Goal: Information Seeking & Learning: Learn about a topic

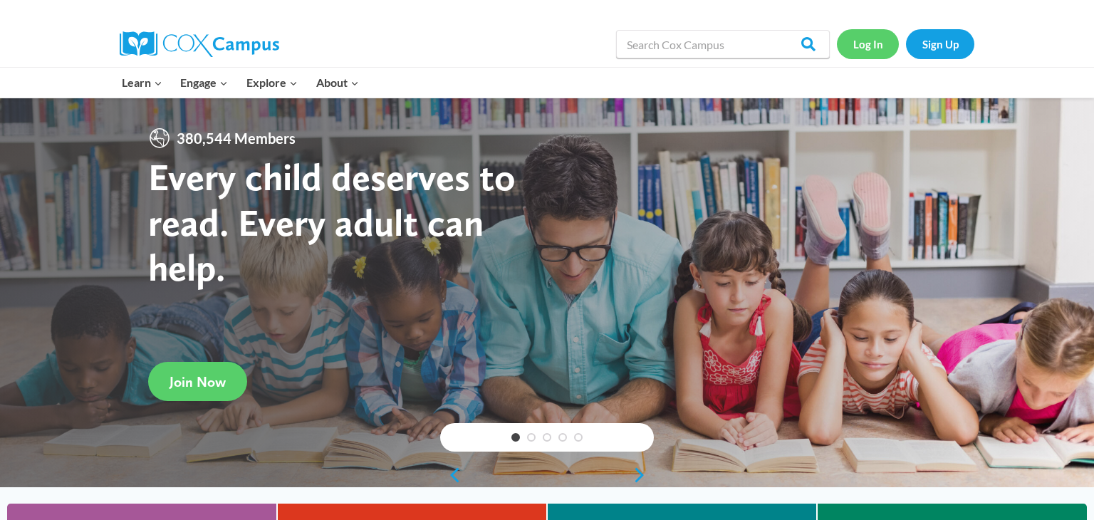
click at [870, 45] on link "Log In" at bounding box center [868, 43] width 62 height 29
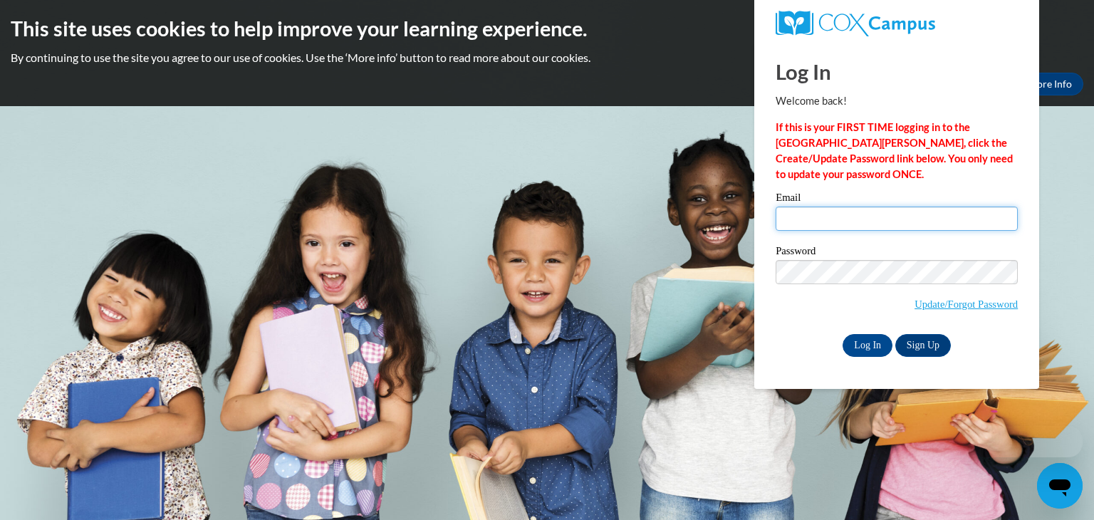
type input "tmorgan@waupun.k12.wi.us"
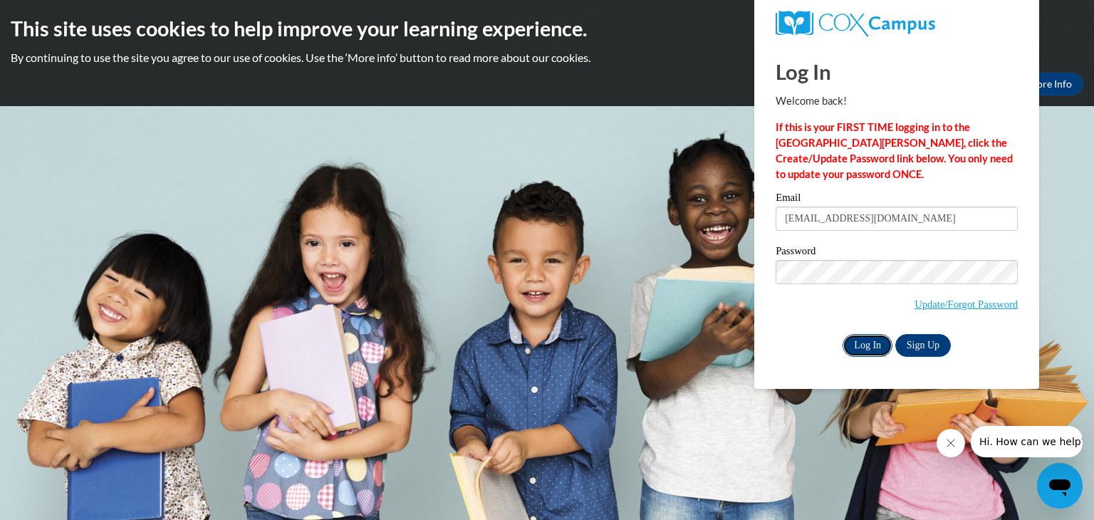
click at [875, 343] on input "Log In" at bounding box center [868, 345] width 50 height 23
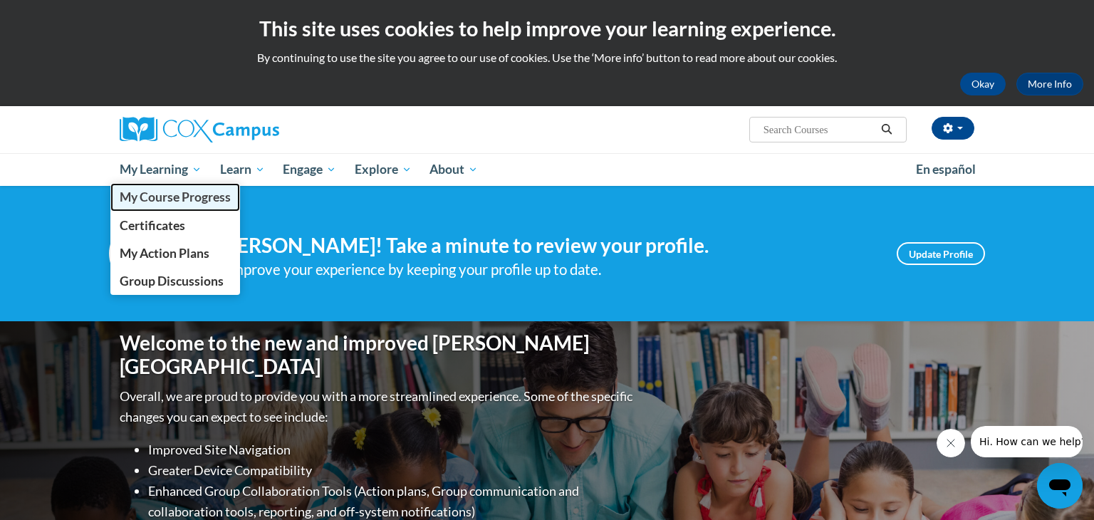
click at [132, 197] on span "My Course Progress" at bounding box center [175, 196] width 111 height 15
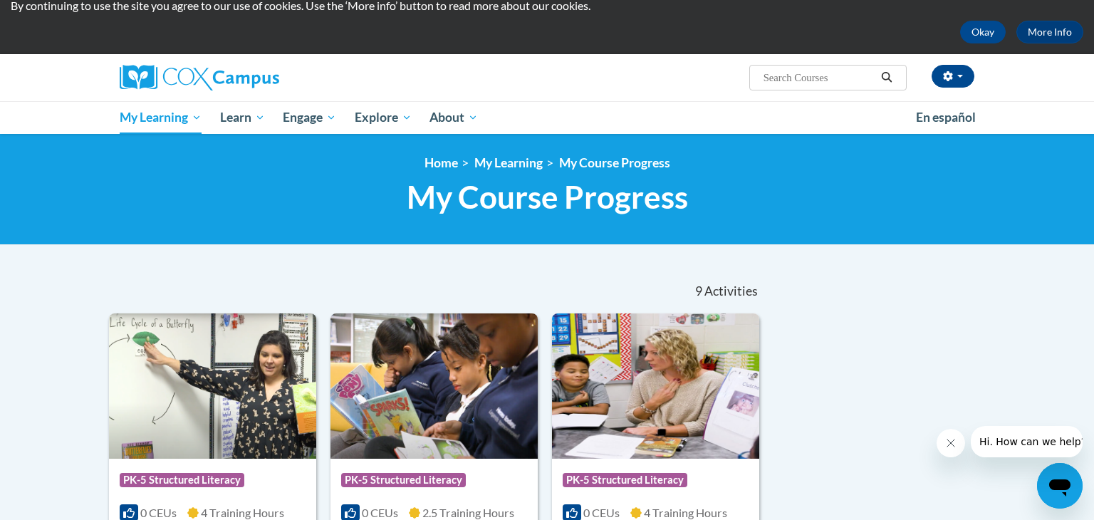
scroll to position [46, 0]
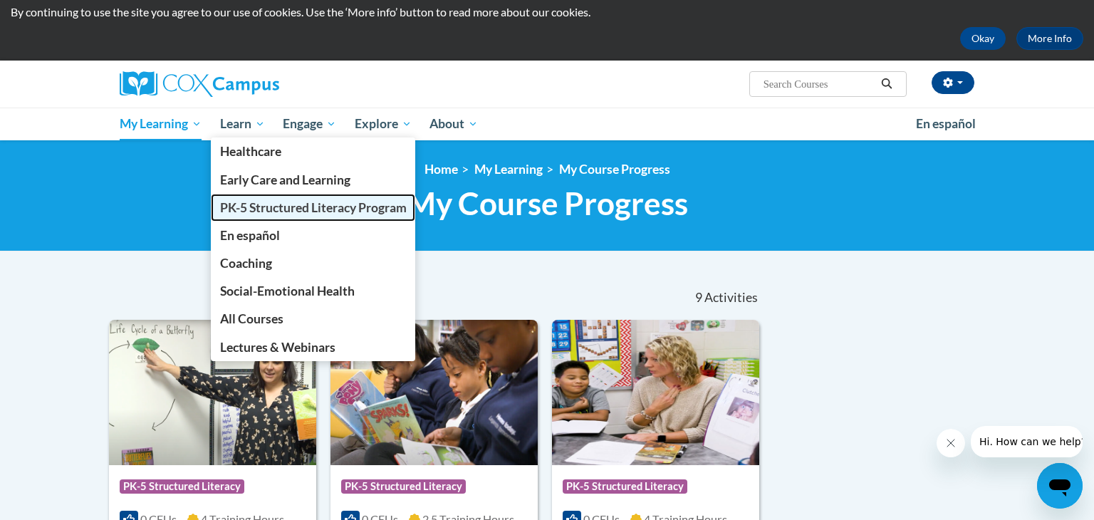
click at [266, 216] on link "PK-5 Structured Literacy Program" at bounding box center [313, 208] width 205 height 28
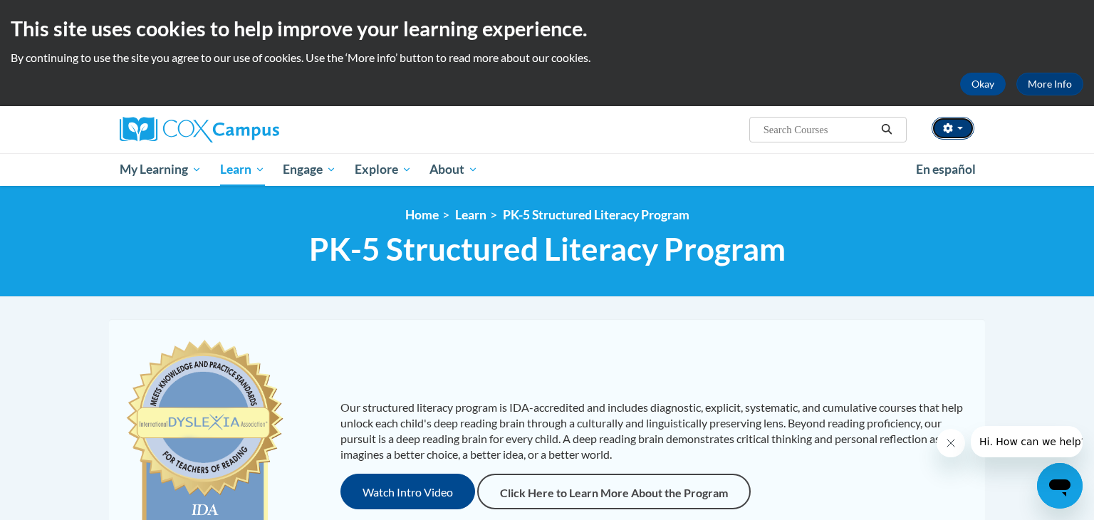
click at [944, 124] on icon "button" at bounding box center [948, 128] width 10 height 10
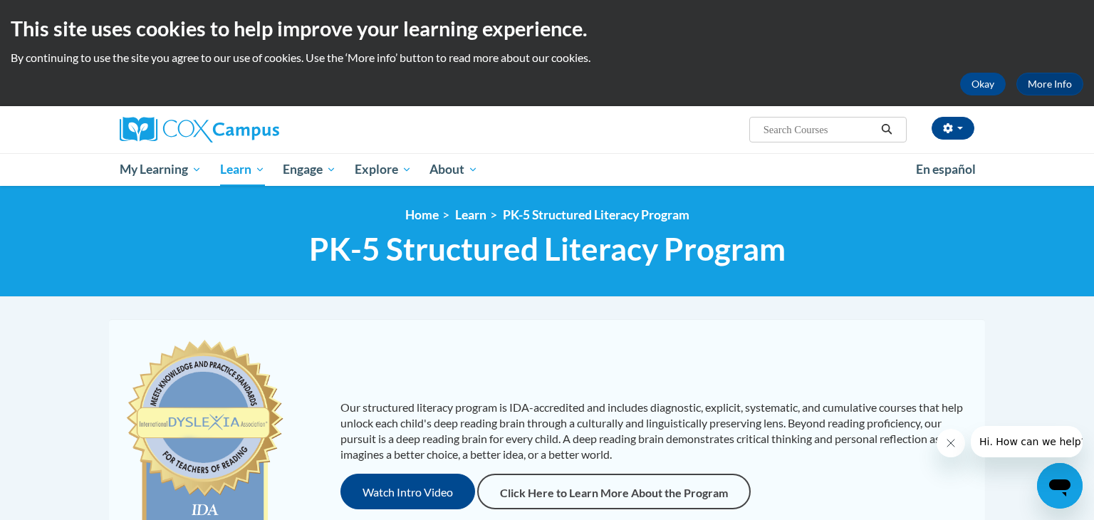
click at [1004, 286] on div "<en>My Learning</en><fr>New fr_My Learning</fr><it>New it_My Learning</it><de>N…" at bounding box center [547, 241] width 1094 height 111
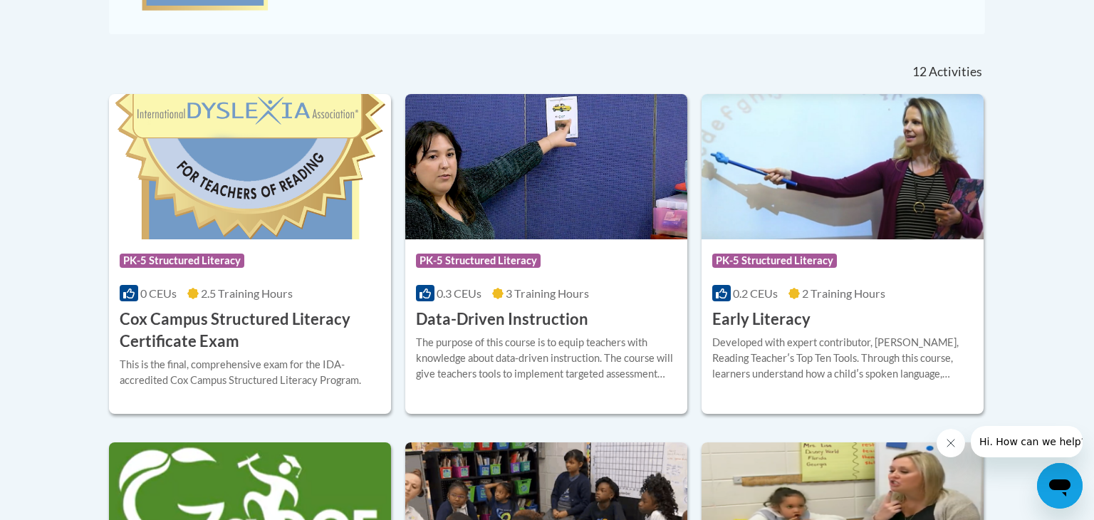
scroll to position [558, 0]
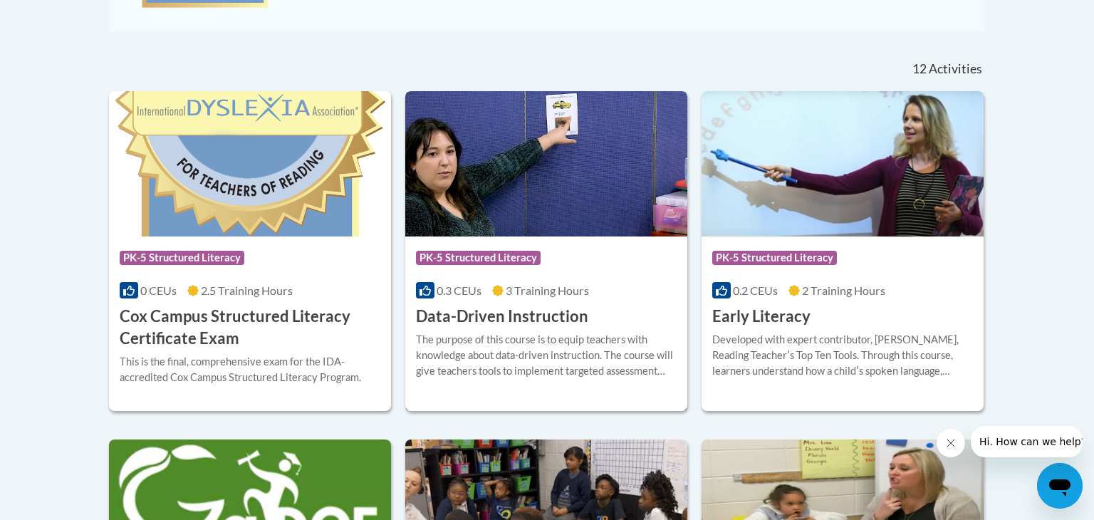
click at [551, 264] on div "Course Category: PK-5 Structured Literacy" at bounding box center [546, 260] width 261 height 32
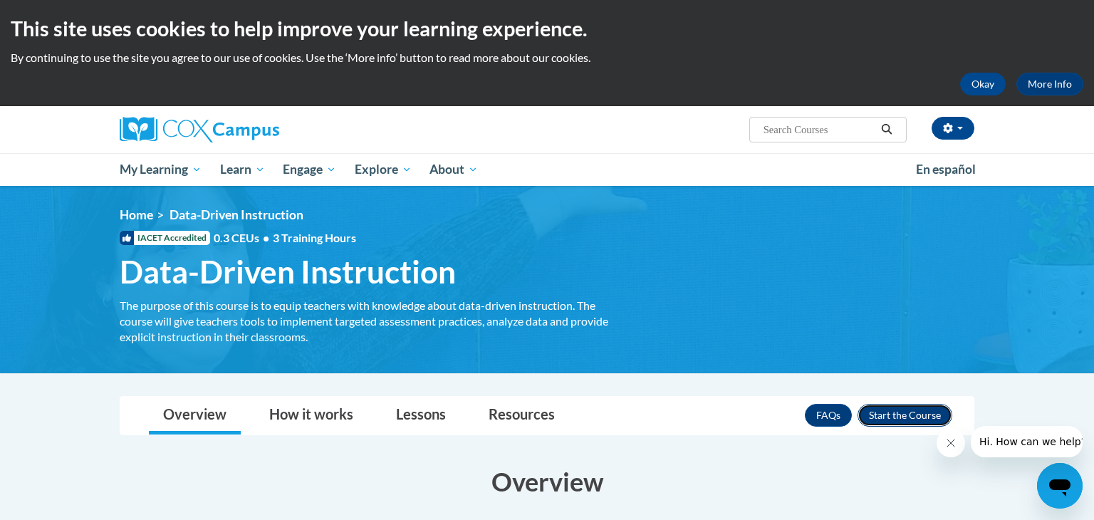
click at [875, 416] on button "Enroll" at bounding box center [905, 415] width 95 height 23
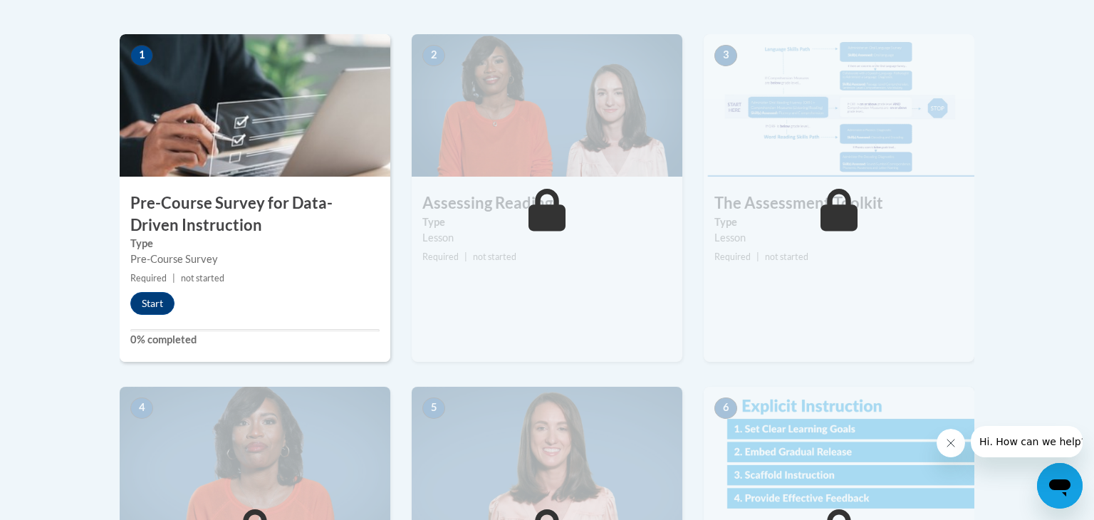
scroll to position [445, 0]
click at [141, 299] on button "Start" at bounding box center [152, 302] width 44 height 23
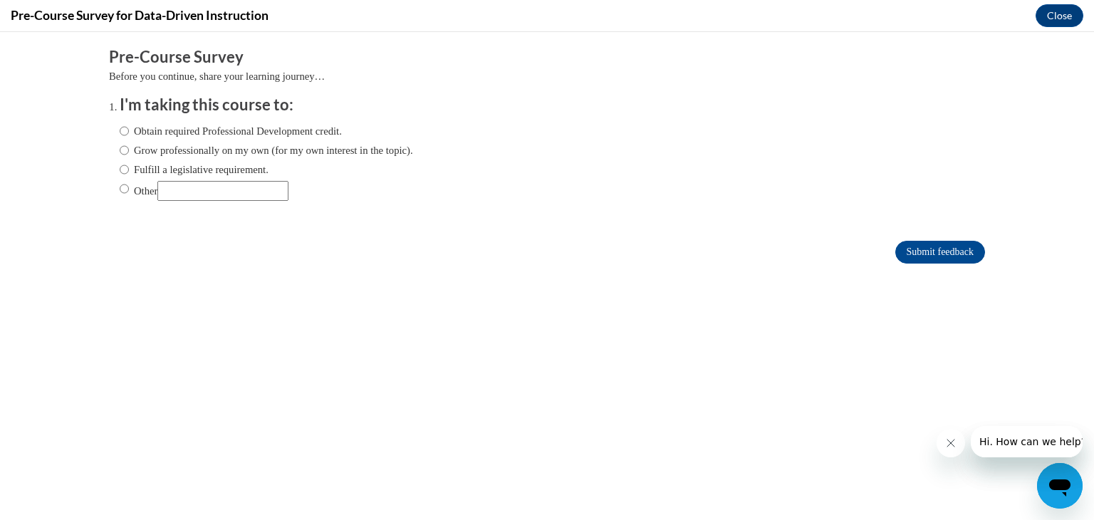
scroll to position [0, 0]
click at [125, 165] on input "Fulfill a legislative requirement." at bounding box center [124, 170] width 9 height 16
radio input "true"
click at [962, 251] on input "Submit feedback" at bounding box center [940, 252] width 90 height 23
click at [923, 255] on input "Submit feedback" at bounding box center [940, 252] width 90 height 23
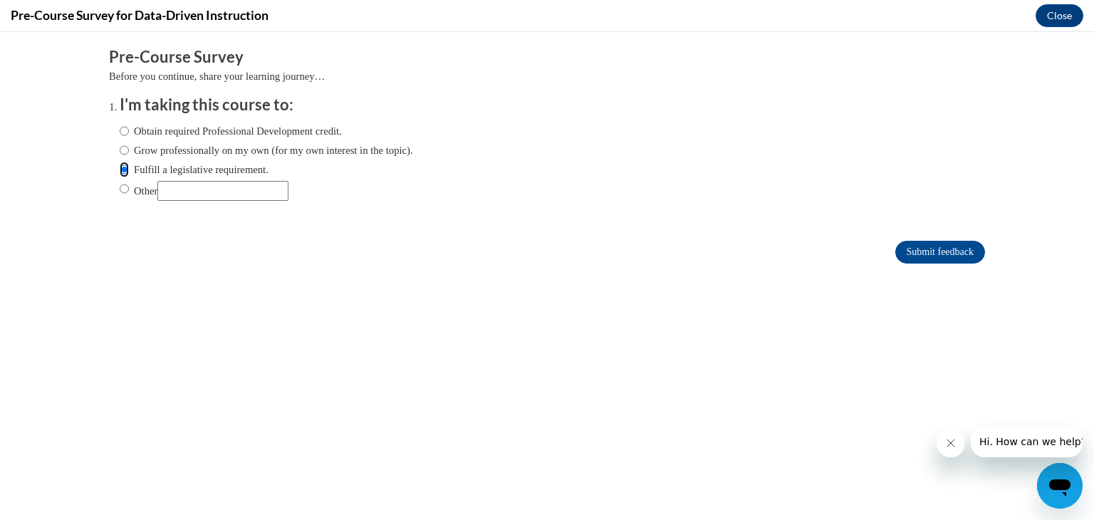
click at [125, 171] on input "Fulfill a legislative requirement." at bounding box center [124, 170] width 9 height 16
click at [918, 249] on input "Submit feedback" at bounding box center [940, 252] width 90 height 23
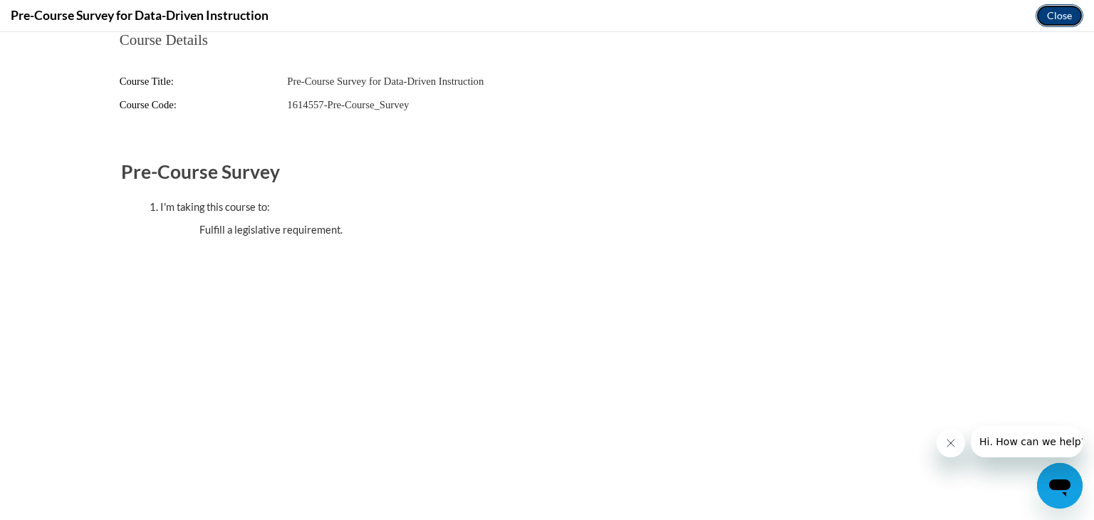
click at [1073, 18] on button "Close" at bounding box center [1060, 15] width 48 height 23
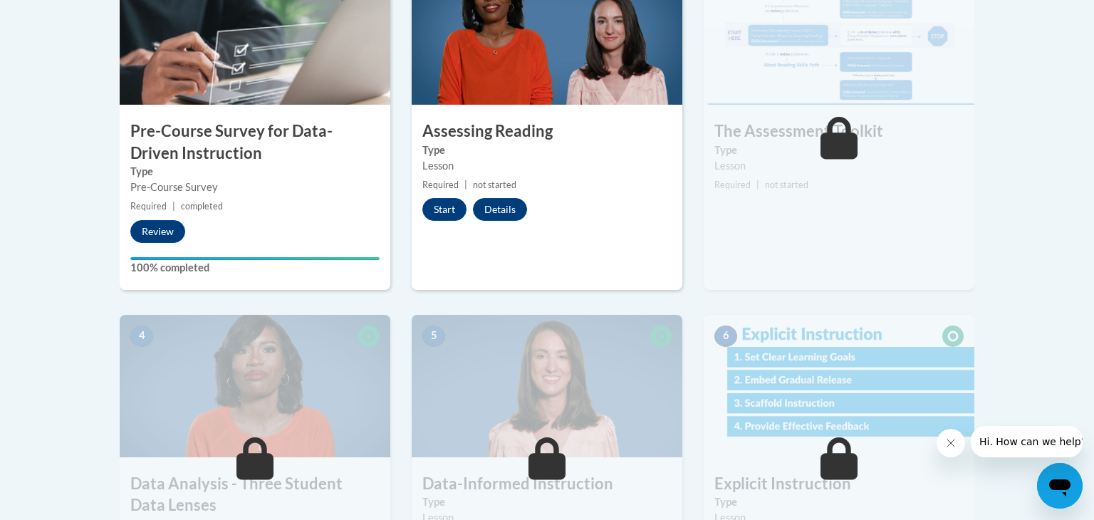
scroll to position [516, 0]
click at [449, 201] on button "Start" at bounding box center [444, 210] width 44 height 23
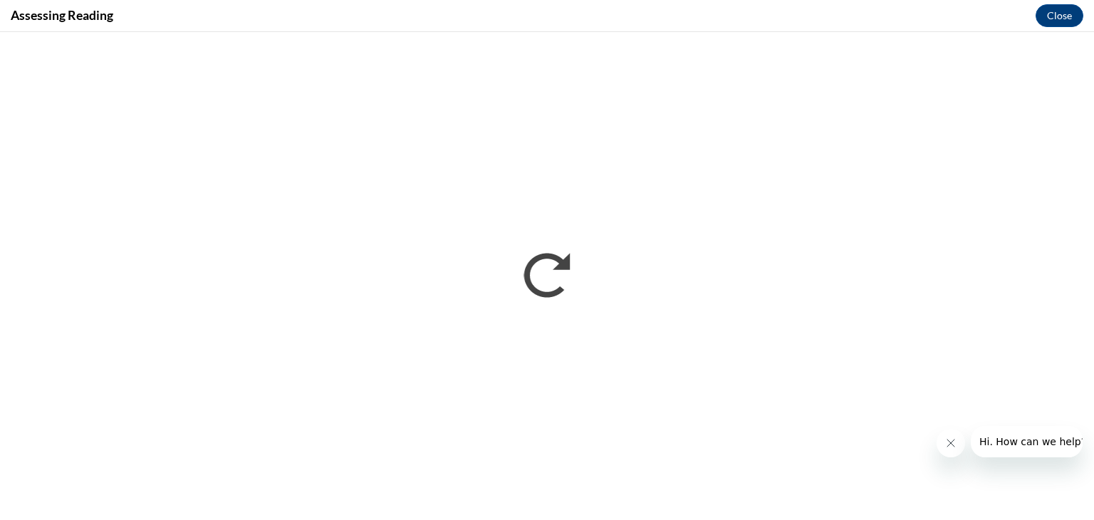
scroll to position [0, 0]
click at [1059, 14] on button "Close" at bounding box center [1060, 15] width 48 height 23
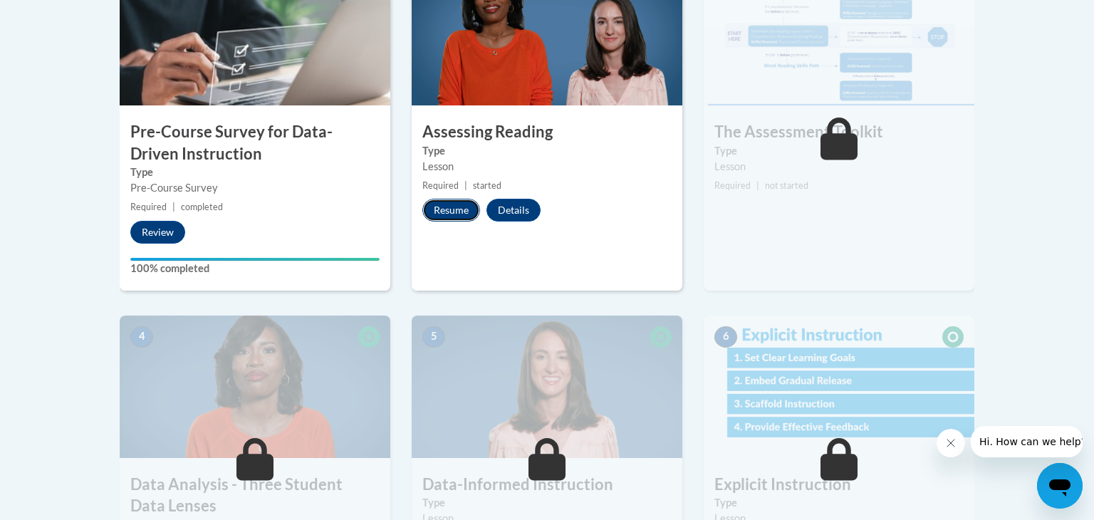
click at [469, 204] on button "Resume" at bounding box center [451, 210] width 58 height 23
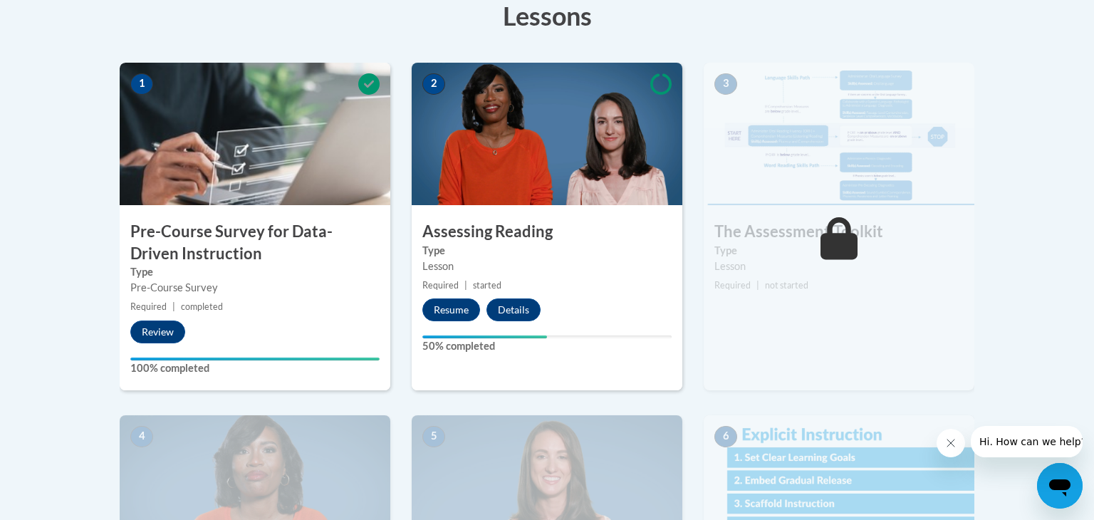
scroll to position [421, 0]
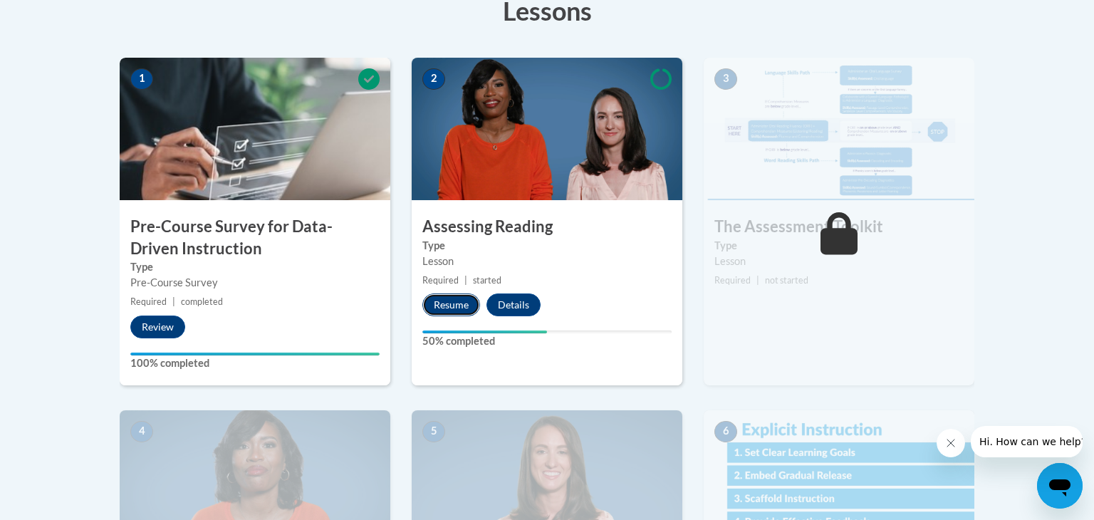
click at [432, 310] on button "Resume" at bounding box center [451, 304] width 58 height 23
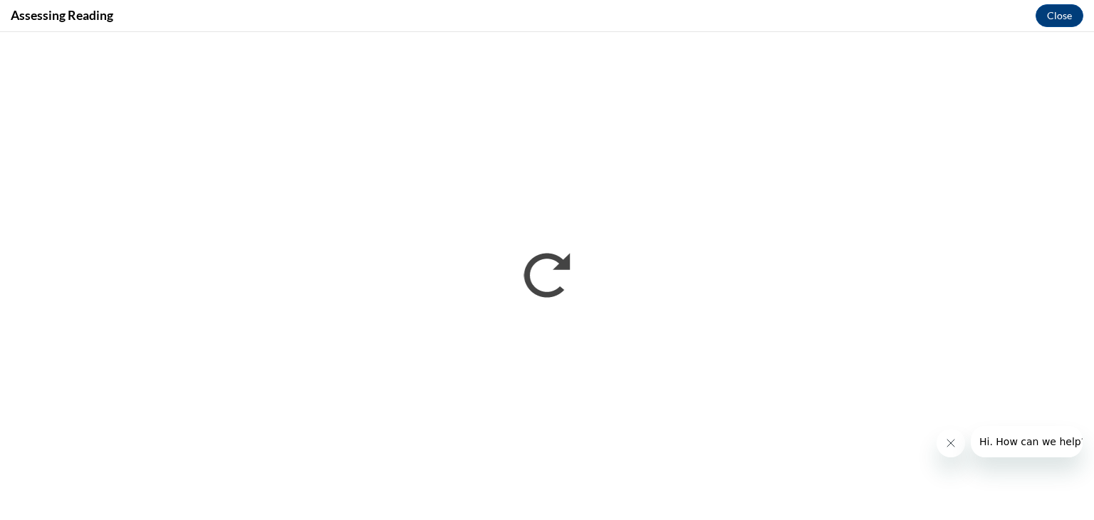
scroll to position [0, 0]
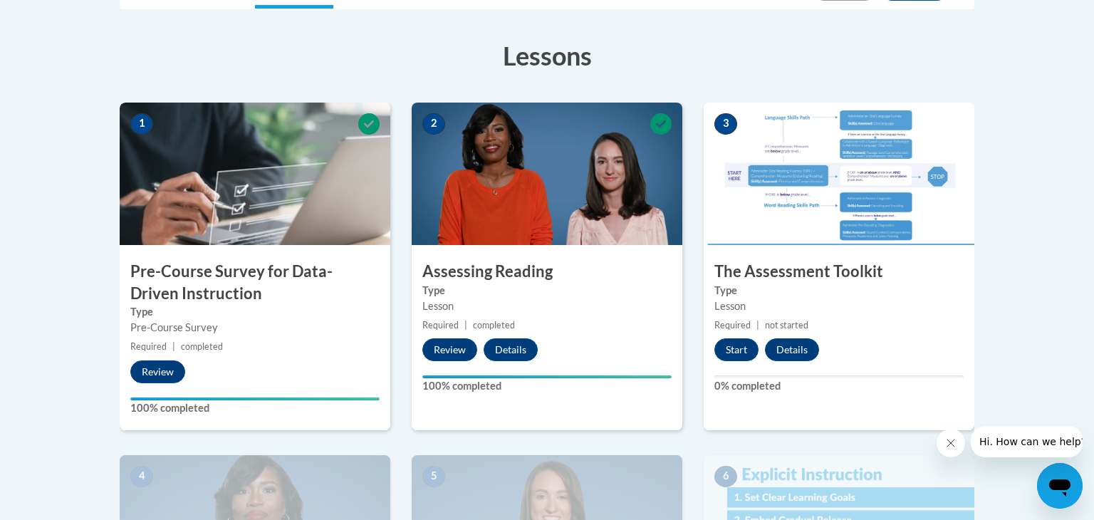
scroll to position [378, 0]
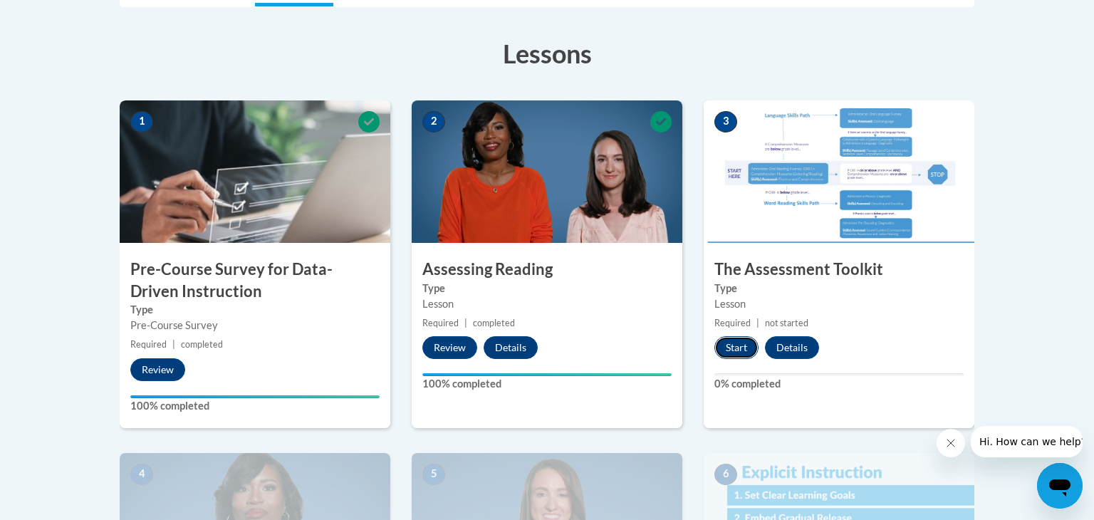
click at [725, 349] on button "Start" at bounding box center [736, 347] width 44 height 23
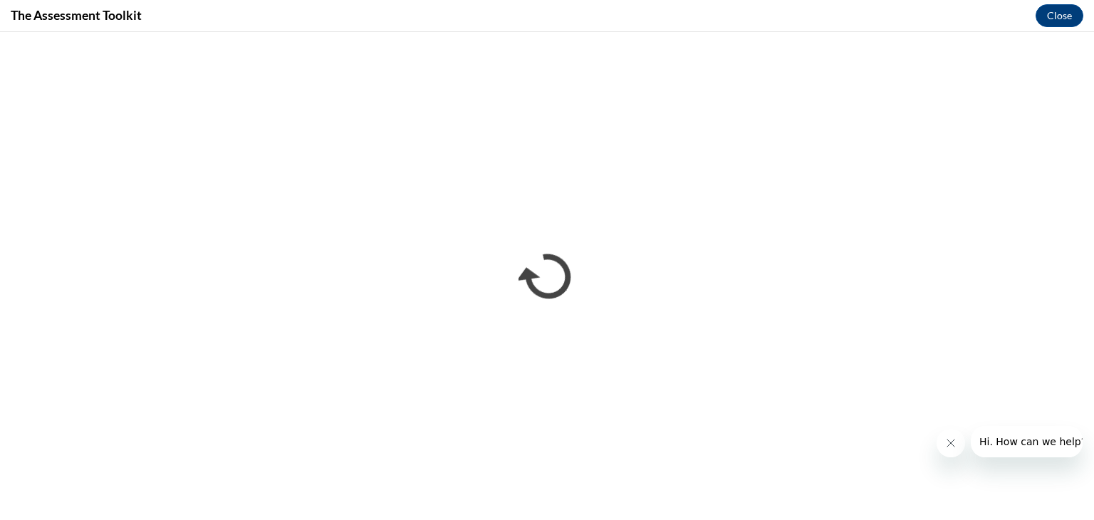
scroll to position [0, 0]
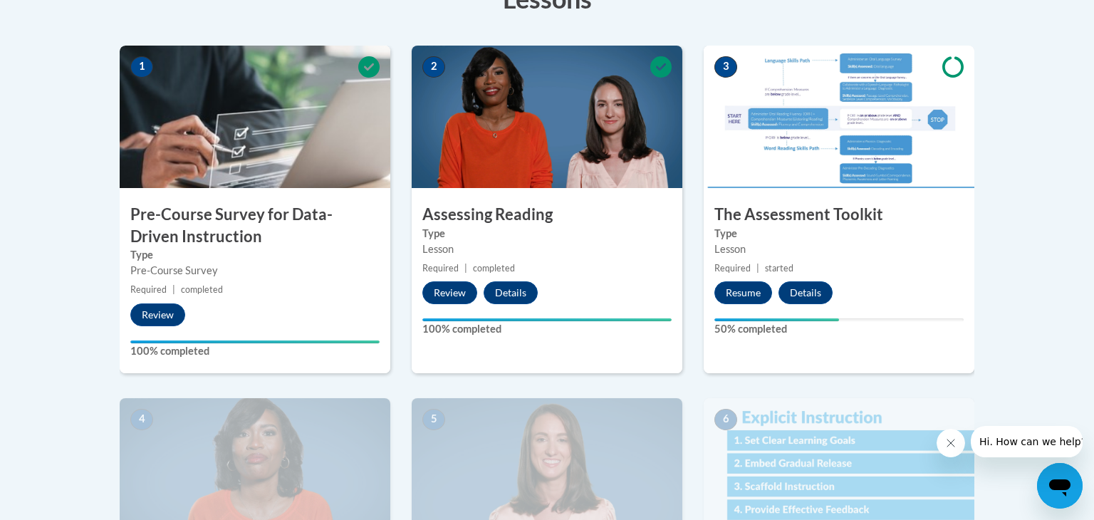
scroll to position [442, 0]
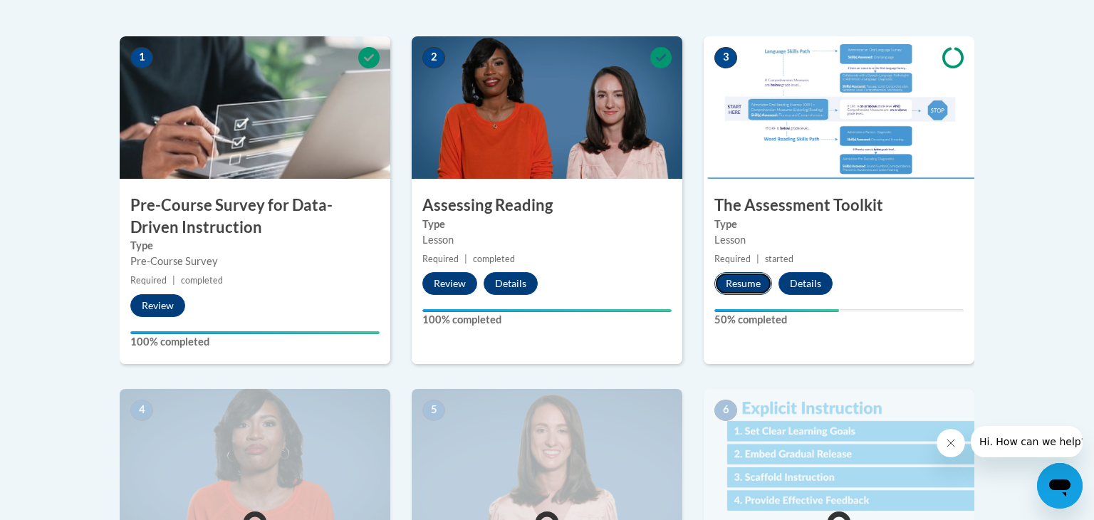
click at [734, 277] on button "Resume" at bounding box center [743, 283] width 58 height 23
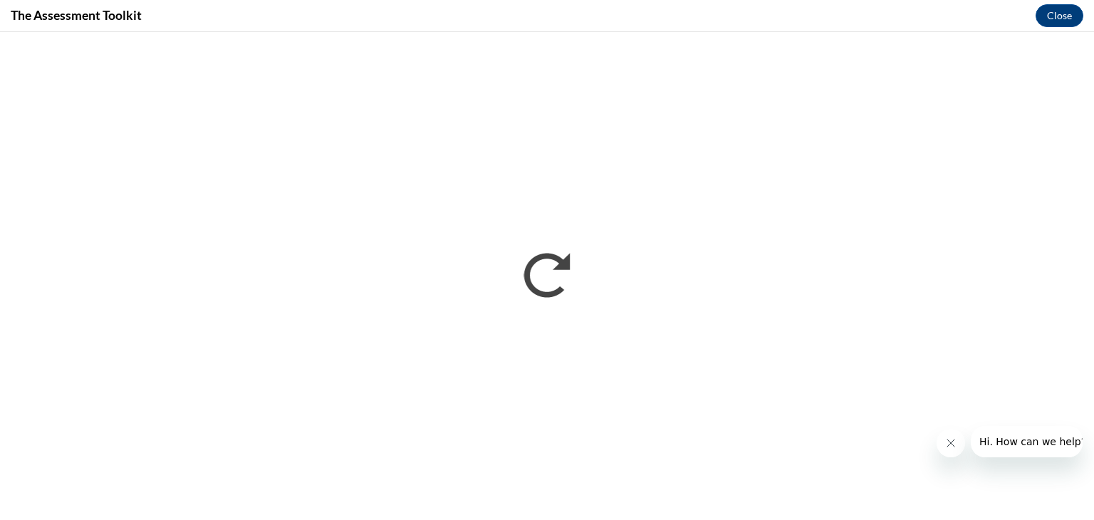
scroll to position [0, 0]
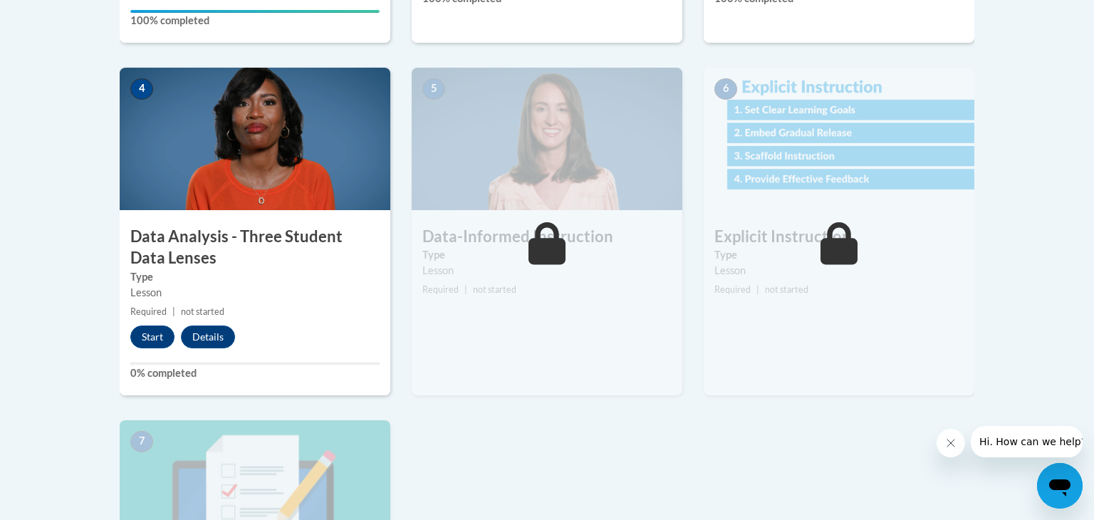
scroll to position [755, 0]
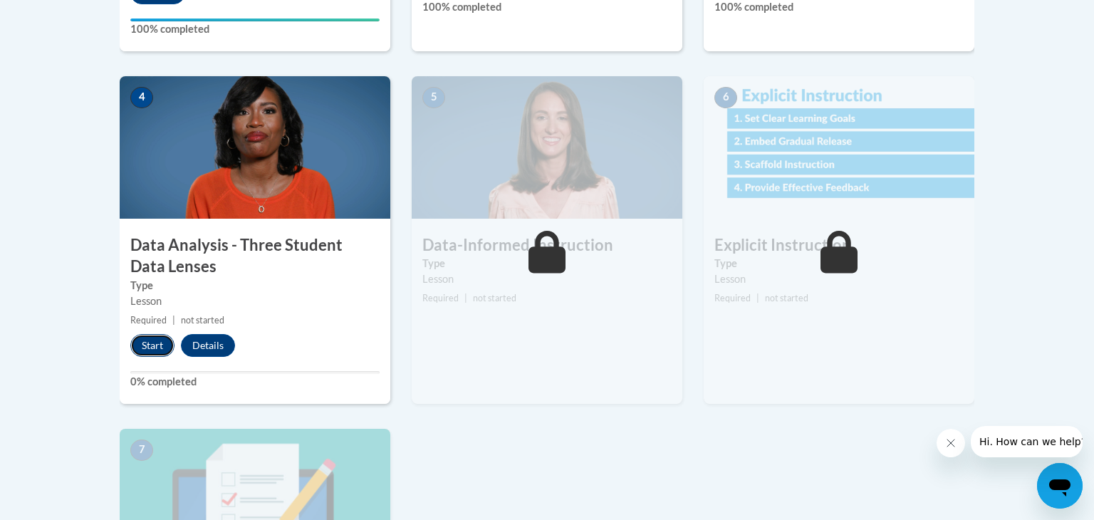
click at [142, 349] on button "Start" at bounding box center [152, 345] width 44 height 23
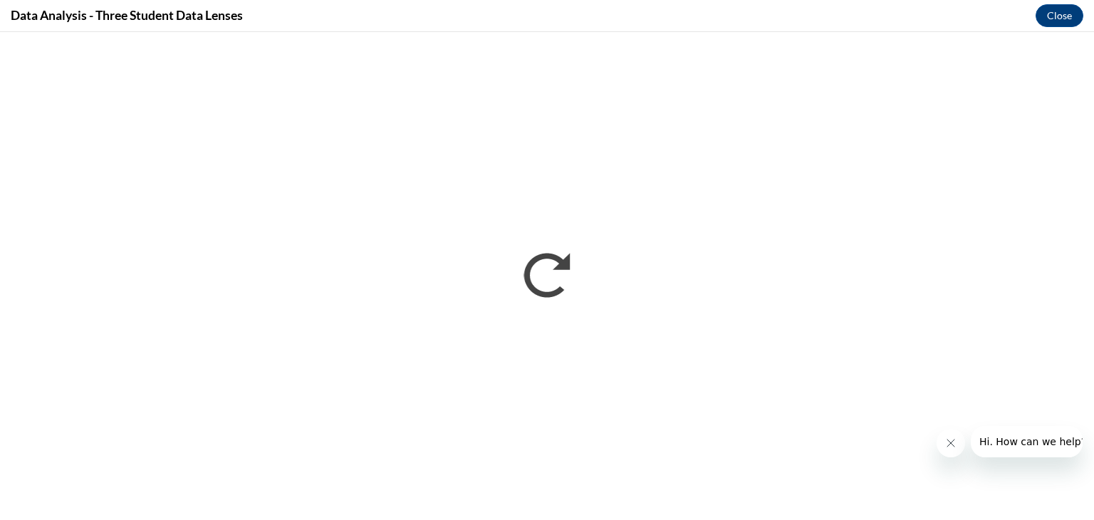
scroll to position [0, 0]
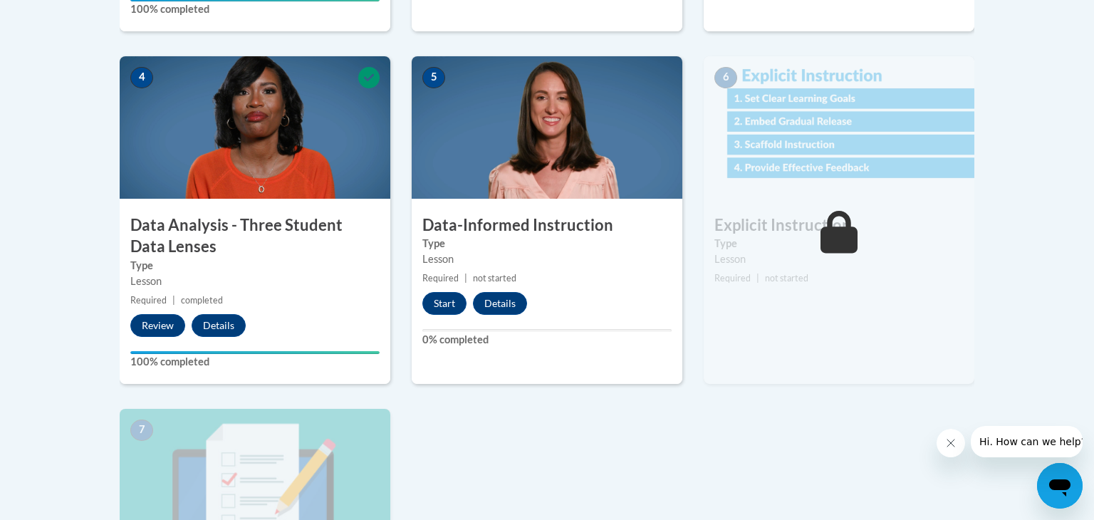
scroll to position [776, 0]
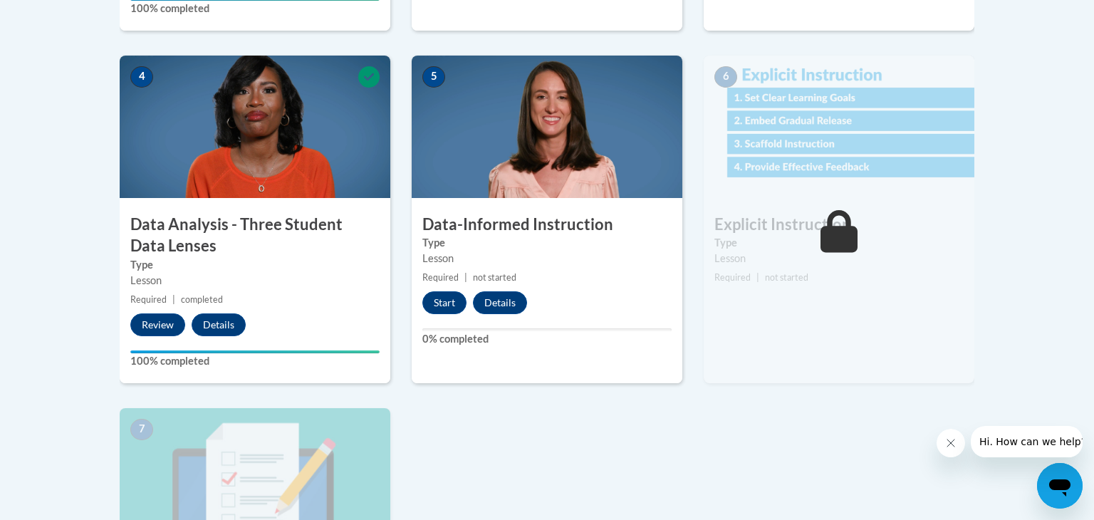
click at [529, 122] on img at bounding box center [547, 127] width 271 height 142
click at [449, 301] on button "Start" at bounding box center [444, 302] width 44 height 23
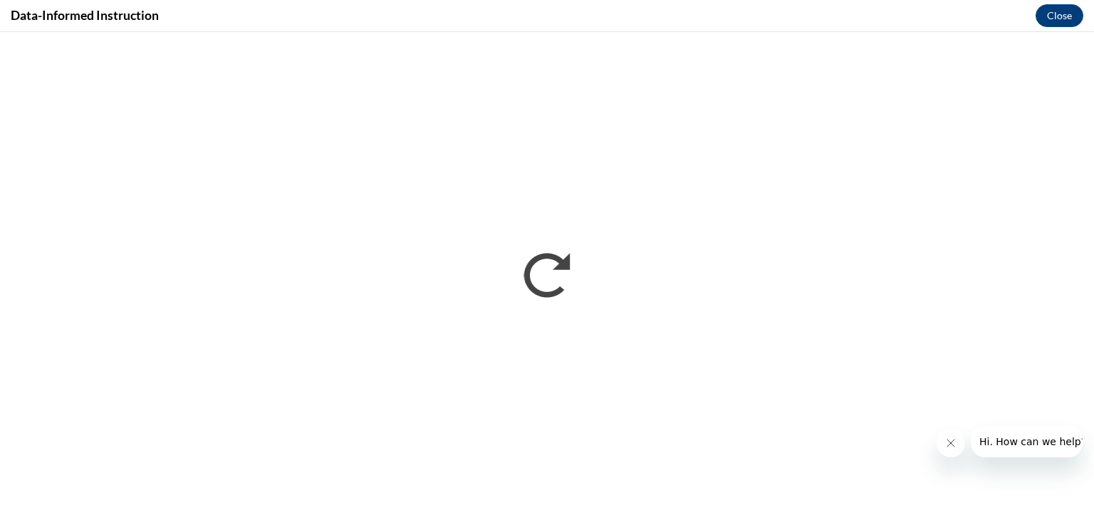
scroll to position [0, 0]
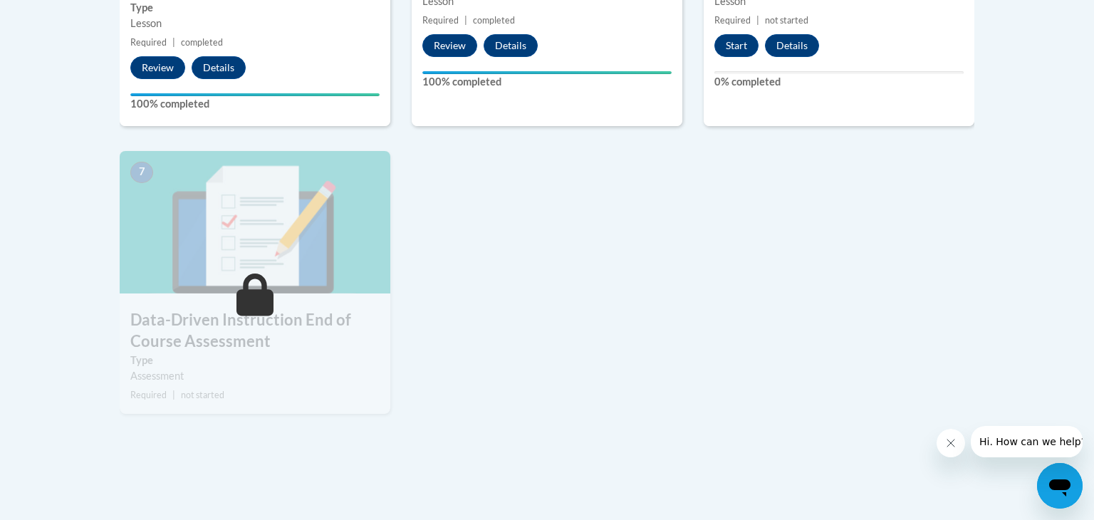
scroll to position [1034, 0]
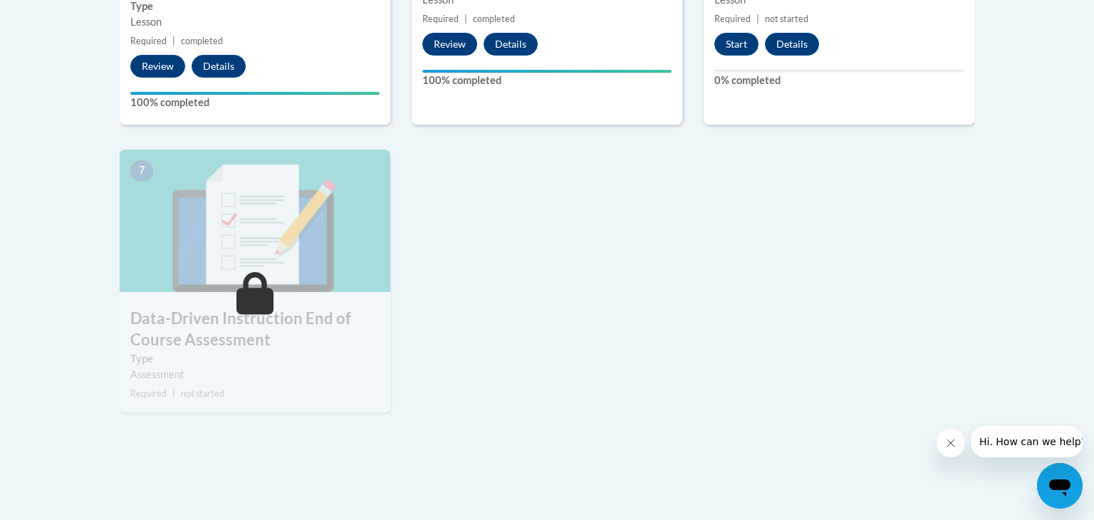
click at [283, 231] on img at bounding box center [255, 221] width 271 height 142
click at [259, 295] on icon at bounding box center [255, 293] width 38 height 43
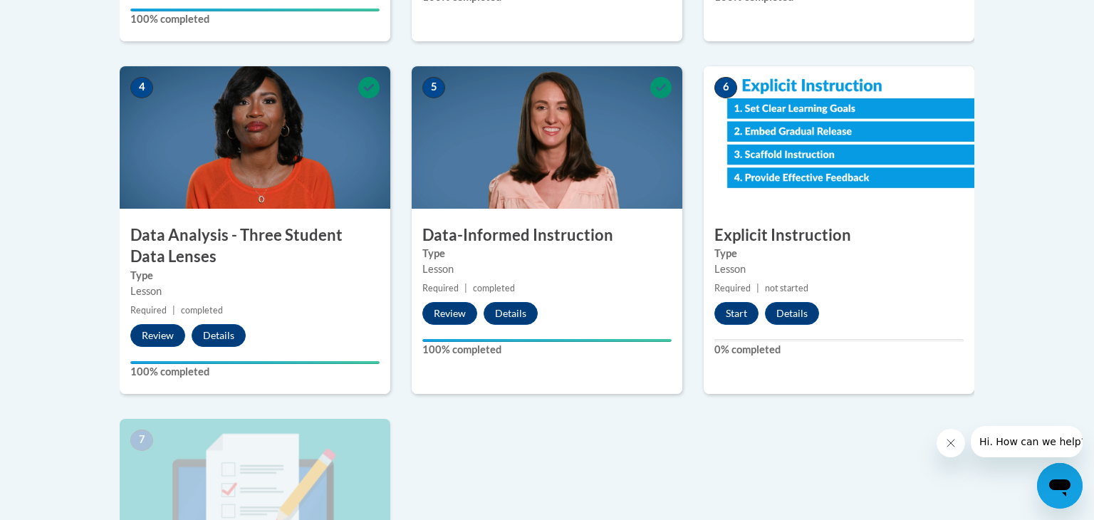
scroll to position [764, 0]
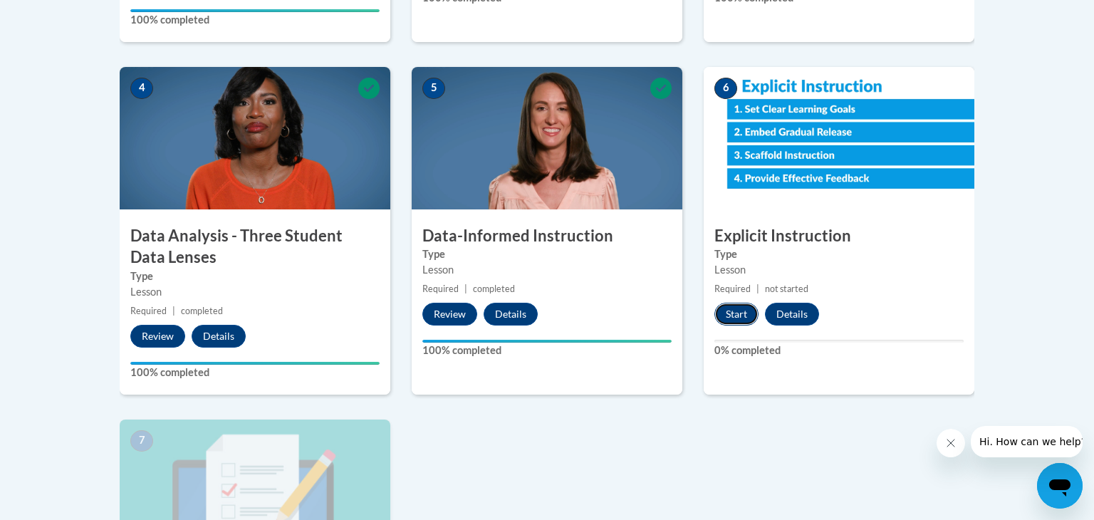
click at [725, 307] on button "Start" at bounding box center [736, 314] width 44 height 23
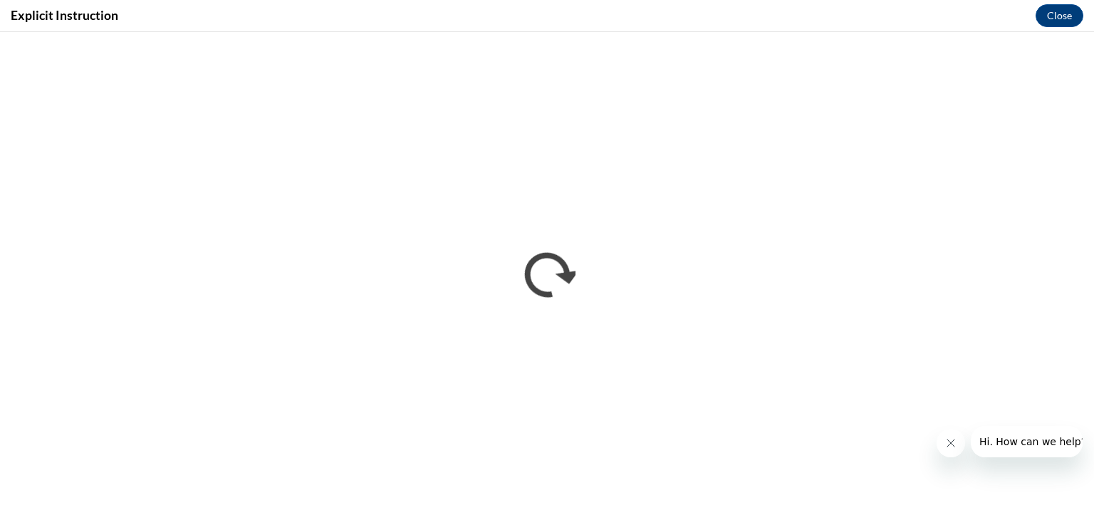
scroll to position [0, 0]
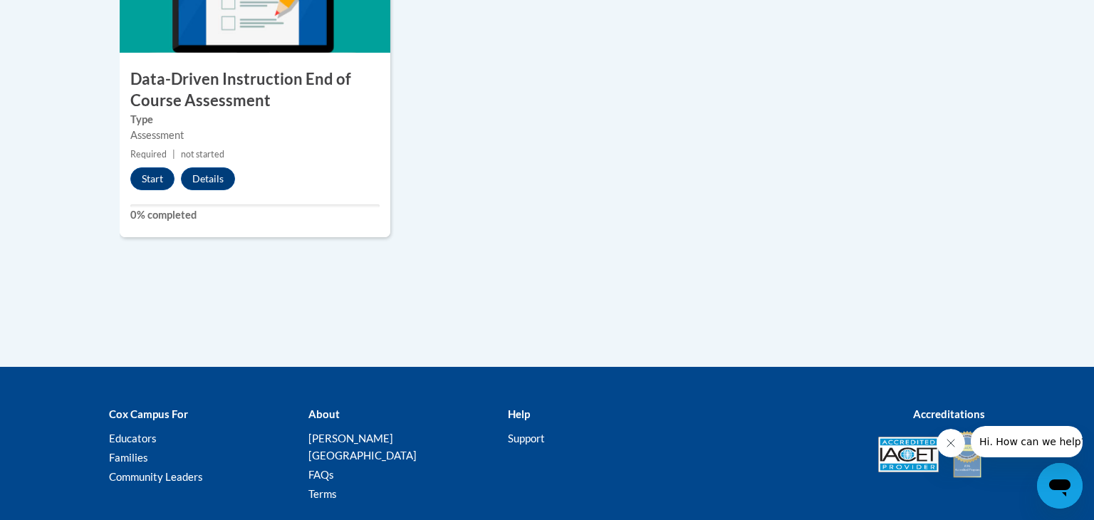
scroll to position [1355, 0]
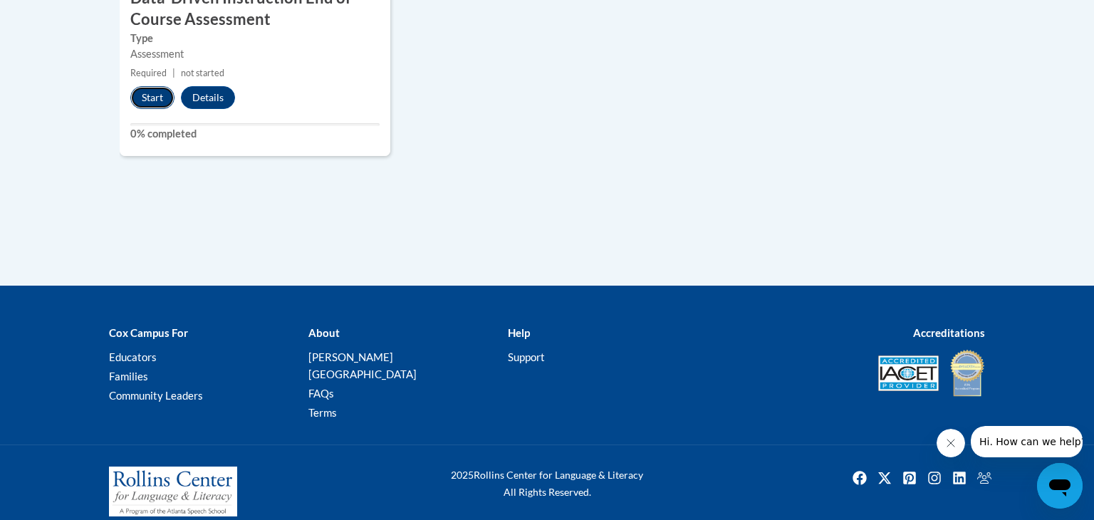
click at [150, 100] on button "Start" at bounding box center [152, 97] width 44 height 23
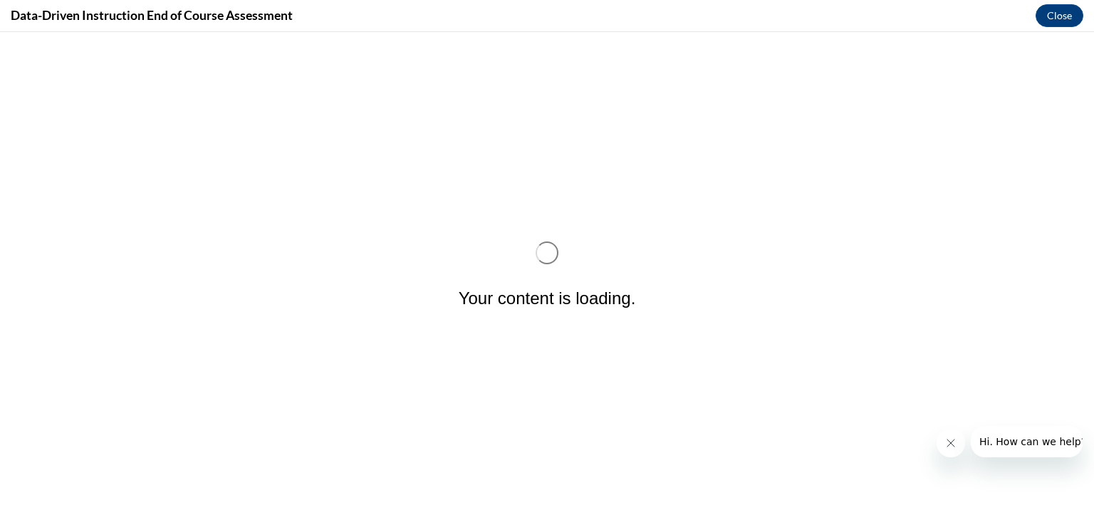
scroll to position [0, 0]
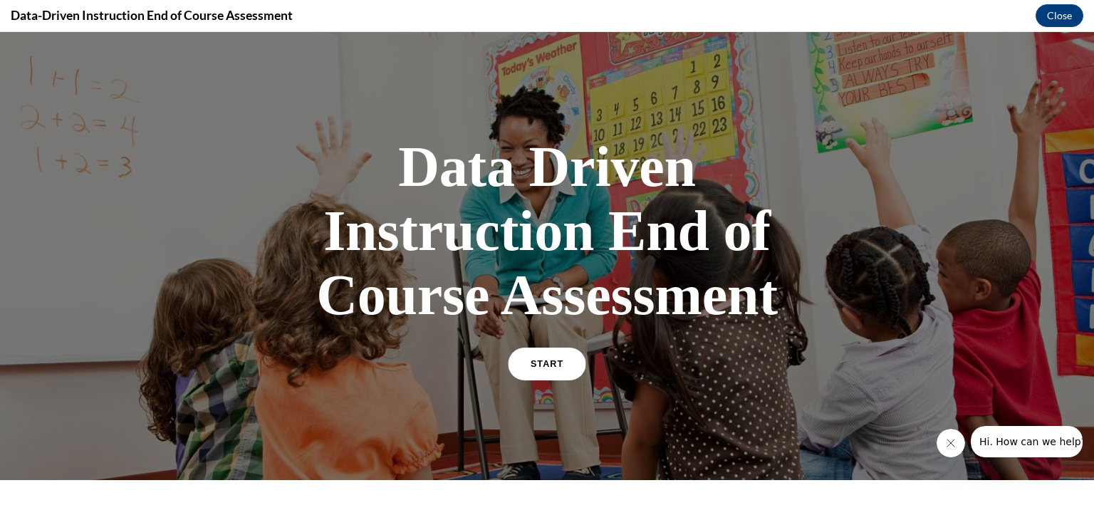
click at [536, 370] on link "START" at bounding box center [547, 364] width 78 height 33
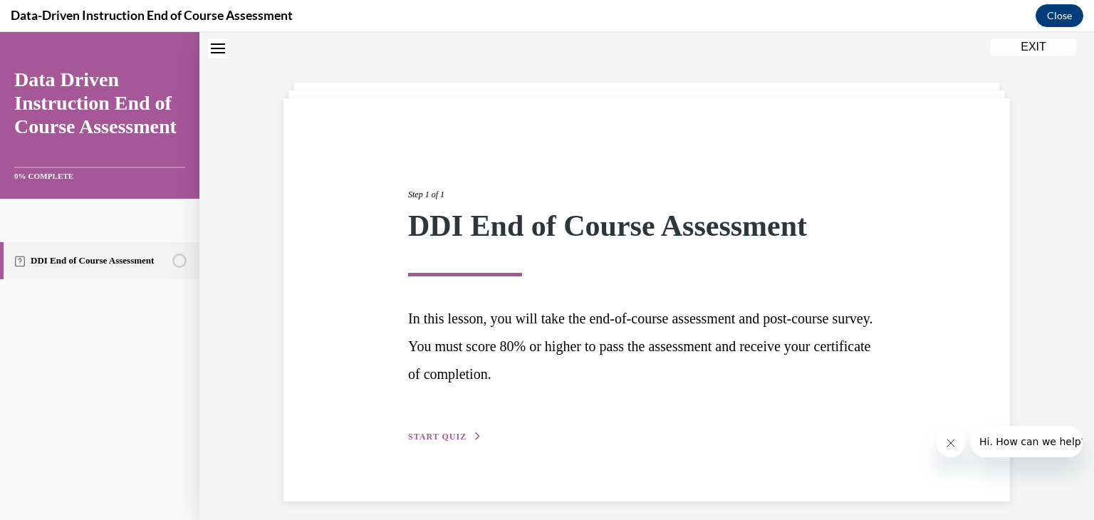
scroll to position [42, 0]
click at [439, 434] on span "START QUIZ" at bounding box center [437, 437] width 58 height 10
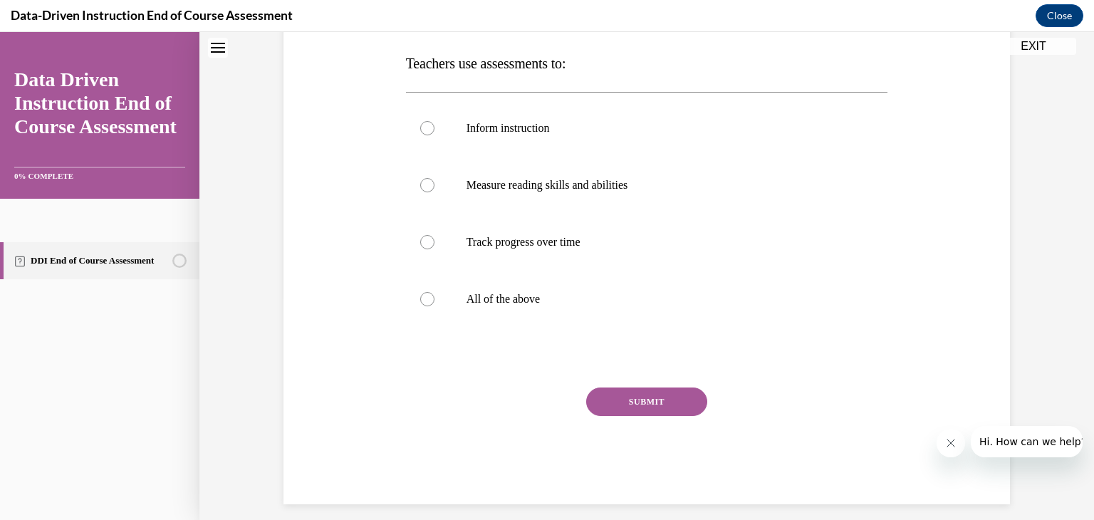
scroll to position [235, 0]
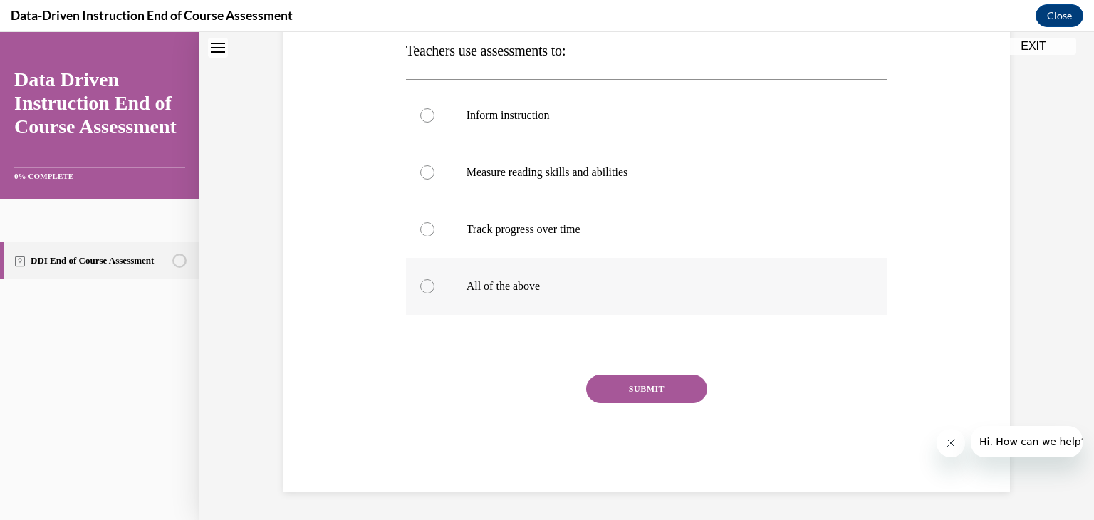
click at [567, 277] on label "All of the above" at bounding box center [647, 286] width 482 height 57
click at [434, 279] on input "All of the above" at bounding box center [427, 286] width 14 height 14
radio input "true"
click at [635, 382] on button "SUBMIT" at bounding box center [646, 389] width 121 height 28
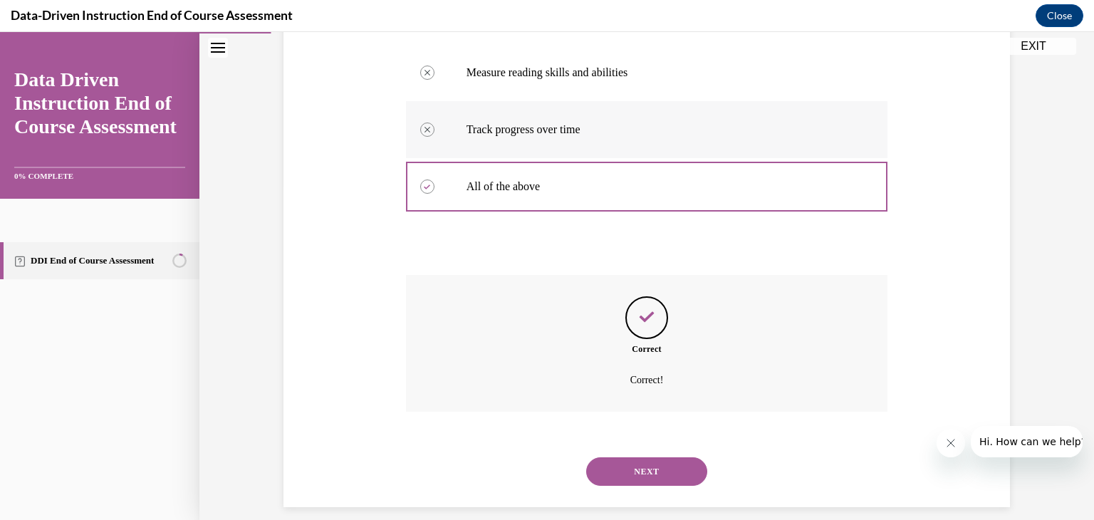
scroll to position [350, 0]
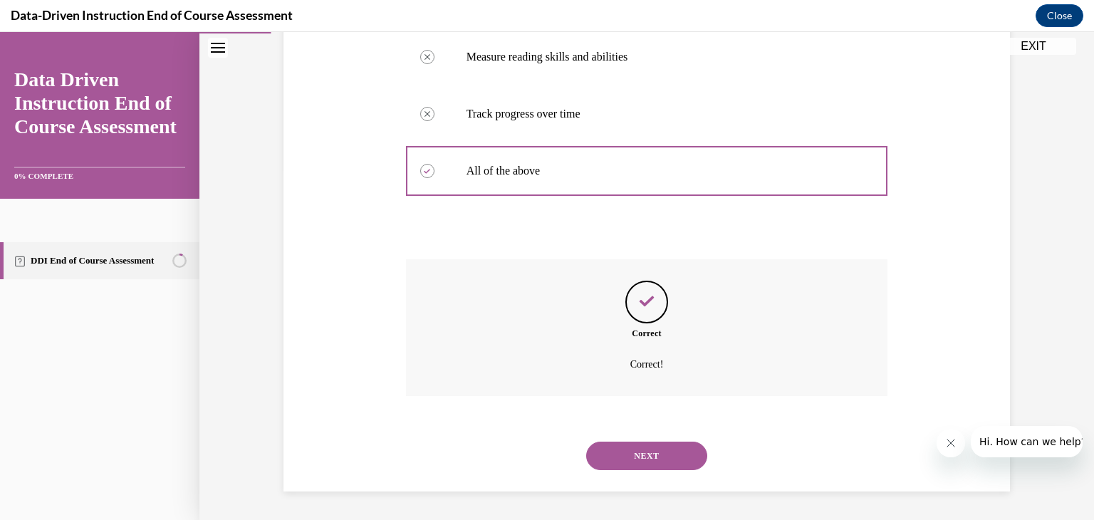
click at [607, 456] on button "NEXT" at bounding box center [646, 456] width 121 height 28
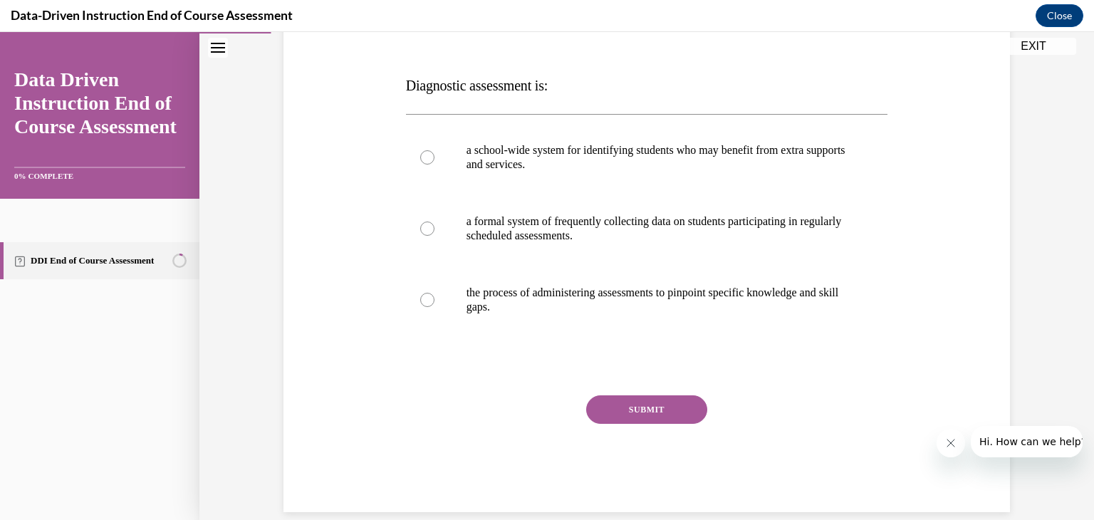
scroll to position [221, 0]
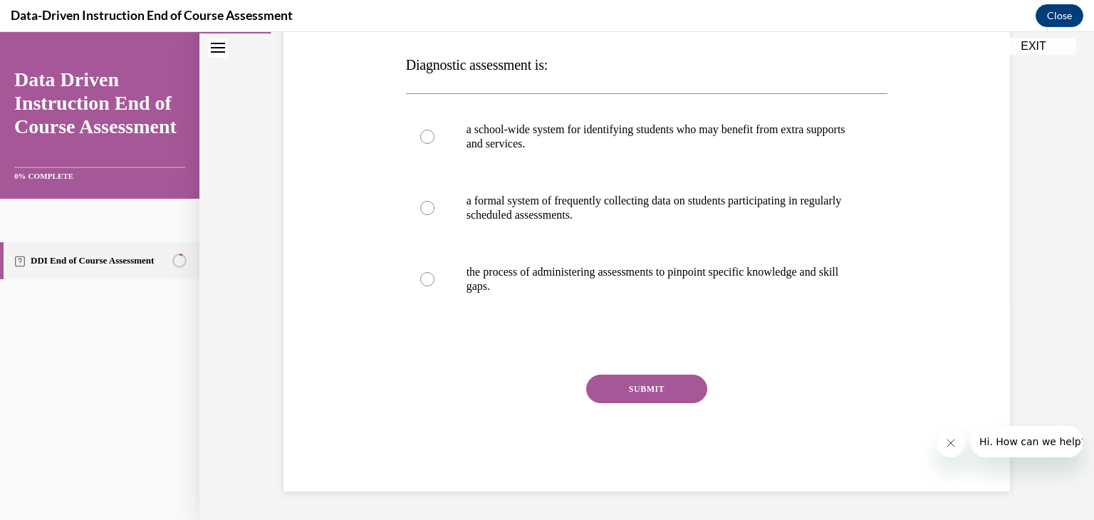
click at [472, 291] on p "the process of administering assessments to pinpoint specific knowledge and ski…" at bounding box center [660, 279] width 386 height 28
click at [434, 286] on input "the process of administering assessments to pinpoint specific knowledge and ski…" at bounding box center [427, 279] width 14 height 14
radio input "true"
click at [619, 391] on button "SUBMIT" at bounding box center [646, 389] width 121 height 28
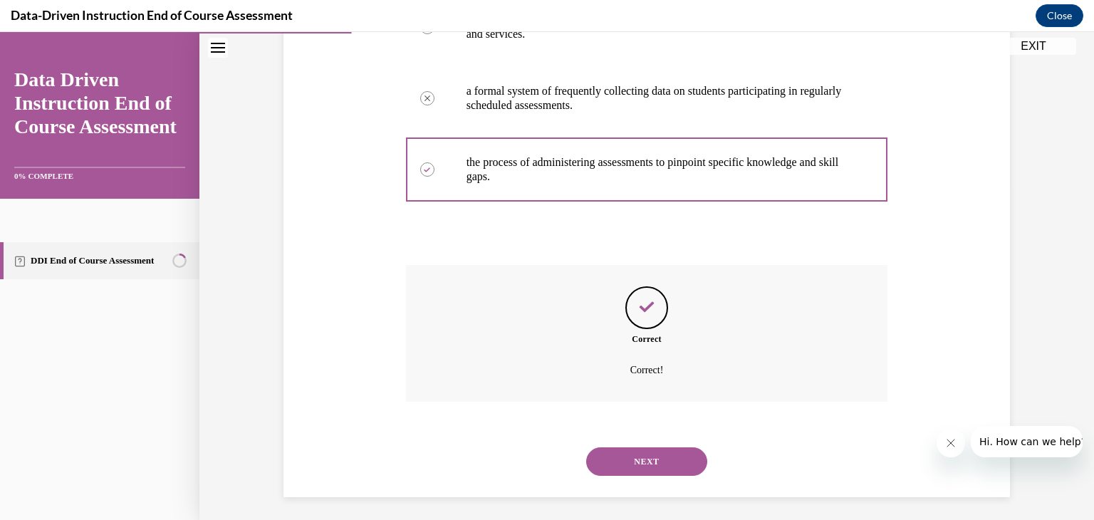
scroll to position [336, 0]
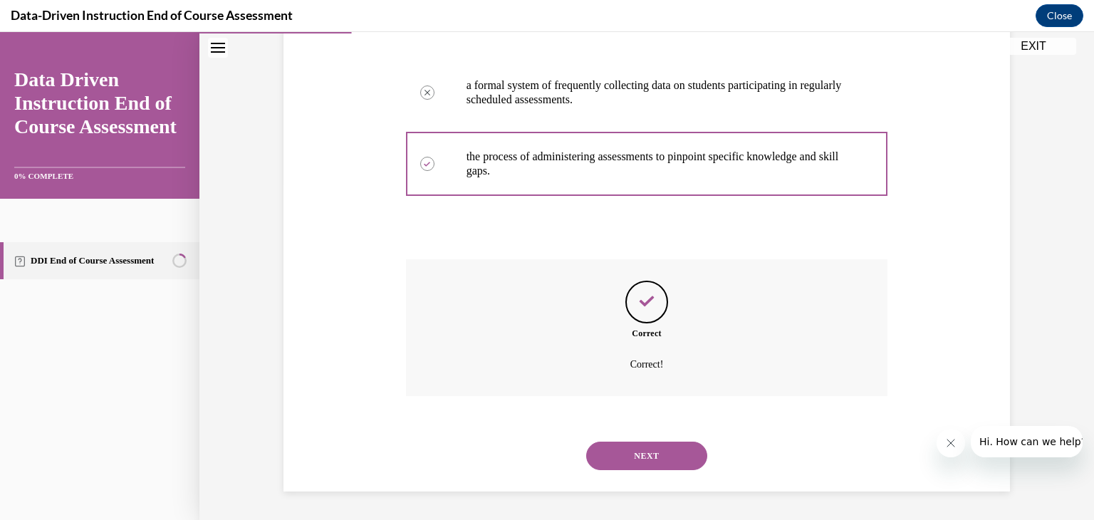
click at [637, 455] on button "NEXT" at bounding box center [646, 456] width 121 height 28
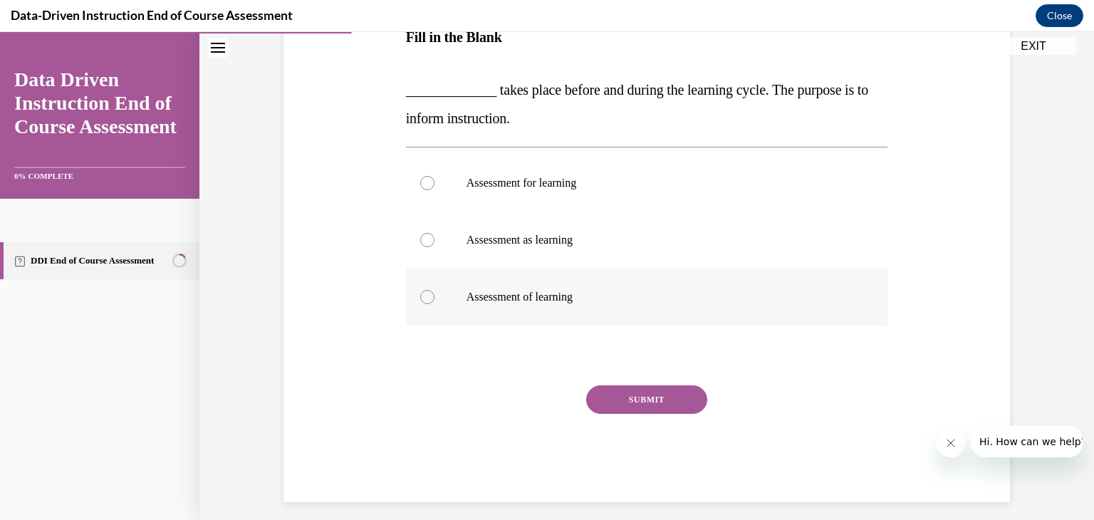
scroll to position [249, 0]
click at [485, 189] on label "Assessment for learning" at bounding box center [647, 182] width 482 height 57
click at [434, 189] on input "Assessment for learning" at bounding box center [427, 182] width 14 height 14
radio input "true"
click at [625, 396] on button "SUBMIT" at bounding box center [646, 399] width 121 height 28
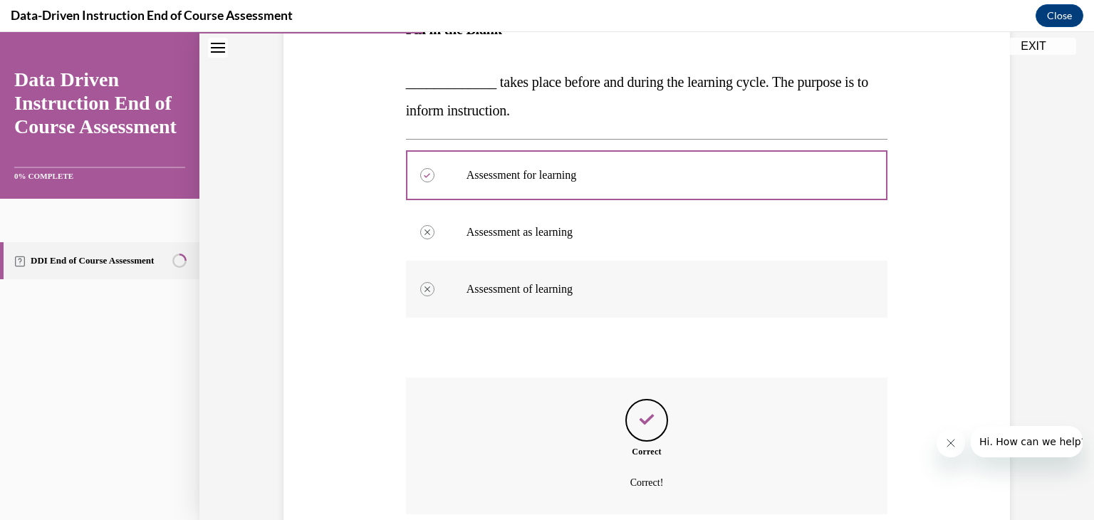
scroll to position [374, 0]
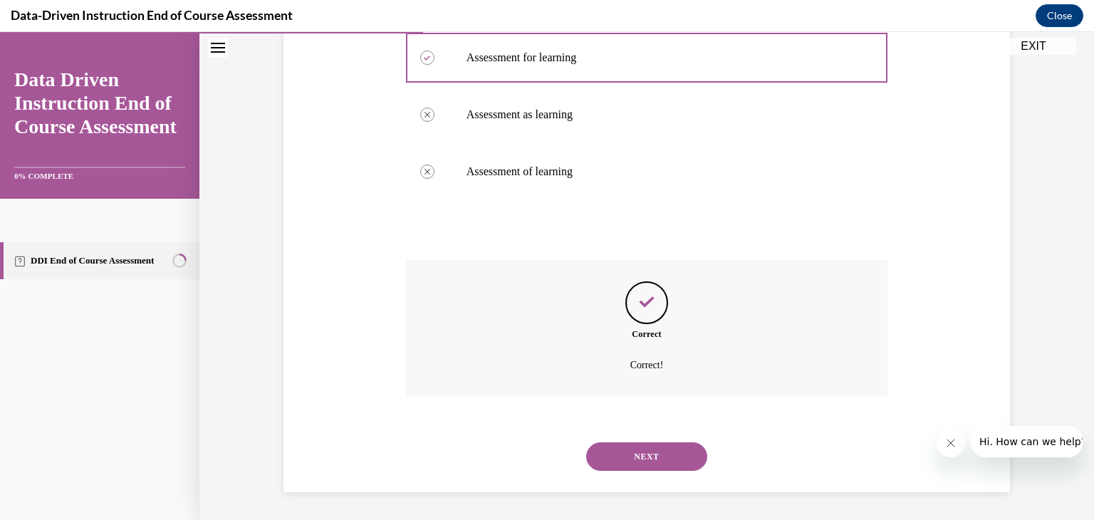
click at [615, 446] on button "NEXT" at bounding box center [646, 456] width 121 height 28
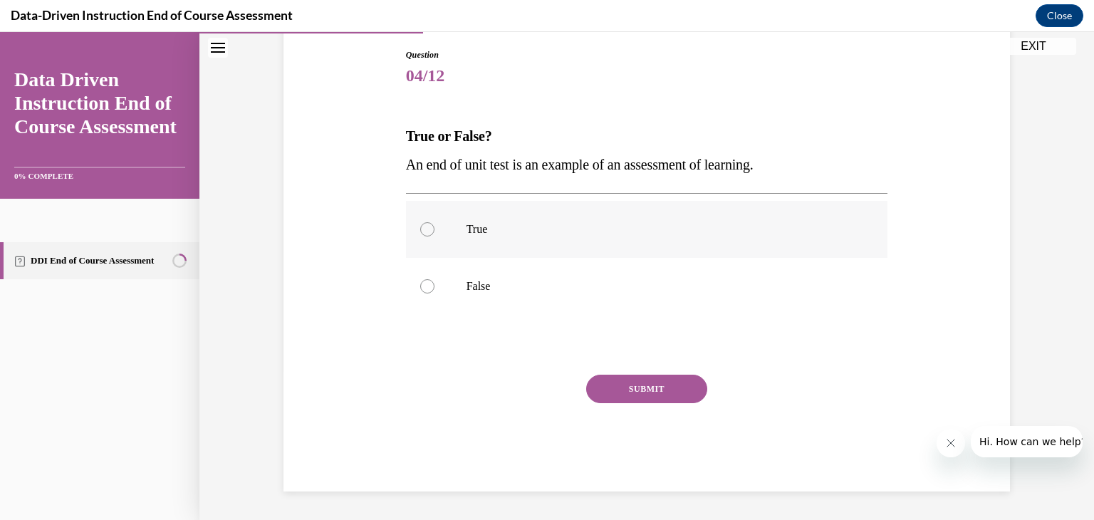
click at [506, 242] on label "True" at bounding box center [647, 229] width 482 height 57
click at [434, 236] on input "True" at bounding box center [427, 229] width 14 height 14
radio input "true"
click at [627, 392] on button "SUBMIT" at bounding box center [646, 389] width 121 height 28
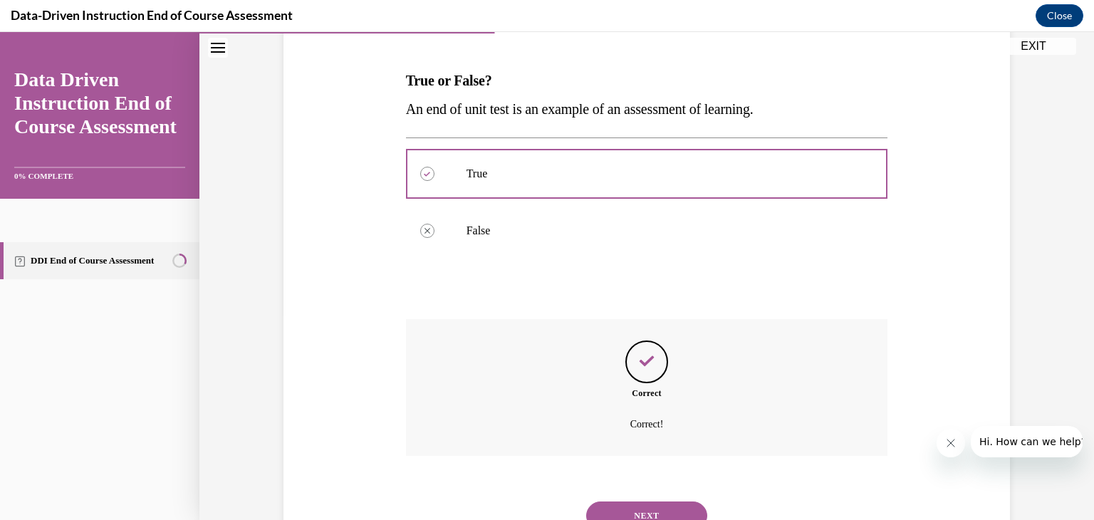
scroll to position [265, 0]
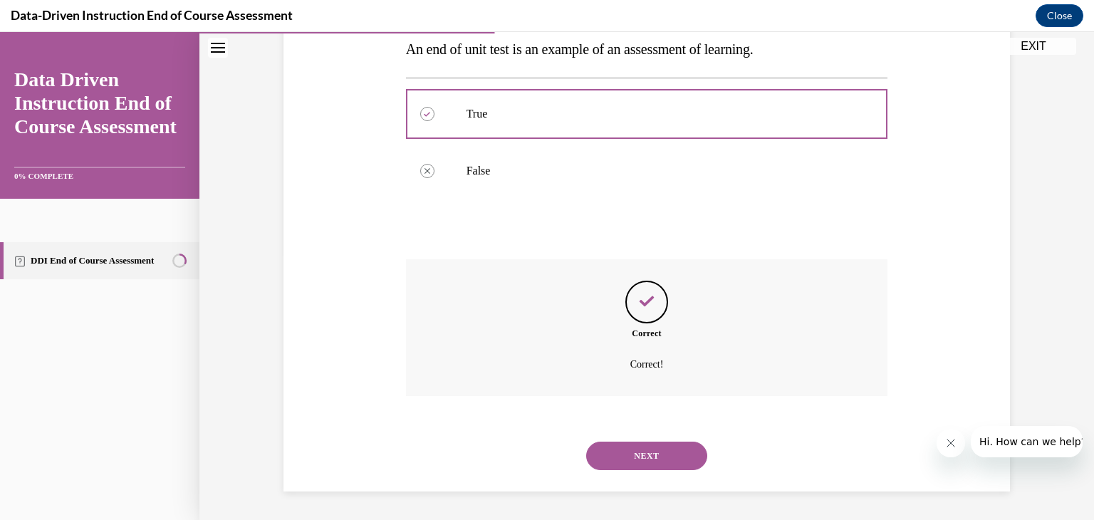
click at [642, 451] on button "NEXT" at bounding box center [646, 456] width 121 height 28
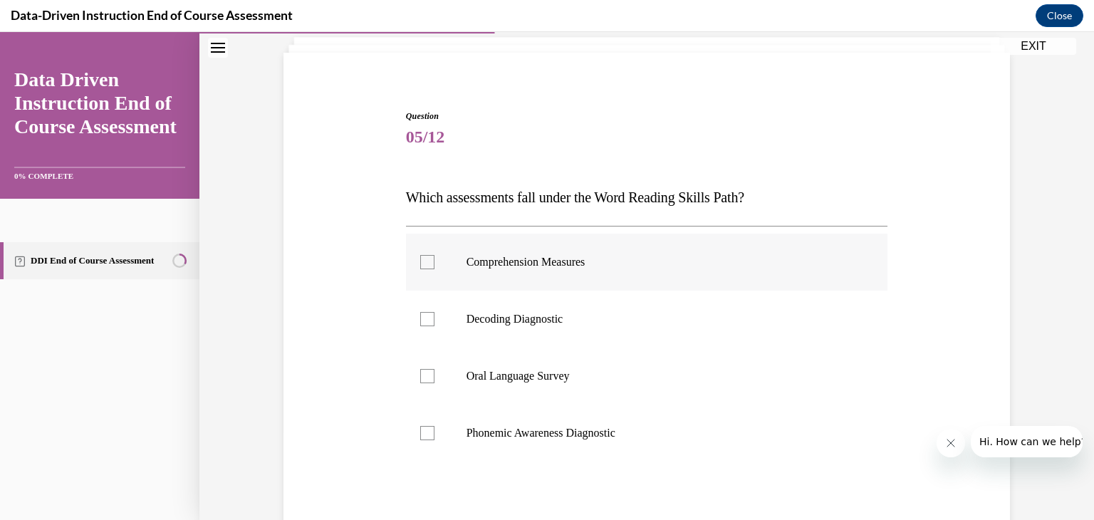
scroll to position [90, 0]
click at [474, 321] on p "Decoding Diagnostic" at bounding box center [660, 317] width 386 height 14
click at [434, 321] on input "Decoding Diagnostic" at bounding box center [427, 317] width 14 height 14
checkbox input "true"
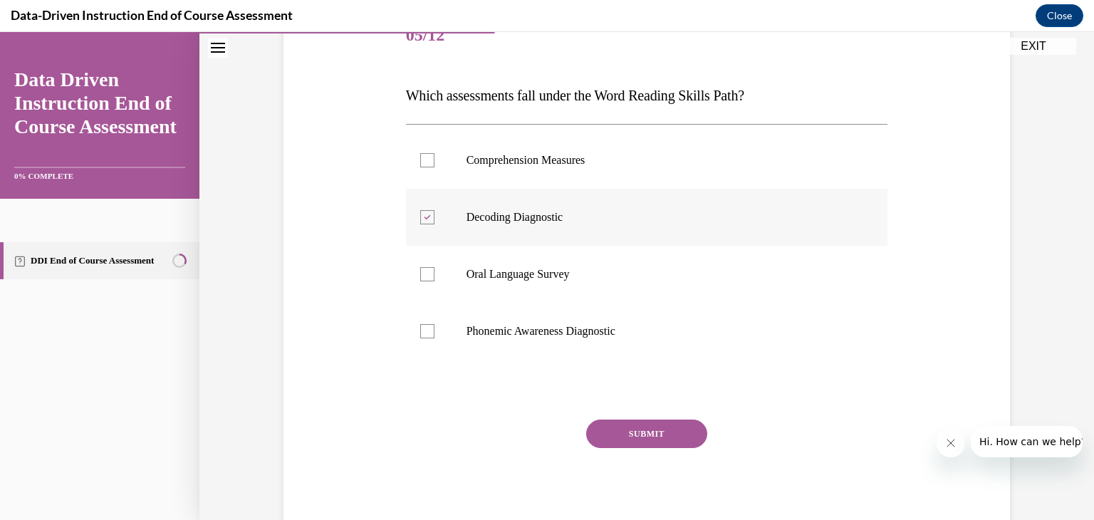
scroll to position [235, 0]
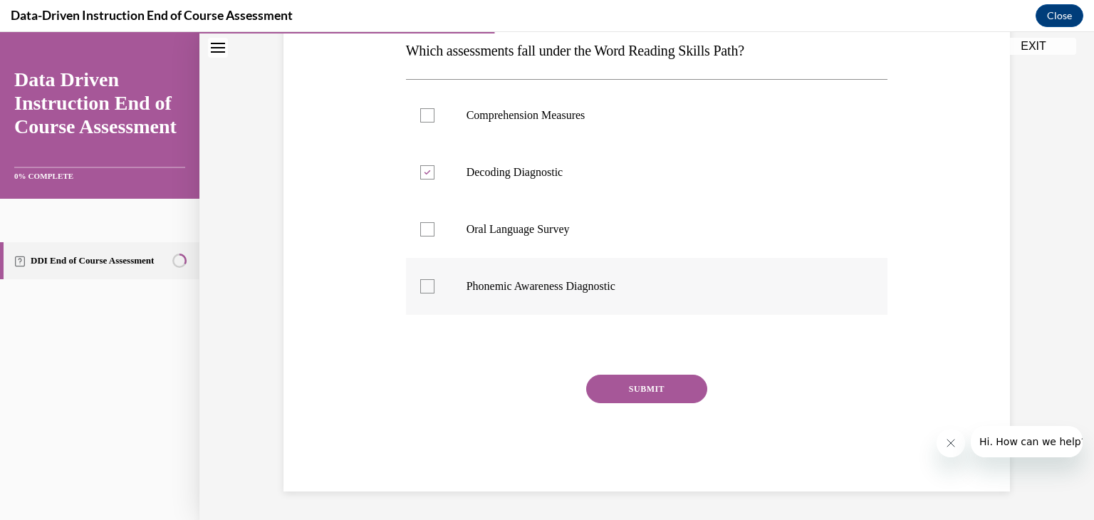
click at [502, 283] on p "Phonemic Awareness Diagnostic" at bounding box center [660, 286] width 386 height 14
click at [434, 283] on input "Phonemic Awareness Diagnostic" at bounding box center [427, 286] width 14 height 14
checkbox input "true"
click at [640, 391] on button "SUBMIT" at bounding box center [646, 389] width 121 height 28
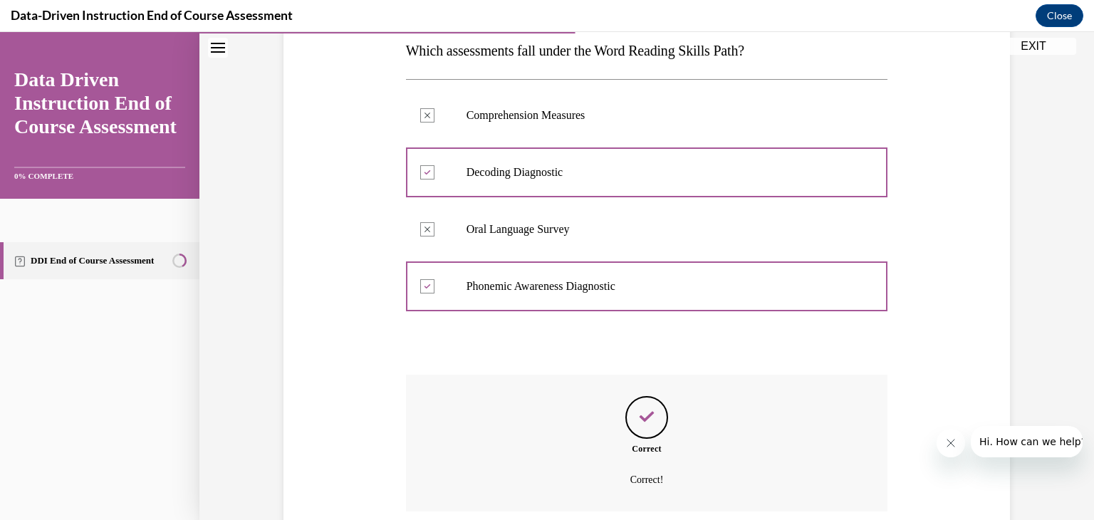
scroll to position [350, 0]
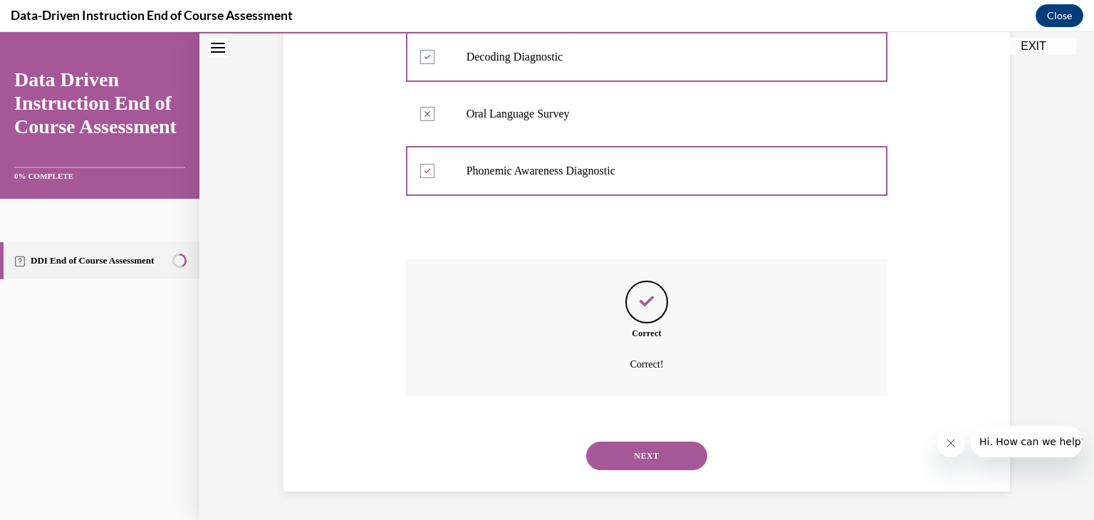
click at [613, 453] on button "NEXT" at bounding box center [646, 456] width 121 height 28
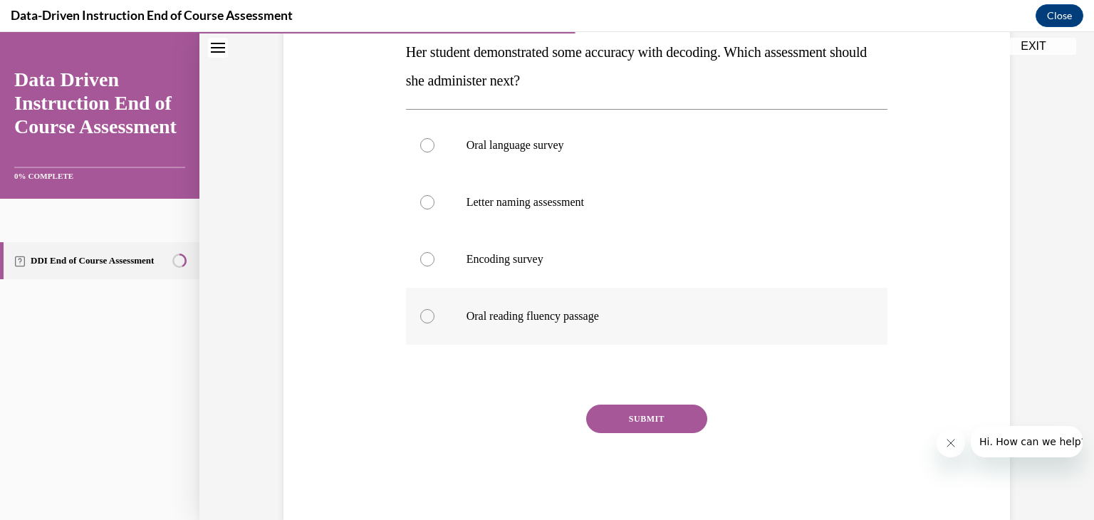
scroll to position [263, 0]
click at [429, 266] on label "Encoding survey" at bounding box center [647, 258] width 482 height 57
click at [429, 266] on input "Encoding survey" at bounding box center [427, 258] width 14 height 14
radio input "true"
click at [627, 417] on button "SUBMIT" at bounding box center [646, 418] width 121 height 28
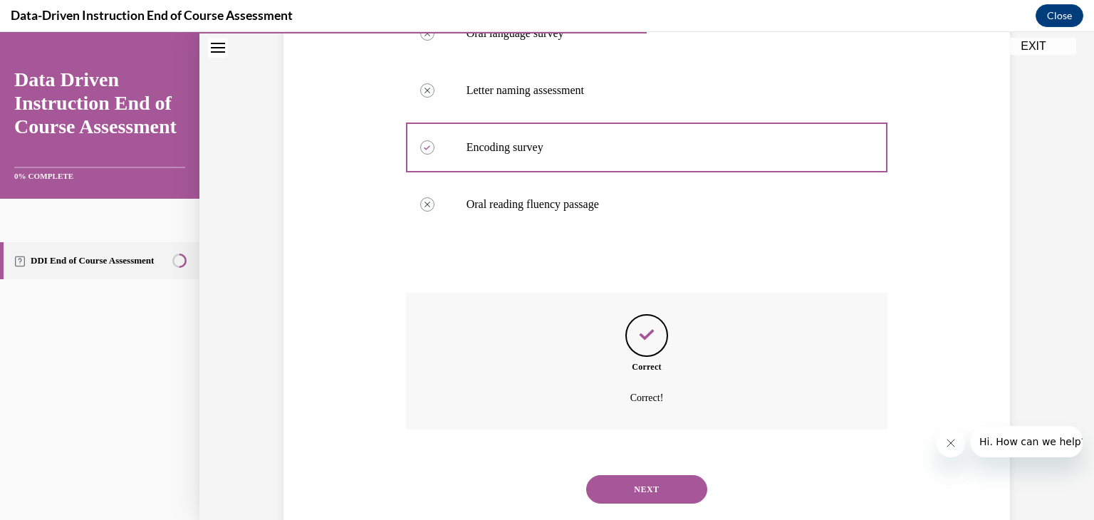
scroll to position [407, 0]
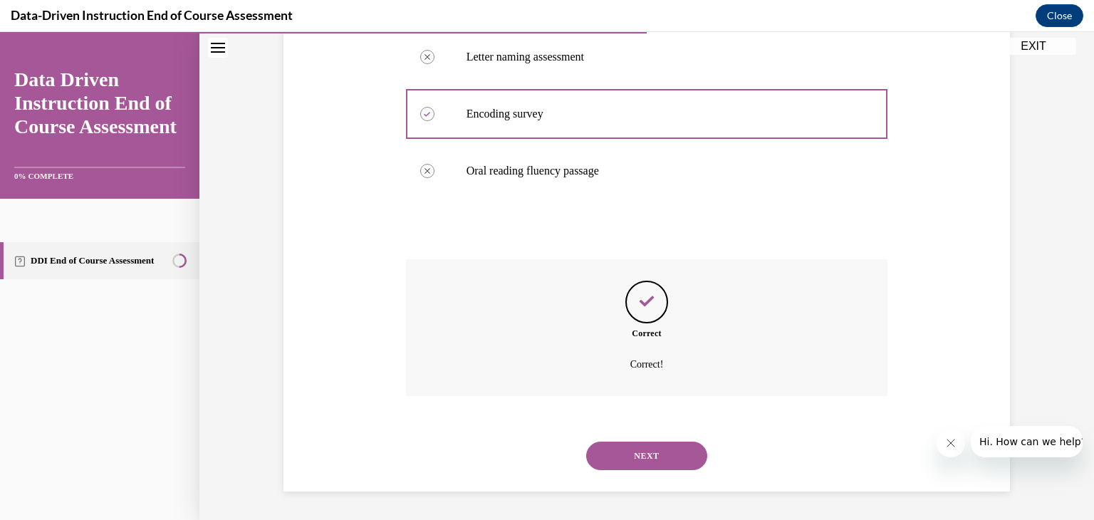
click at [659, 451] on button "NEXT" at bounding box center [646, 456] width 121 height 28
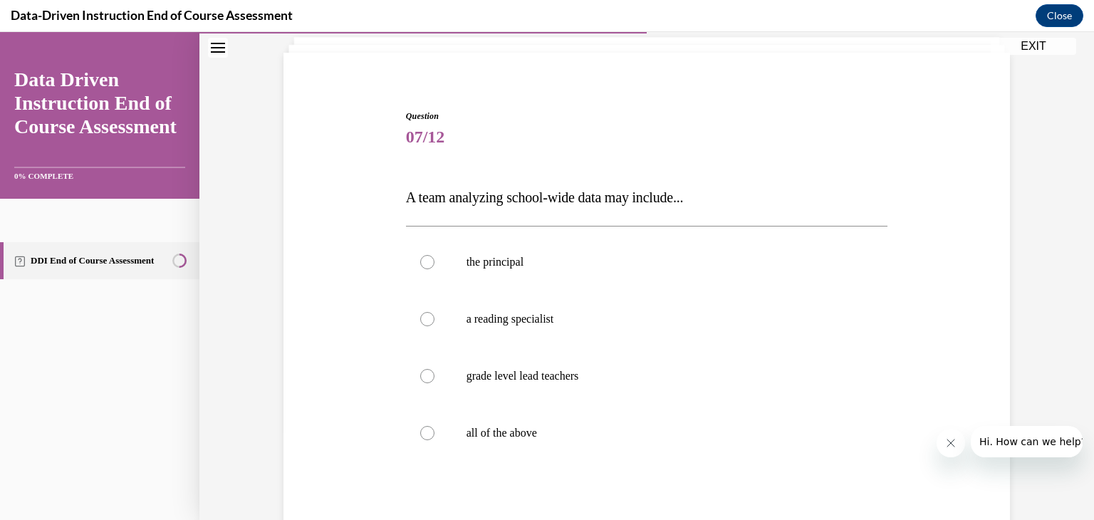
scroll to position [93, 0]
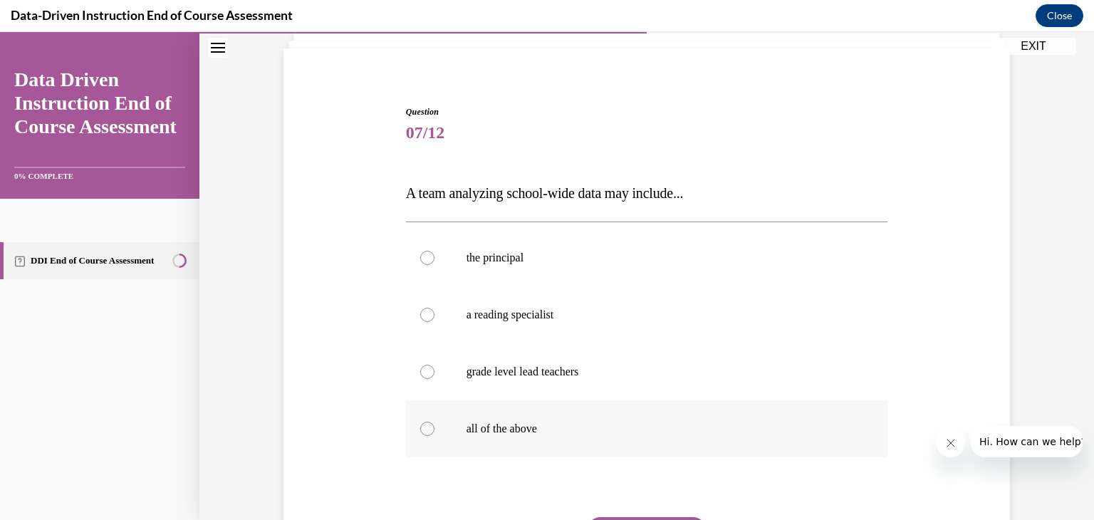
click at [467, 425] on p "all of the above" at bounding box center [660, 429] width 386 height 14
click at [434, 425] on input "all of the above" at bounding box center [427, 429] width 14 height 14
radio input "true"
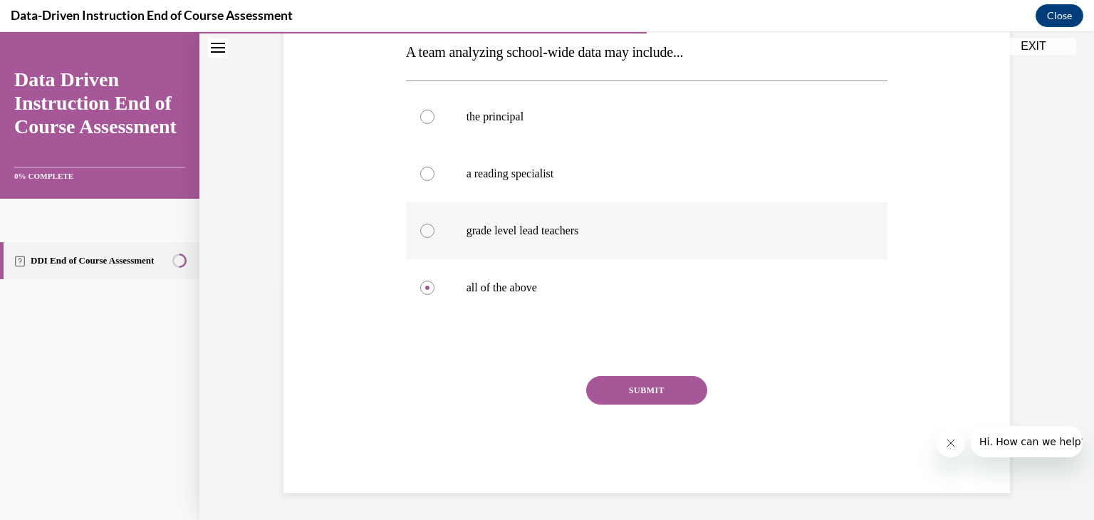
scroll to position [235, 0]
click at [625, 383] on button "SUBMIT" at bounding box center [646, 389] width 121 height 28
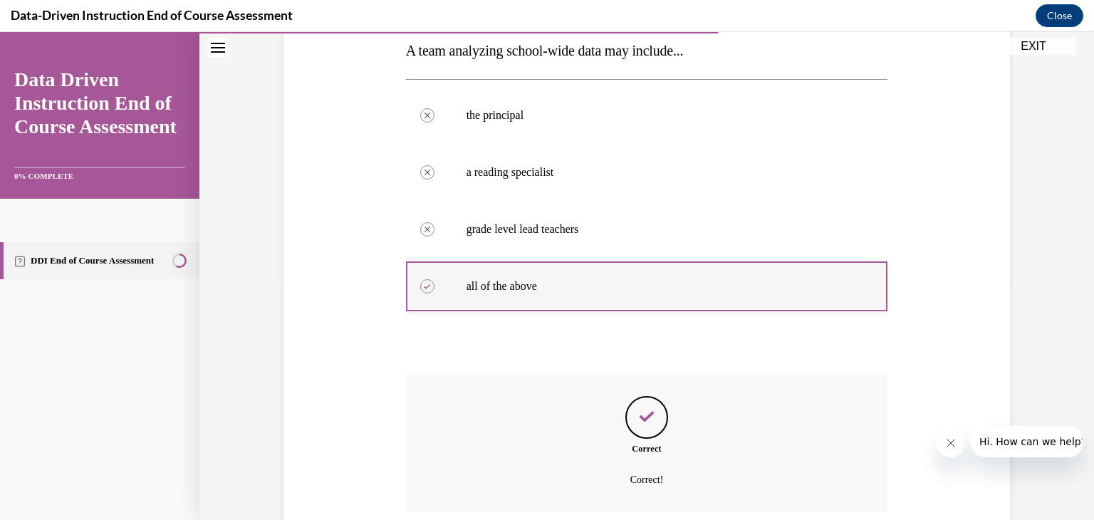
scroll to position [350, 0]
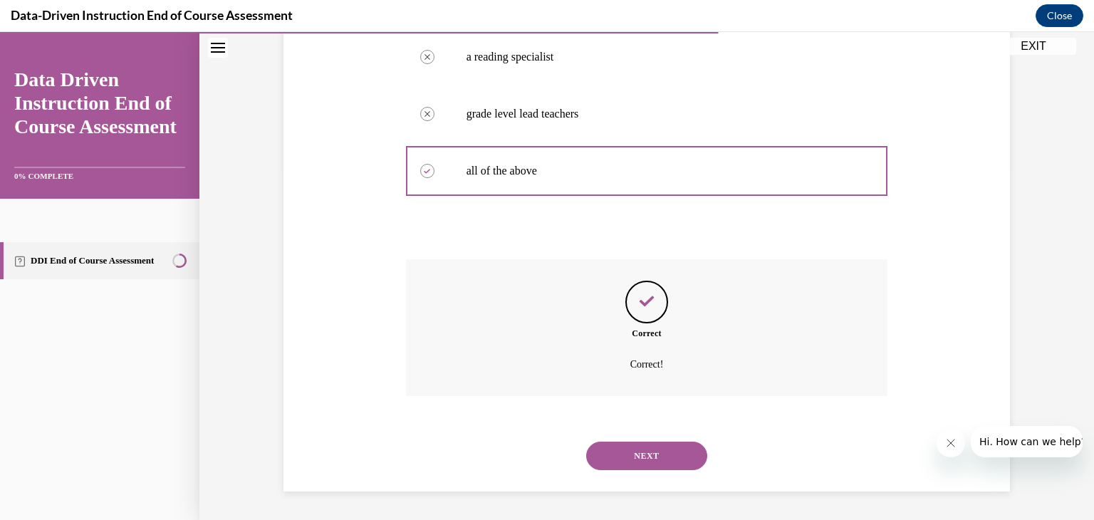
click at [660, 462] on button "NEXT" at bounding box center [646, 456] width 121 height 28
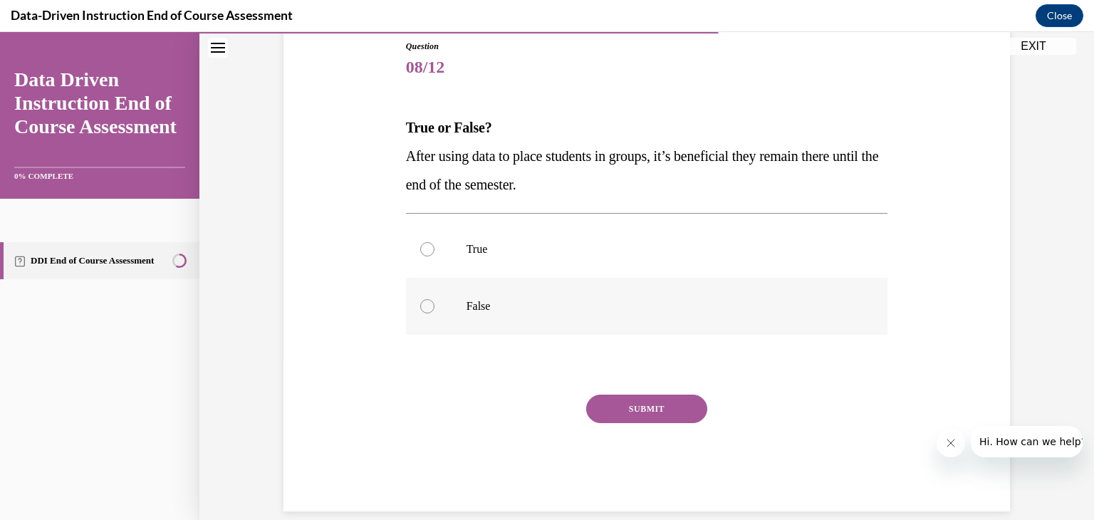
click at [499, 288] on label "False" at bounding box center [647, 306] width 482 height 57
click at [434, 299] on input "False" at bounding box center [427, 306] width 14 height 14
radio input "true"
click at [625, 410] on button "SUBMIT" at bounding box center [646, 409] width 121 height 28
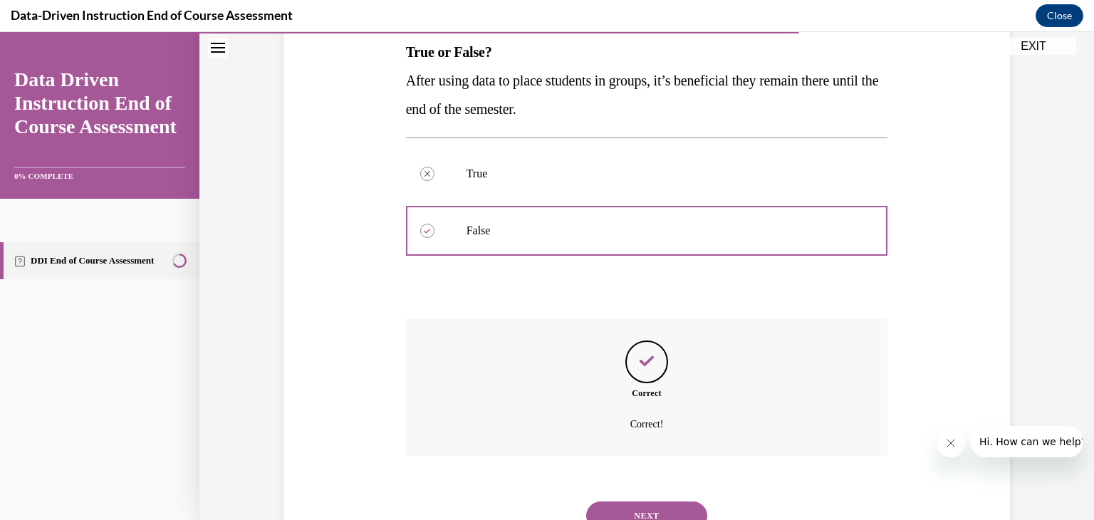
scroll to position [293, 0]
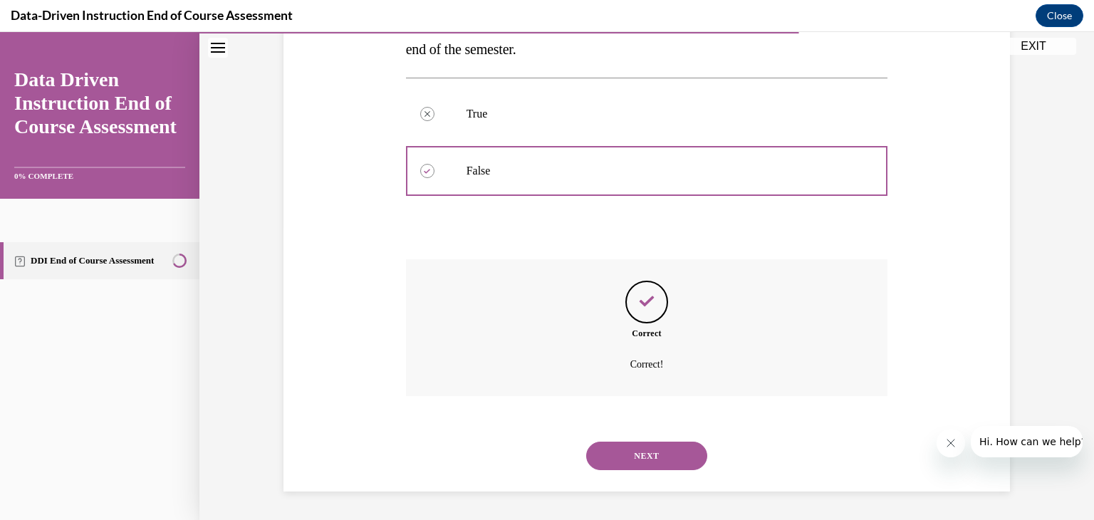
click at [657, 460] on button "NEXT" at bounding box center [646, 456] width 121 height 28
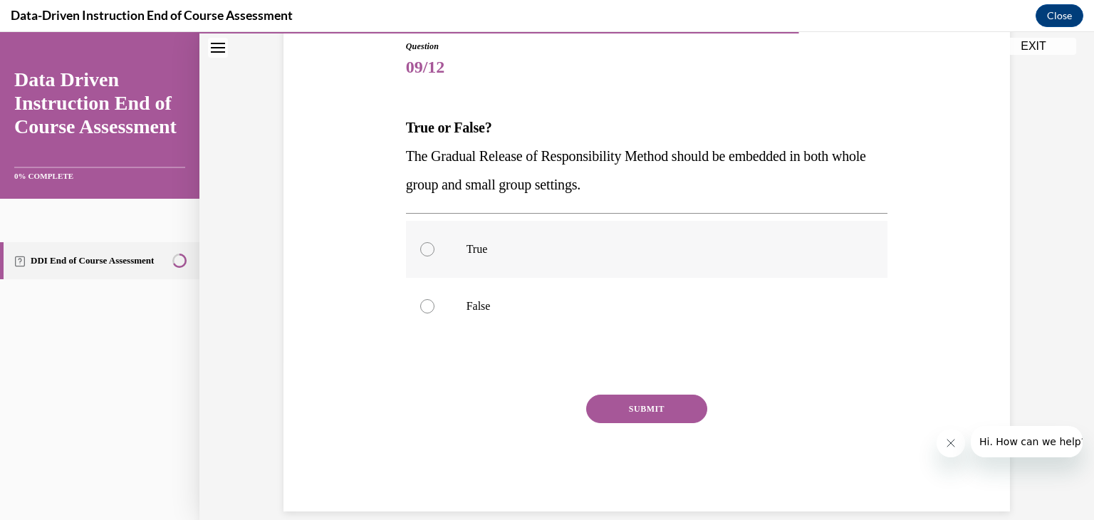
click at [588, 263] on label "True" at bounding box center [647, 249] width 482 height 57
click at [434, 256] on input "True" at bounding box center [427, 249] width 14 height 14
radio input "true"
click at [638, 401] on button "SUBMIT" at bounding box center [646, 409] width 121 height 28
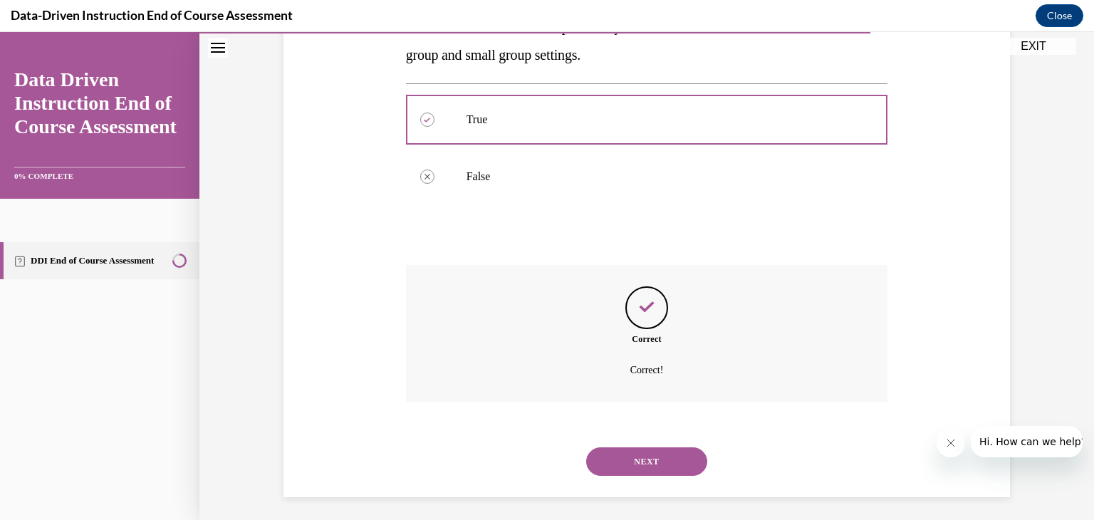
scroll to position [293, 0]
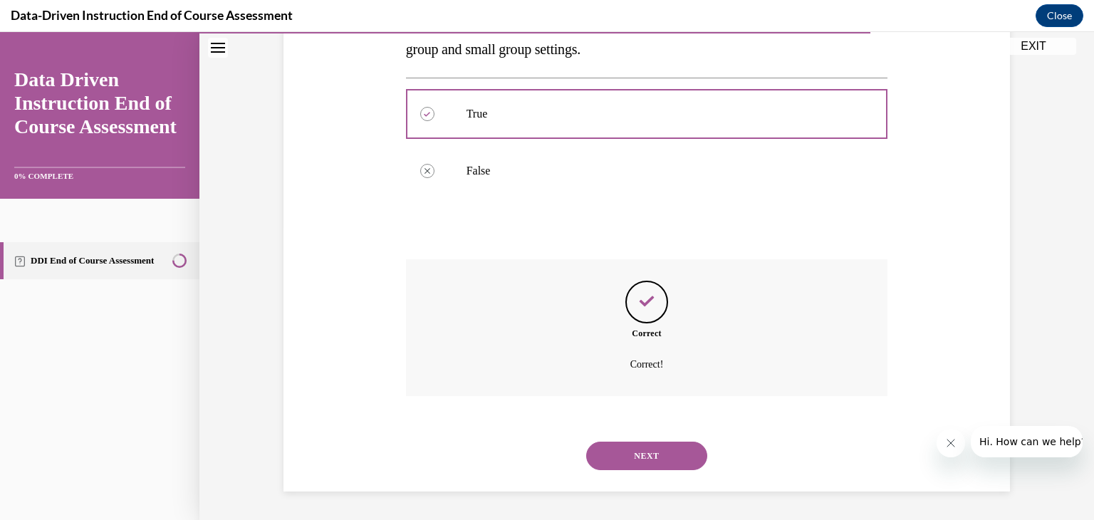
click at [660, 455] on button "NEXT" at bounding box center [646, 456] width 121 height 28
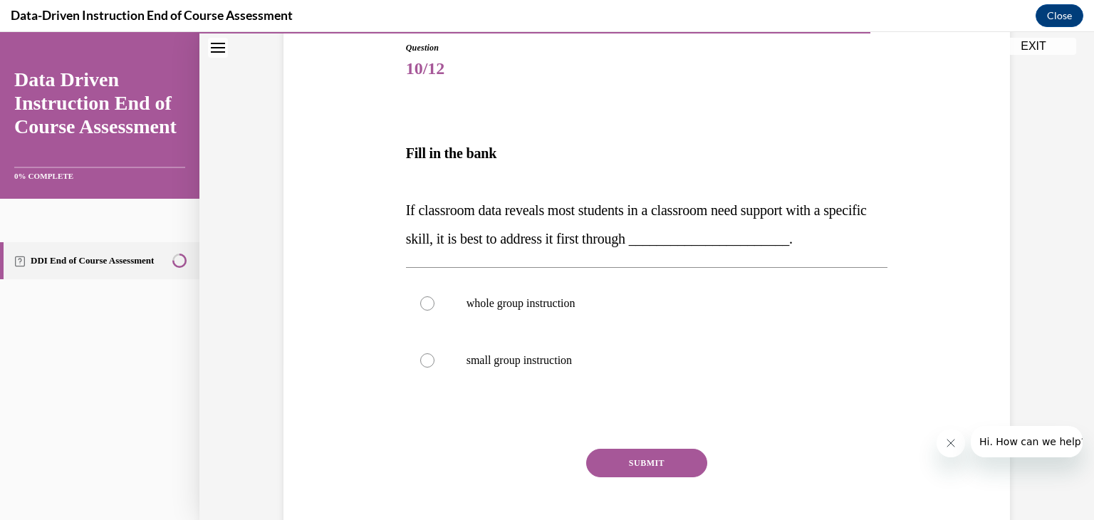
scroll to position [158, 0]
click at [526, 306] on p "whole group instruction" at bounding box center [660, 302] width 386 height 14
click at [434, 306] on input "whole group instruction" at bounding box center [427, 302] width 14 height 14
radio input "true"
click at [627, 462] on button "SUBMIT" at bounding box center [646, 461] width 121 height 28
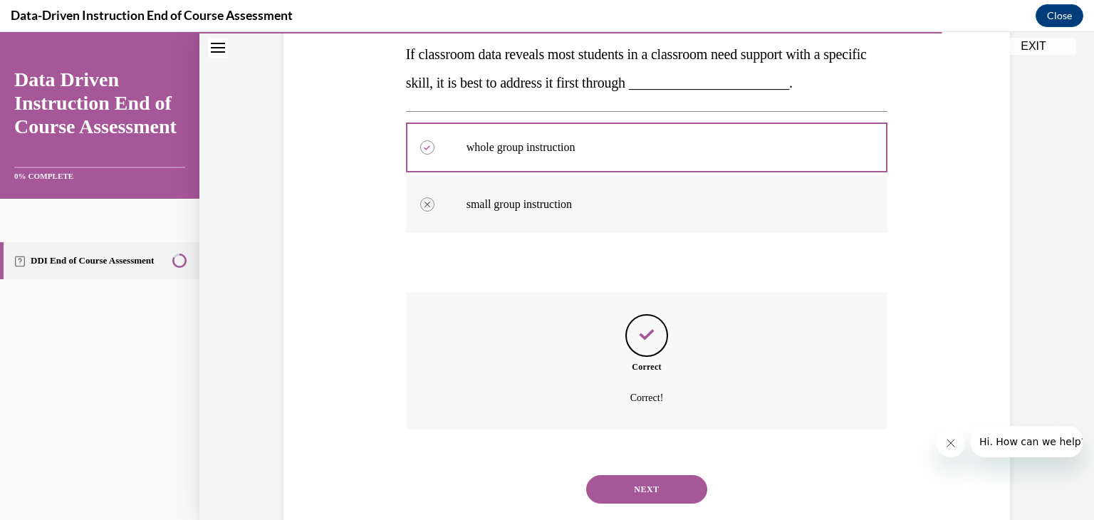
scroll to position [345, 0]
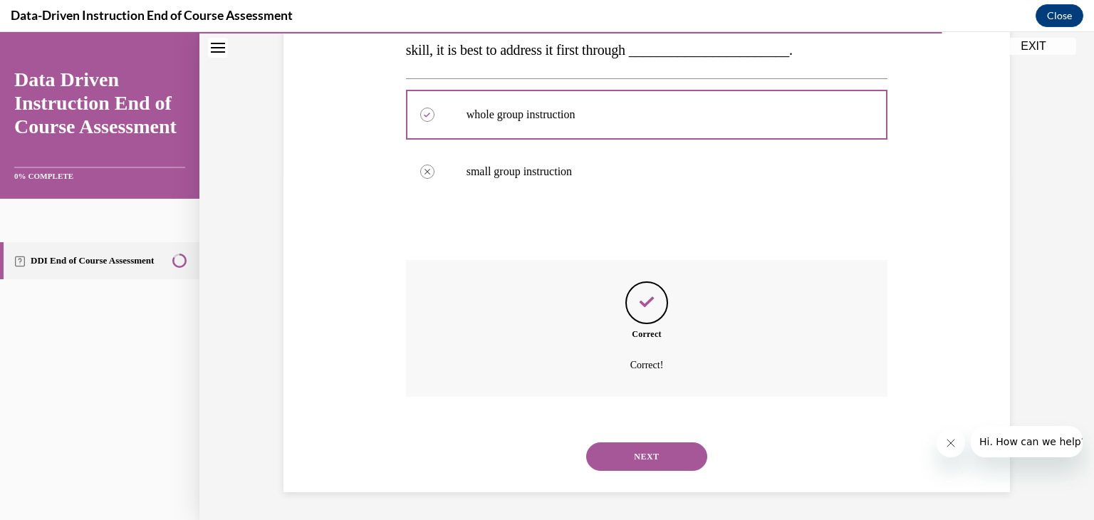
click at [626, 449] on button "NEXT" at bounding box center [646, 456] width 121 height 28
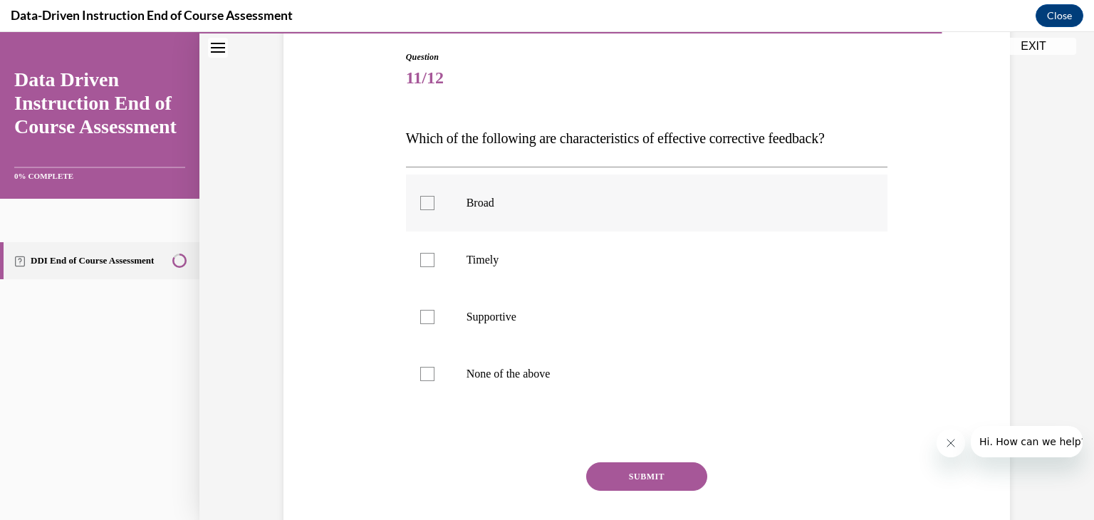
scroll to position [170, 0]
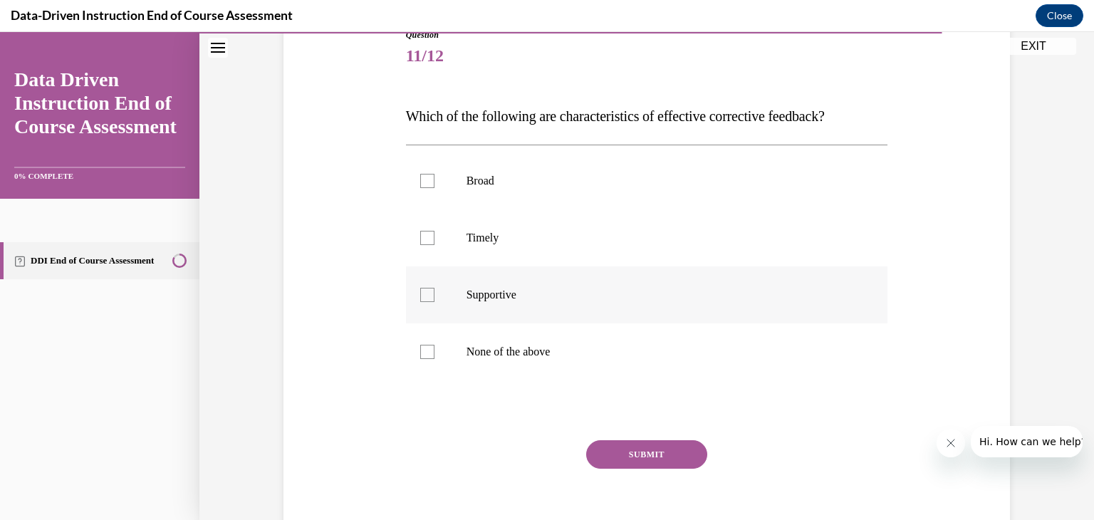
click at [516, 300] on p "Supportive" at bounding box center [660, 295] width 386 height 14
click at [434, 300] on input "Supportive" at bounding box center [427, 295] width 14 height 14
checkbox input "true"
click at [501, 241] on p "Timely" at bounding box center [660, 238] width 386 height 14
click at [434, 241] on input "Timely" at bounding box center [427, 238] width 14 height 14
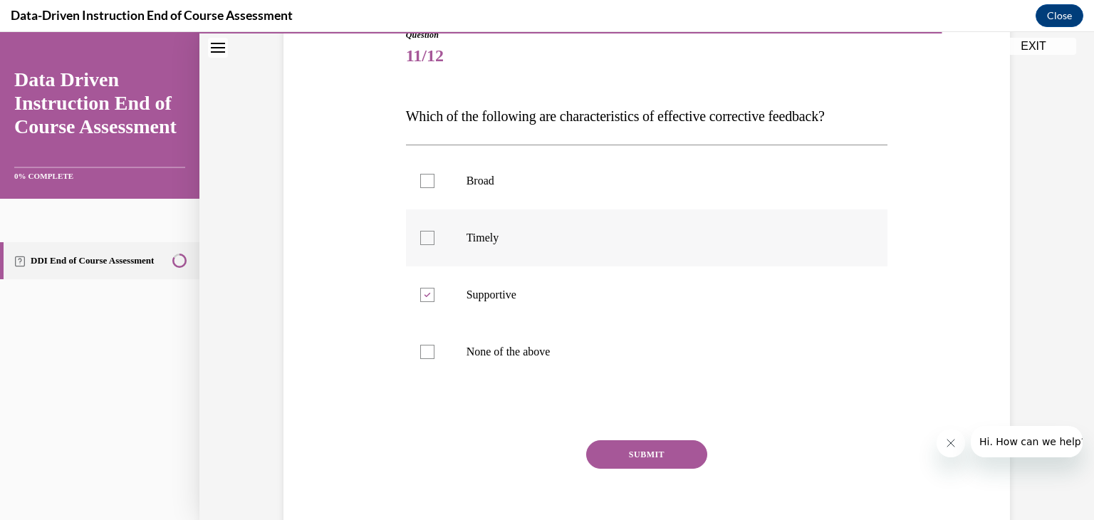
checkbox input "true"
click at [622, 446] on button "SUBMIT" at bounding box center [646, 454] width 121 height 28
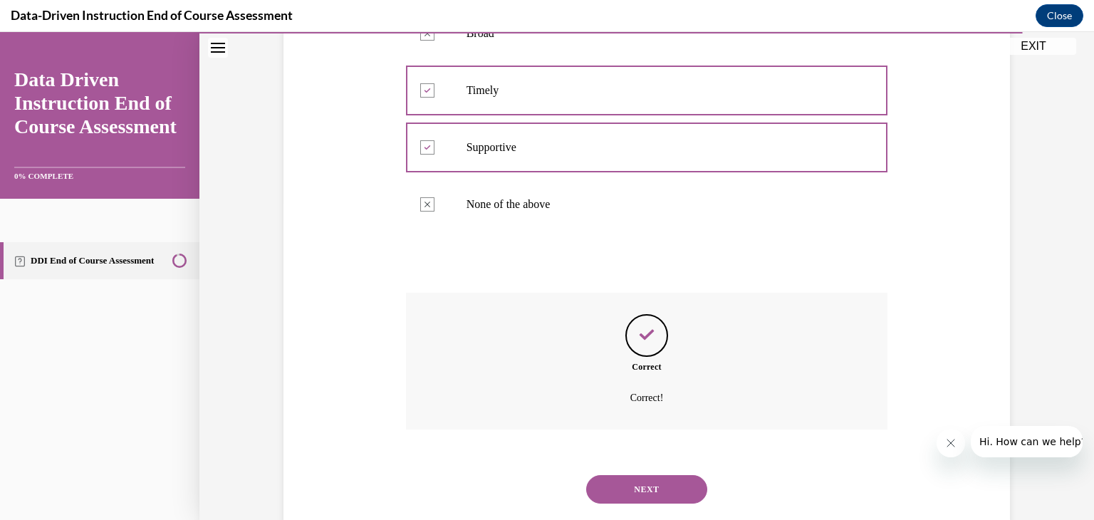
scroll to position [350, 0]
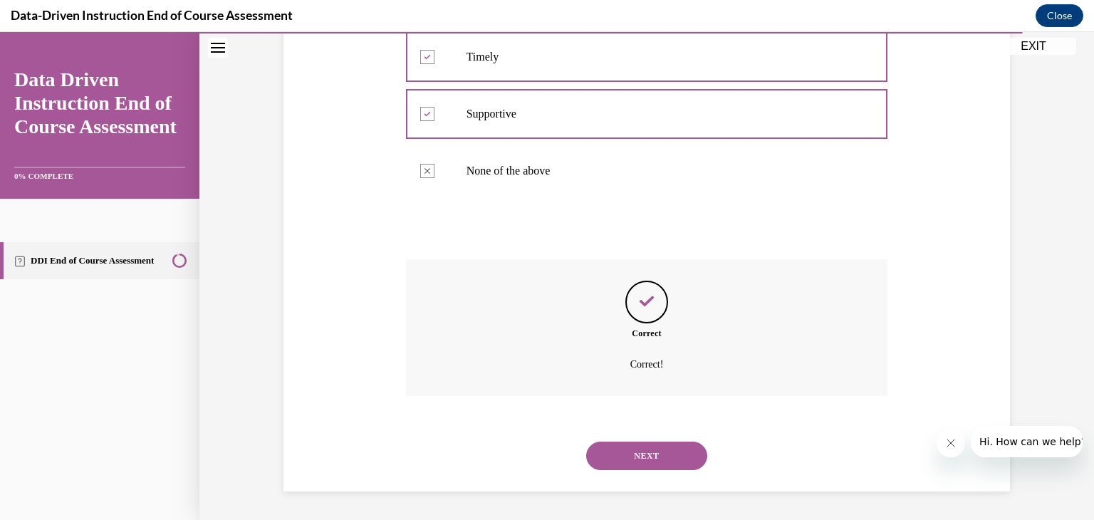
click at [657, 456] on button "NEXT" at bounding box center [646, 456] width 121 height 28
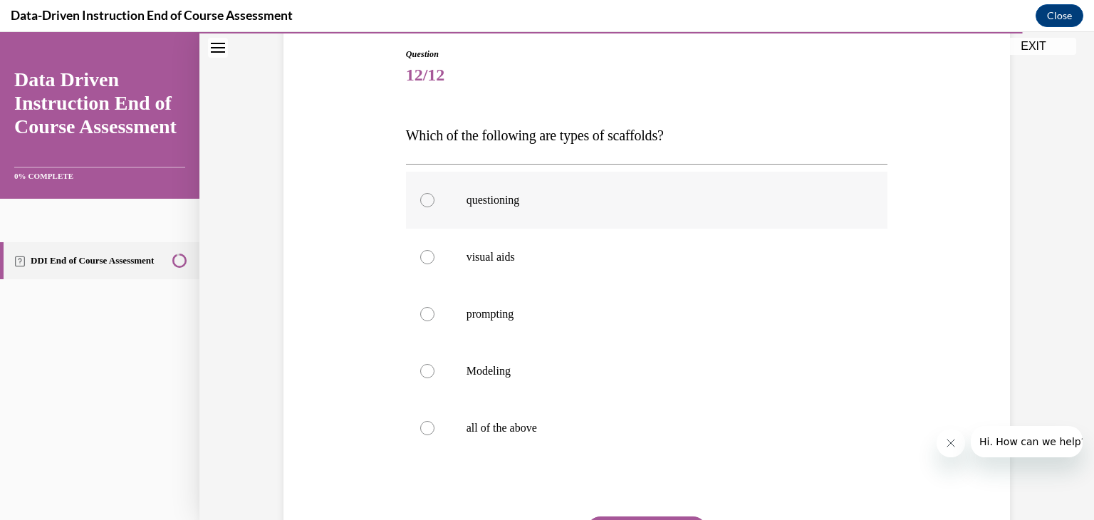
scroll to position [165, 0]
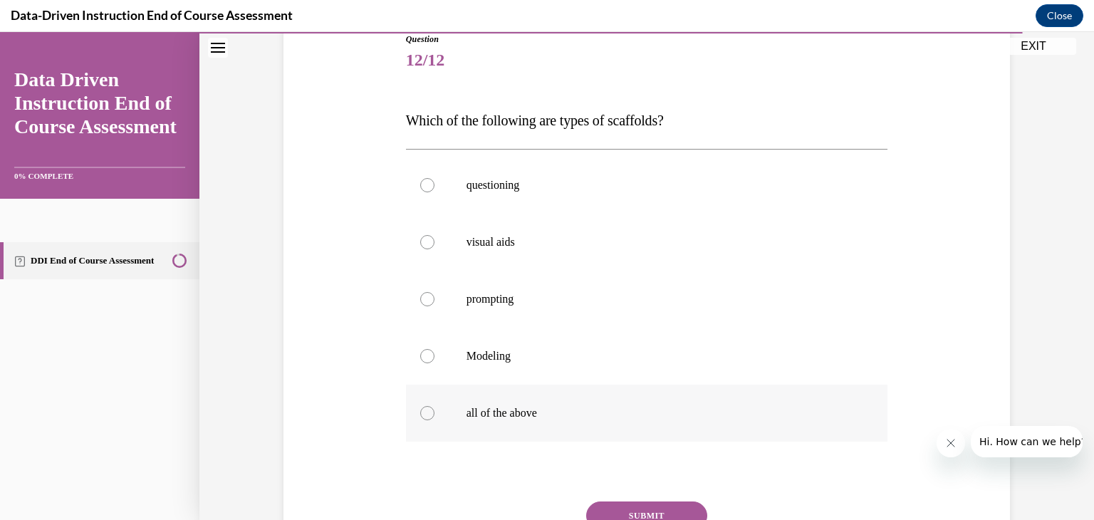
click at [536, 400] on label "all of the above" at bounding box center [647, 413] width 482 height 57
click at [434, 406] on input "all of the above" at bounding box center [427, 413] width 14 height 14
radio input "true"
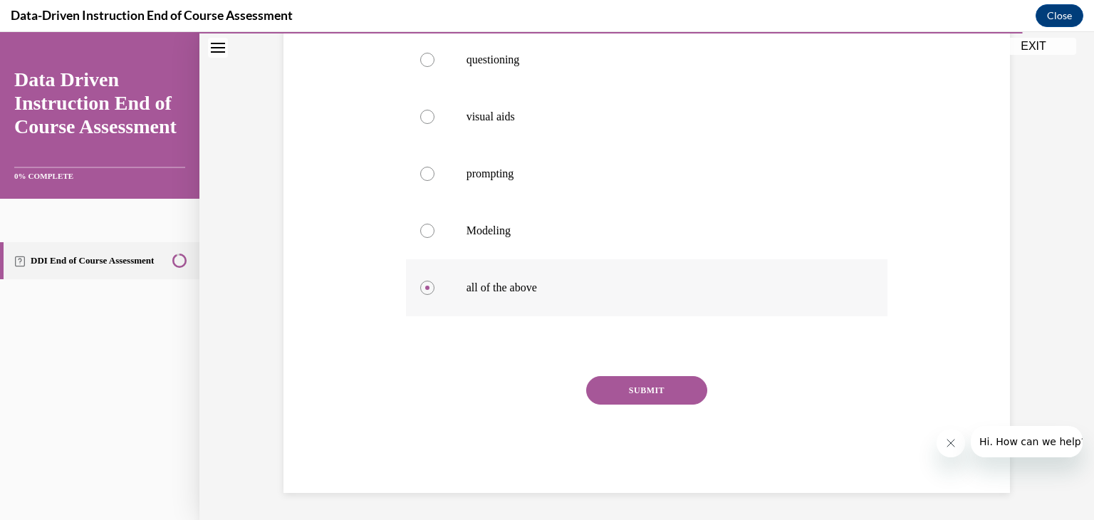
scroll to position [292, 0]
click at [636, 386] on button "SUBMIT" at bounding box center [646, 389] width 121 height 28
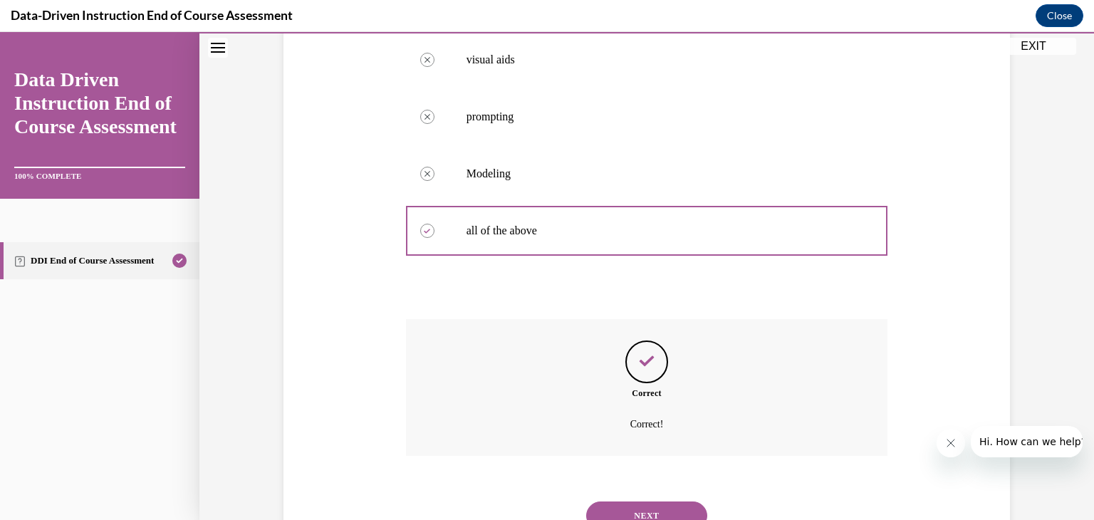
scroll to position [407, 0]
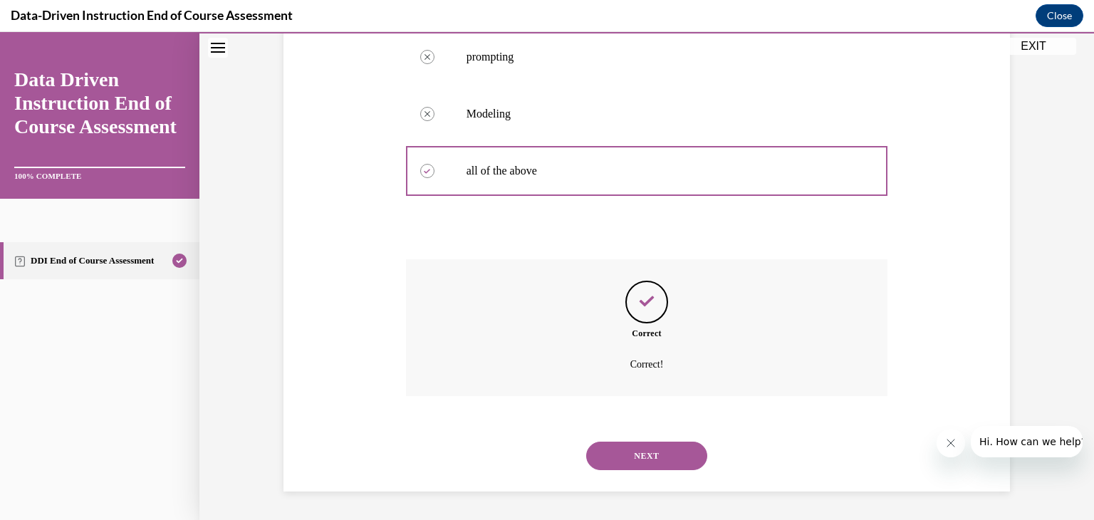
click at [620, 452] on button "NEXT" at bounding box center [646, 456] width 121 height 28
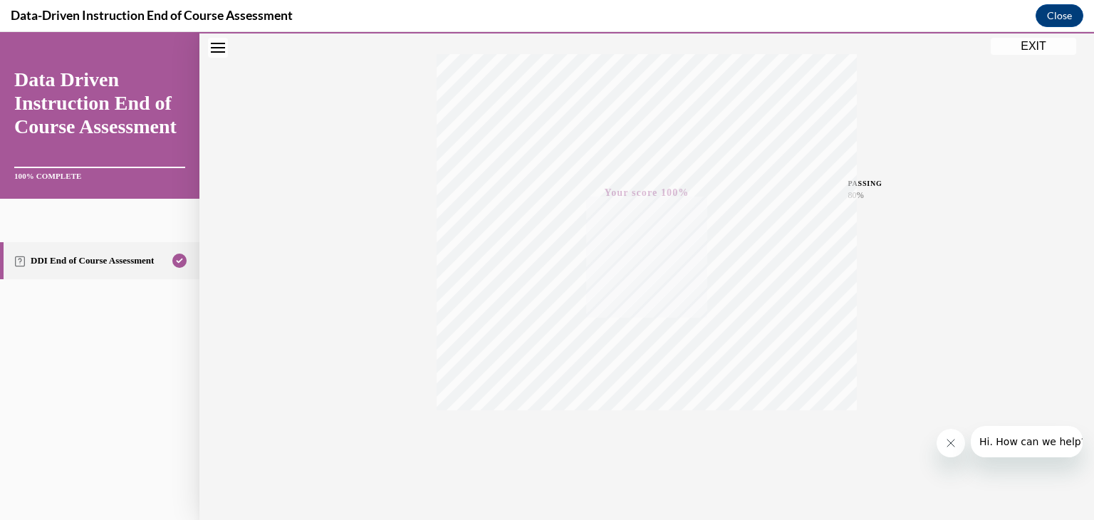
scroll to position [242, 0]
click at [1043, 50] on button "EXIT" at bounding box center [1033, 46] width 85 height 17
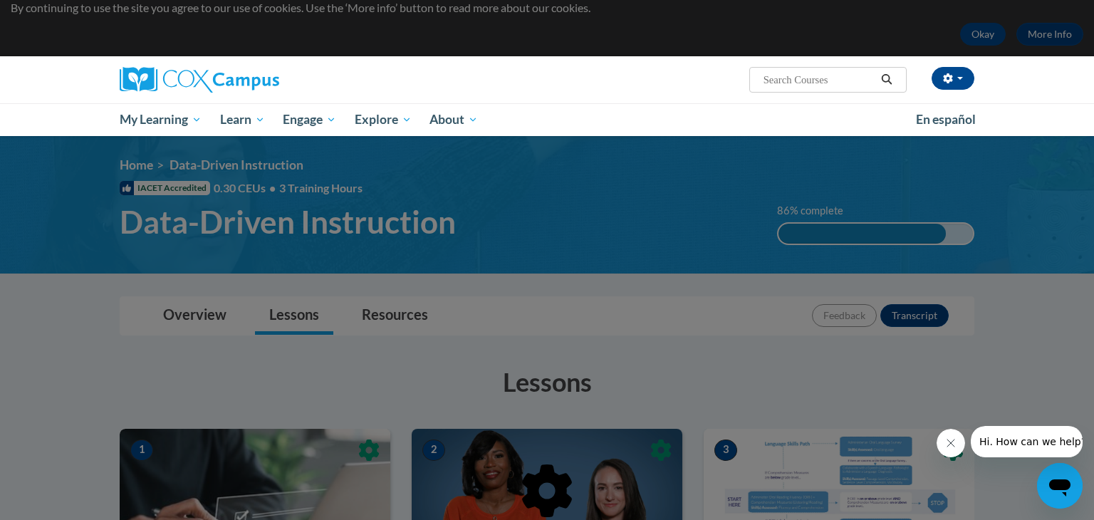
scroll to position [0, 0]
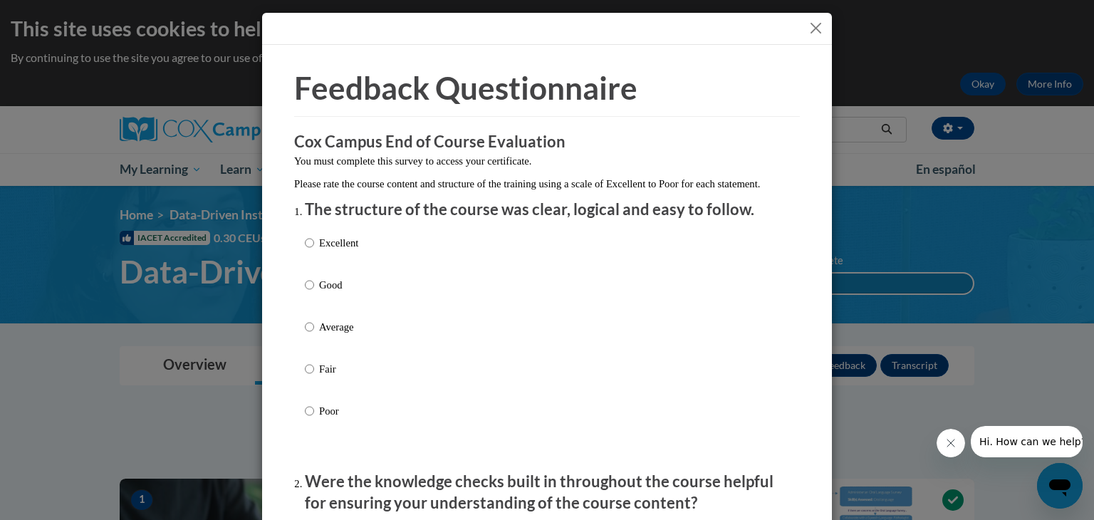
click at [816, 31] on button "Close" at bounding box center [816, 28] width 18 height 18
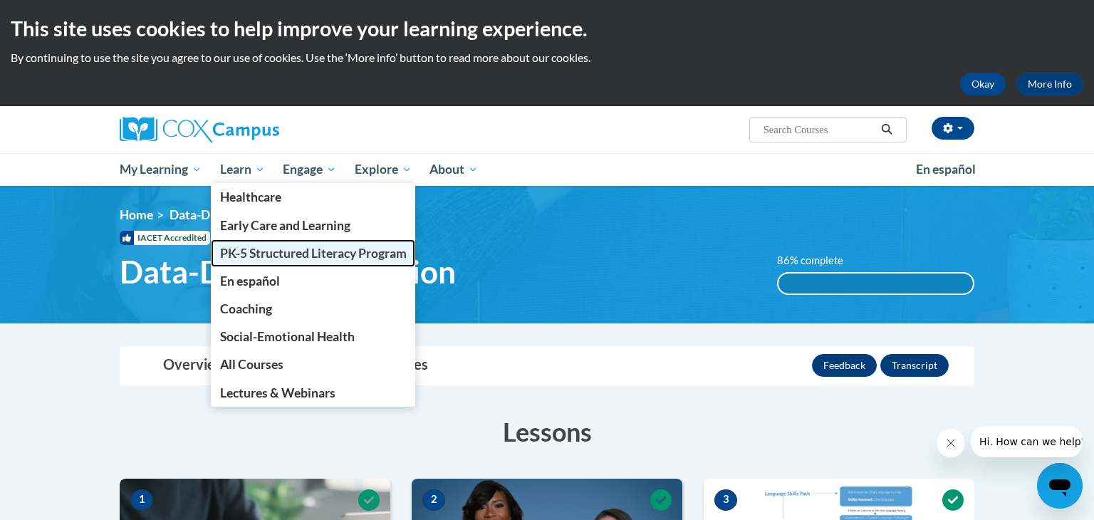
click at [275, 256] on span "PK-5 Structured Literacy Program" at bounding box center [313, 253] width 187 height 15
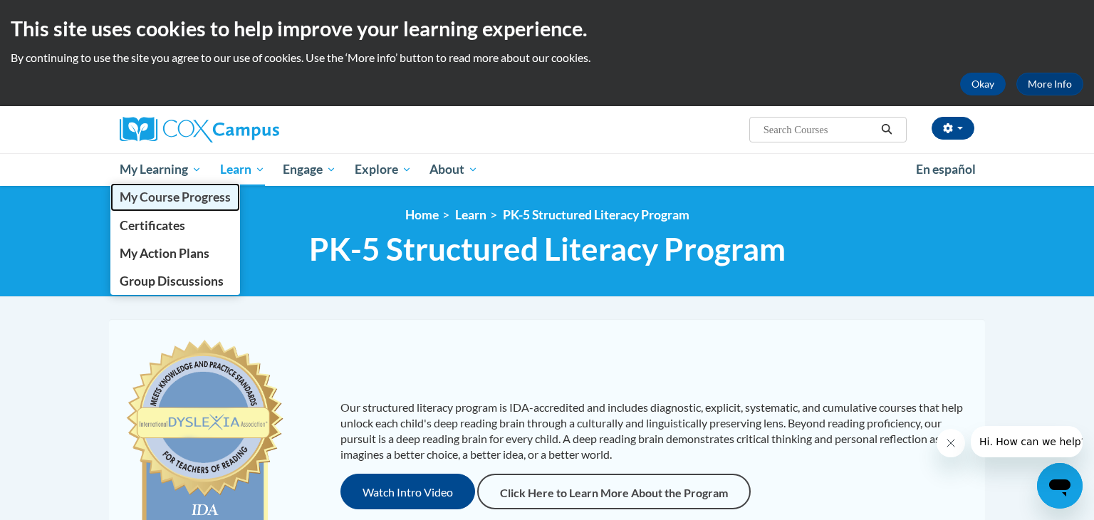
click at [184, 206] on link "My Course Progress" at bounding box center [175, 197] width 130 height 28
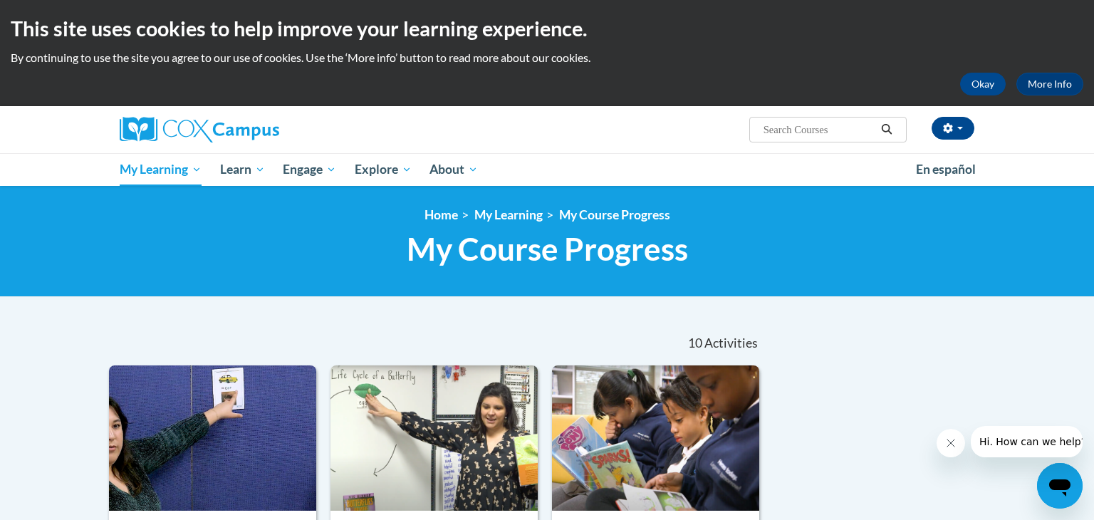
click at [303, 274] on div "<en>My Learning</en><fr>New fr_My Learning</fr><it>New it_My Learning</it><de>N…" at bounding box center [546, 241] width 897 height 68
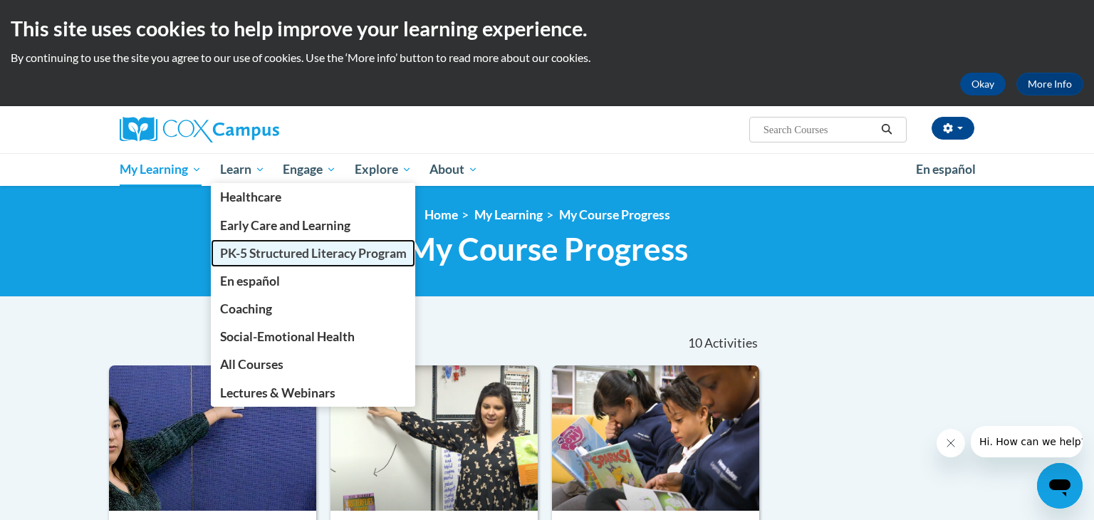
click at [251, 251] on span "PK-5 Structured Literacy Program" at bounding box center [313, 253] width 187 height 15
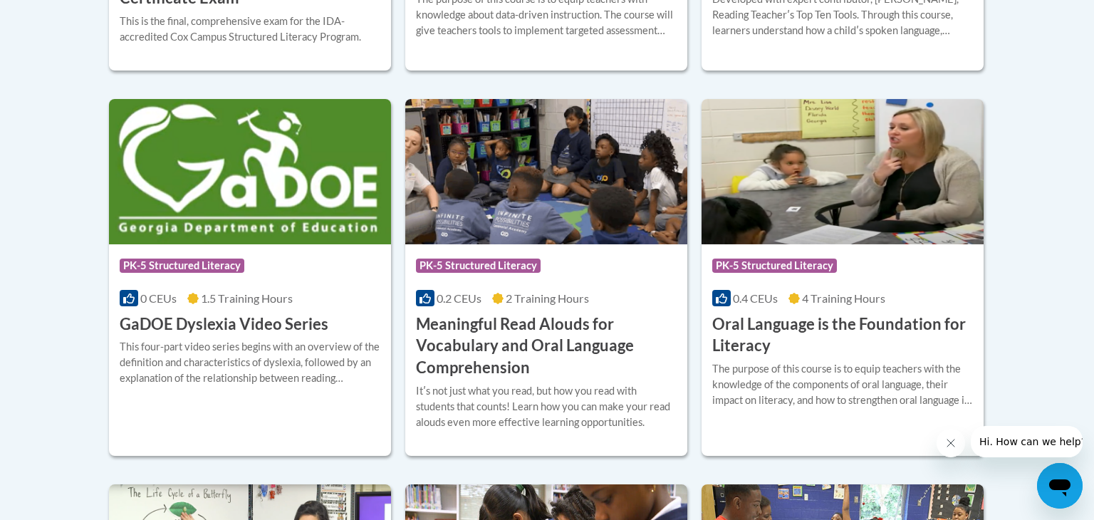
scroll to position [895, 0]
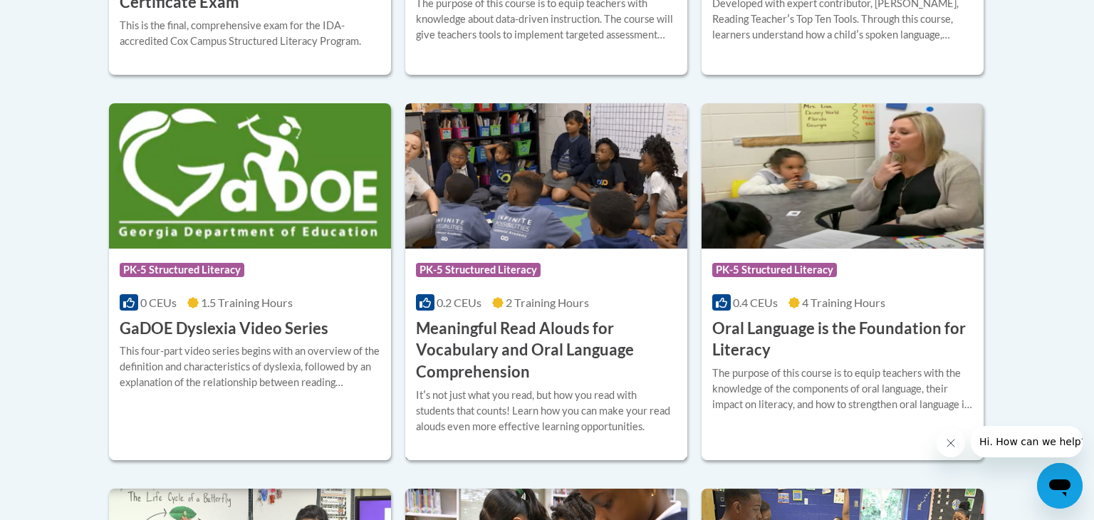
click at [518, 372] on h3 "Meaningful Read Alouds for Vocabulary and Oral Language Comprehension" at bounding box center [546, 351] width 261 height 66
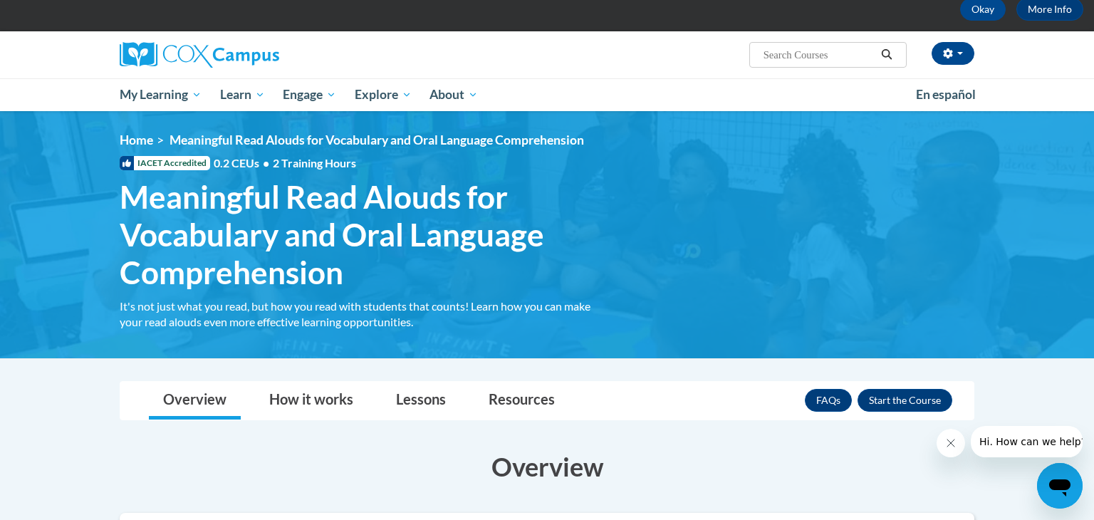
scroll to position [48, 0]
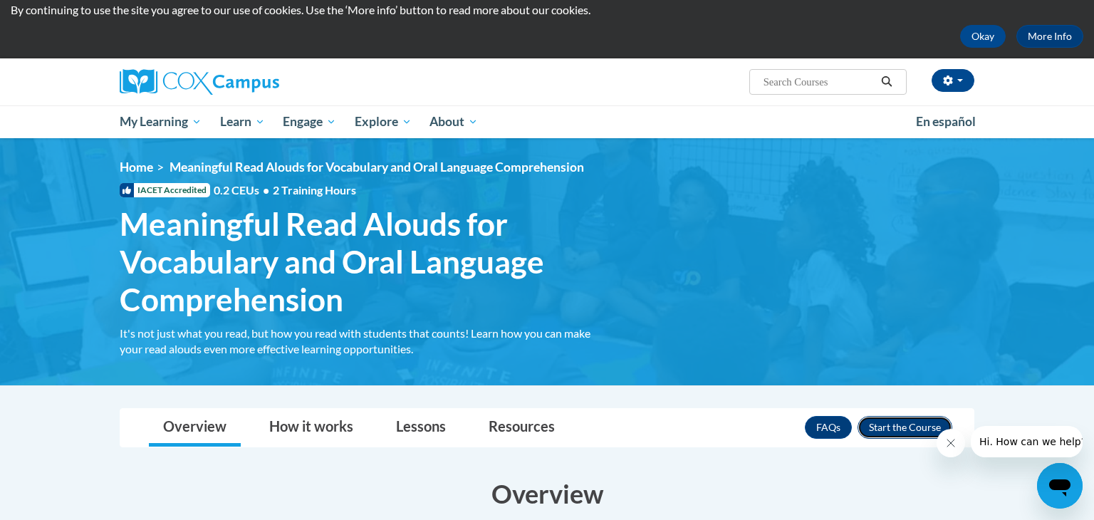
click at [900, 422] on button "Enroll" at bounding box center [905, 427] width 95 height 23
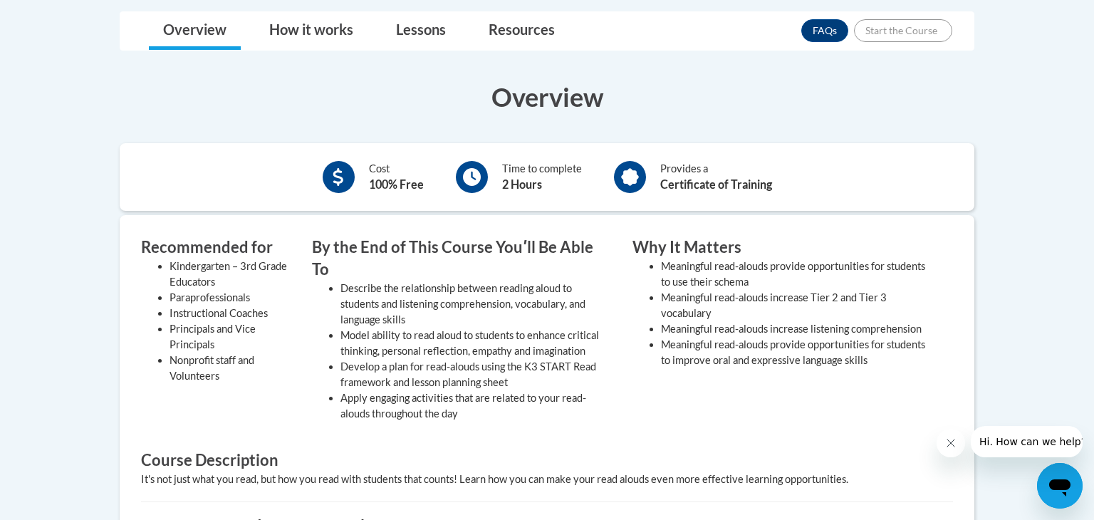
scroll to position [470, 0]
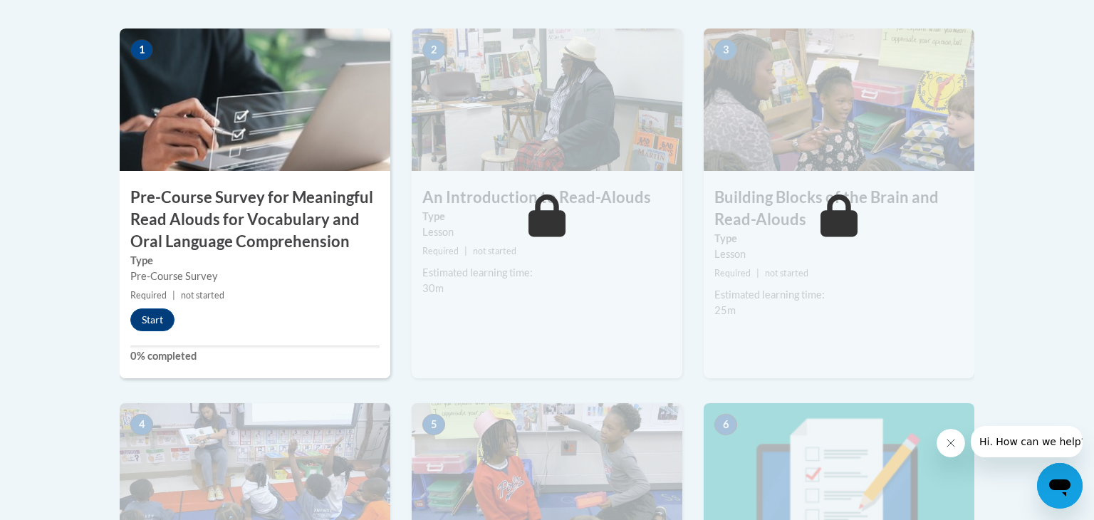
scroll to position [484, 0]
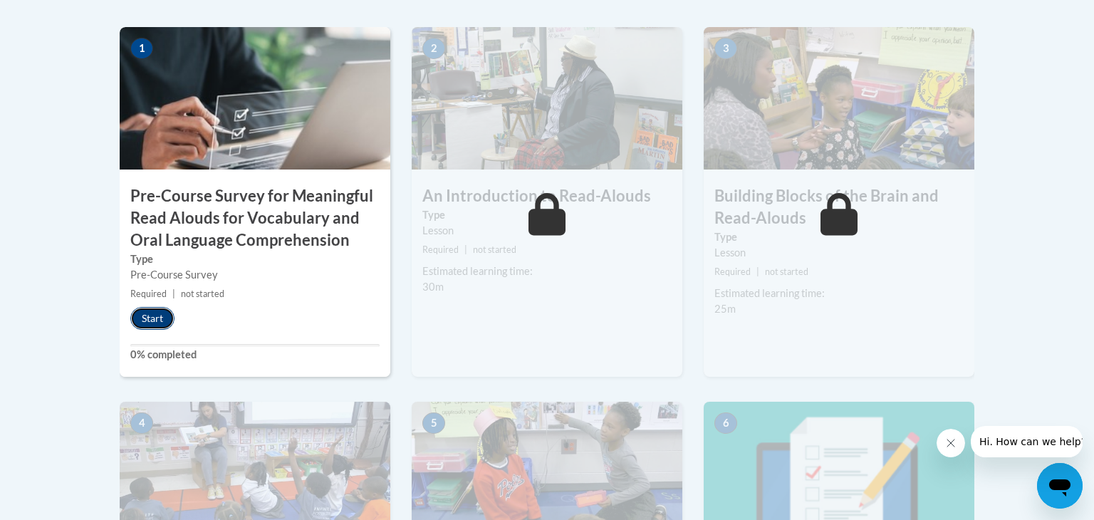
click at [152, 319] on button "Start" at bounding box center [152, 318] width 44 height 23
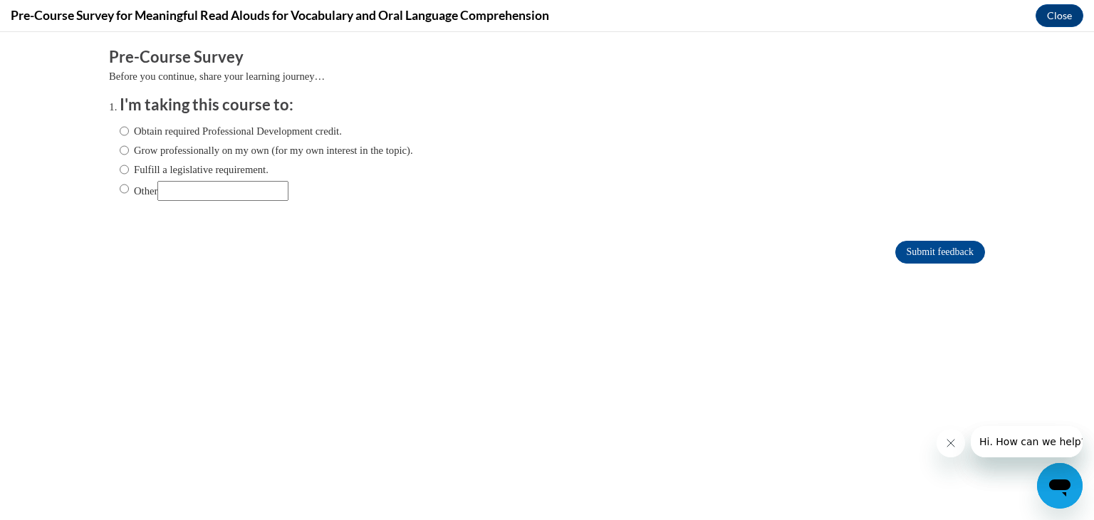
scroll to position [0, 0]
click at [123, 174] on input "Fulfill a legislative requirement." at bounding box center [124, 170] width 9 height 16
radio input "true"
click at [954, 254] on input "Submit feedback" at bounding box center [940, 252] width 90 height 23
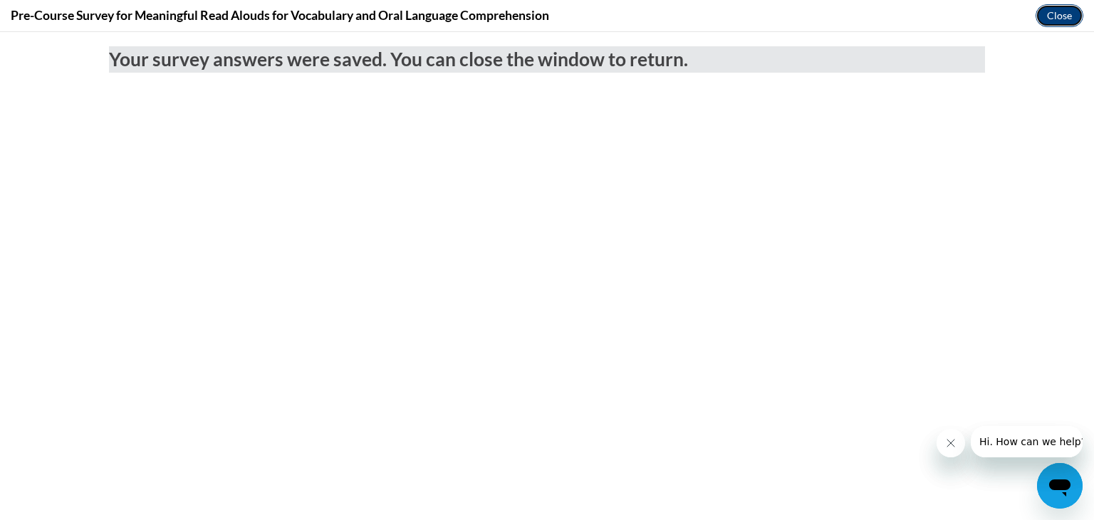
click at [1061, 20] on button "Close" at bounding box center [1060, 15] width 48 height 23
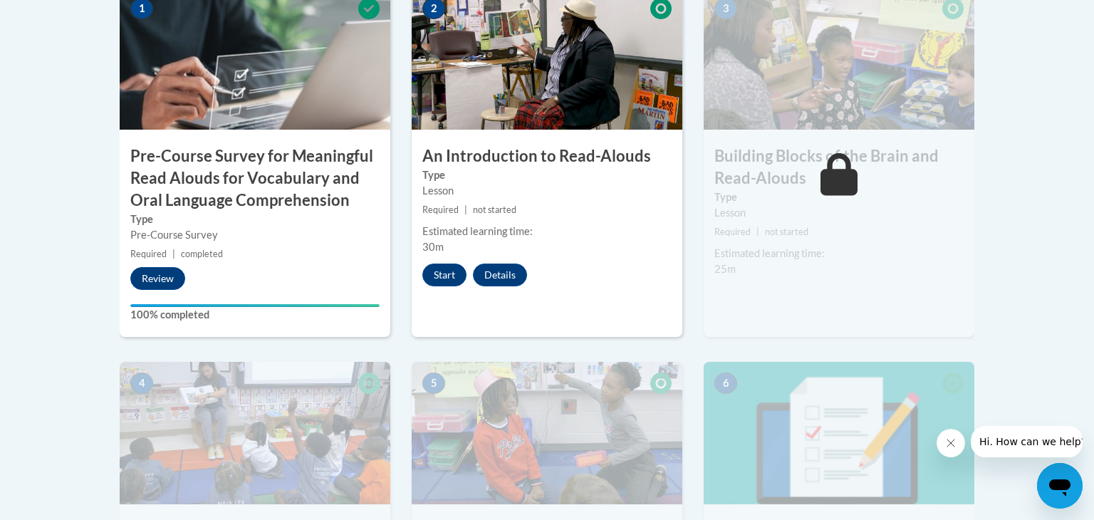
scroll to position [524, 0]
click at [443, 275] on button "Start" at bounding box center [444, 275] width 44 height 23
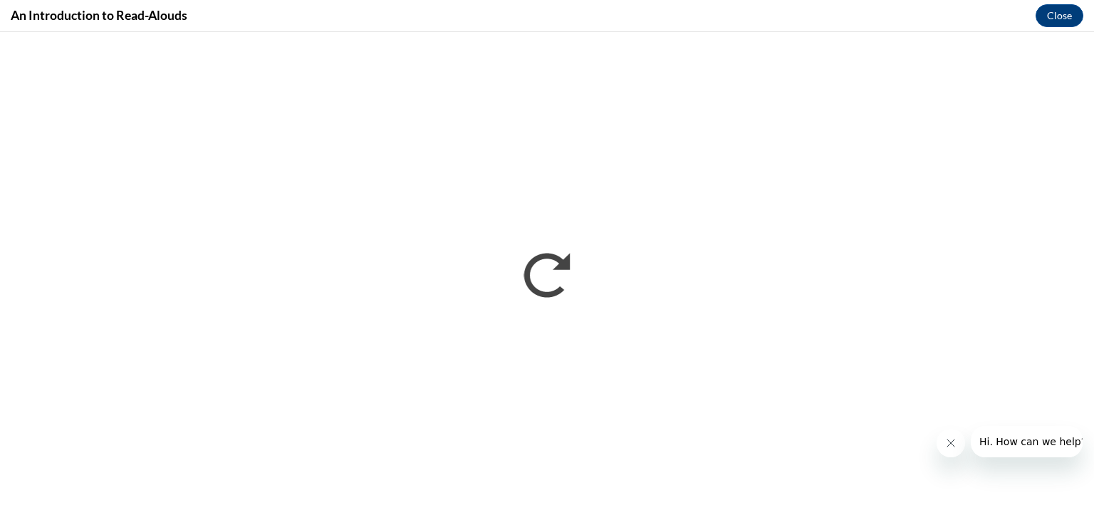
scroll to position [0, 0]
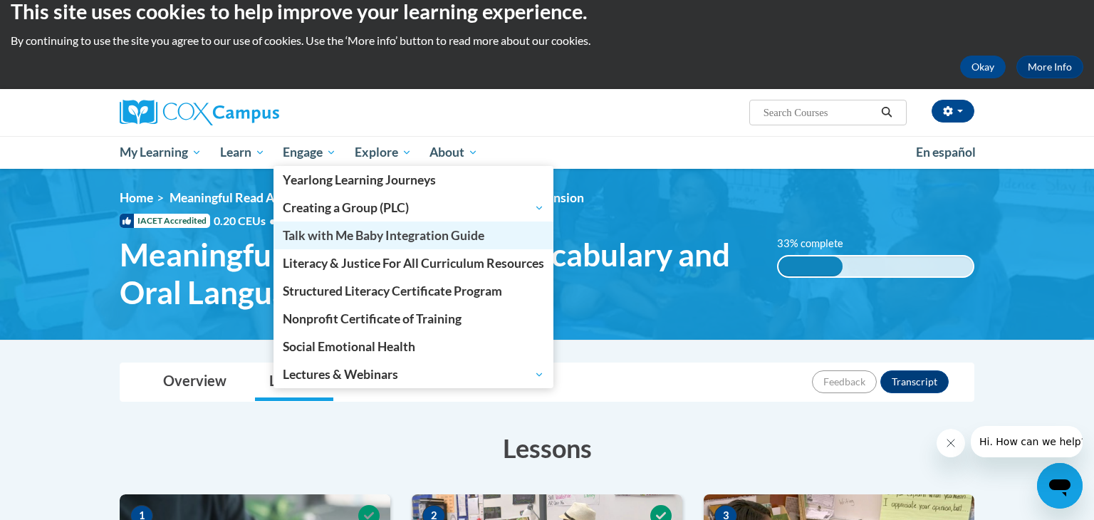
scroll to position [30, 0]
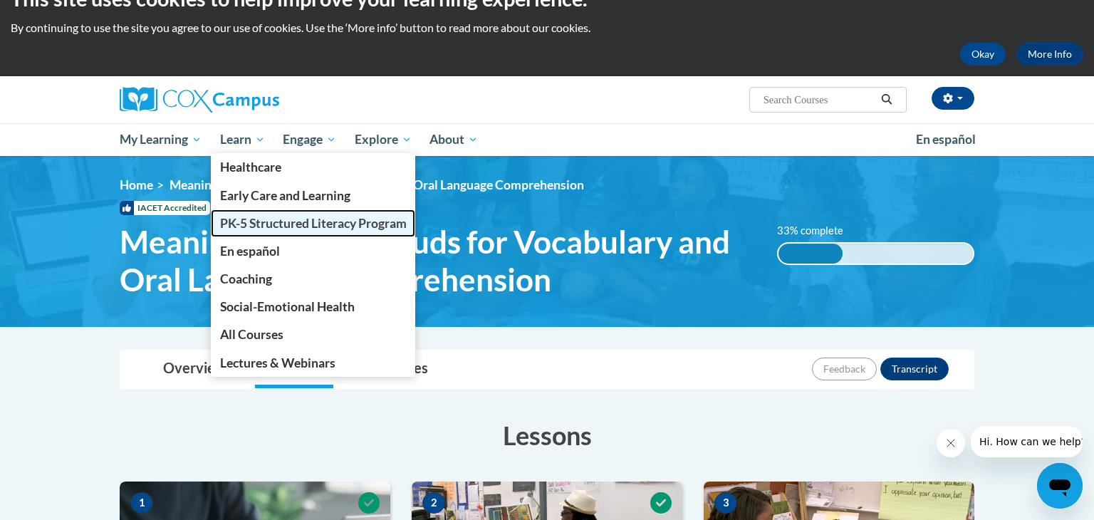
click at [246, 210] on link "PK-5 Structured Literacy Program" at bounding box center [313, 223] width 205 height 28
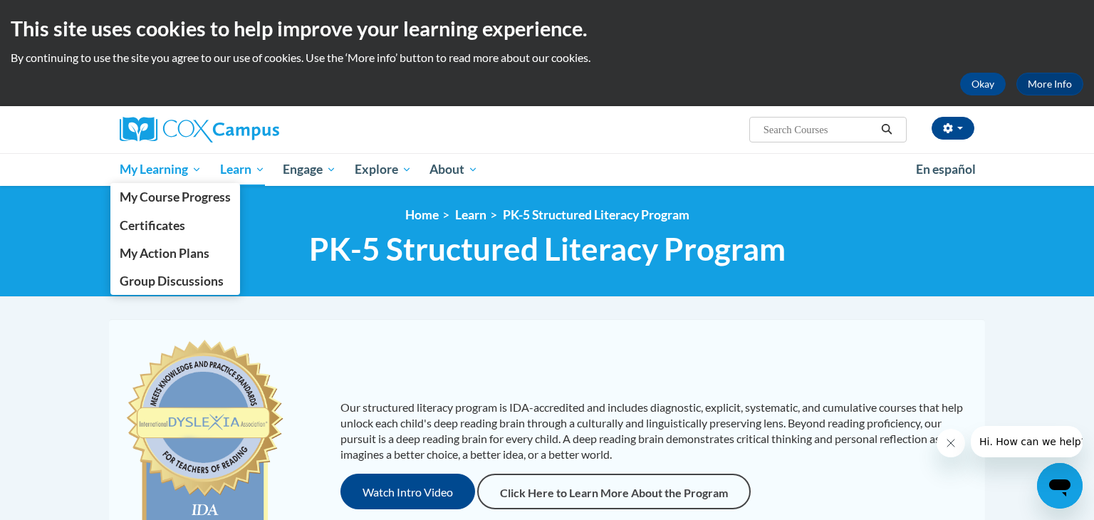
click at [190, 175] on span "My Learning" at bounding box center [161, 169] width 82 height 17
click at [169, 165] on span "My Learning" at bounding box center [161, 169] width 82 height 17
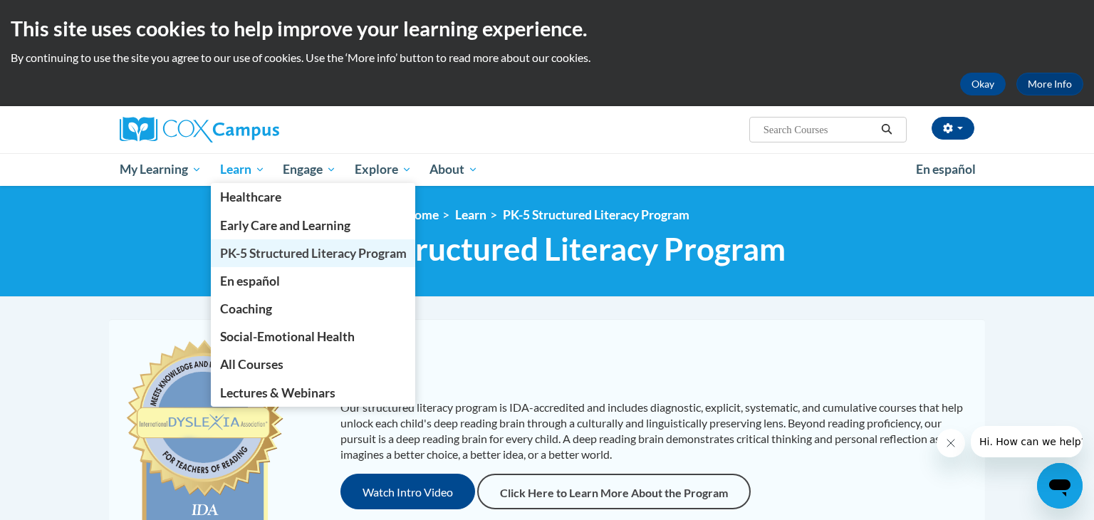
click at [250, 249] on span "PK-5 Structured Literacy Program" at bounding box center [313, 253] width 187 height 15
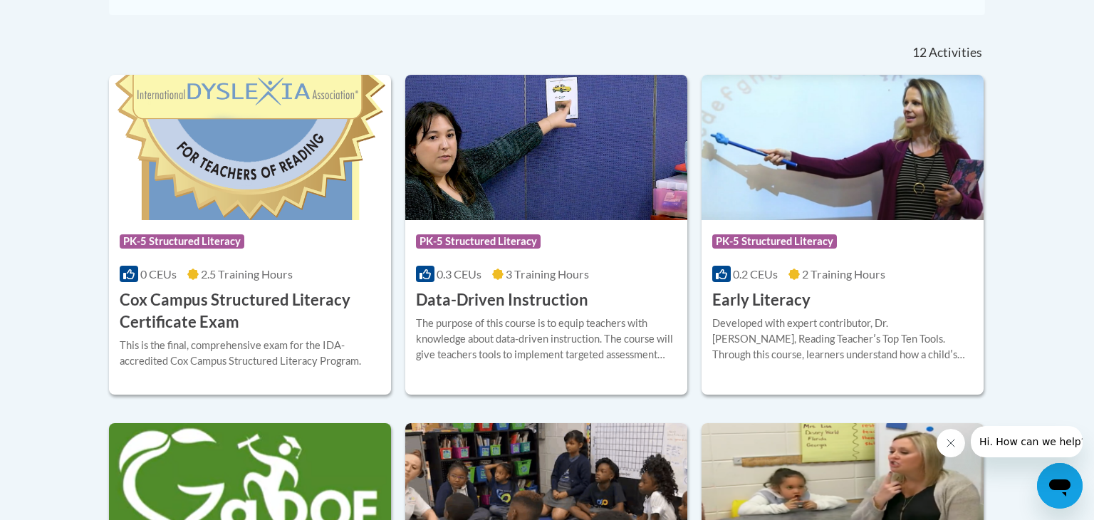
scroll to position [566, 0]
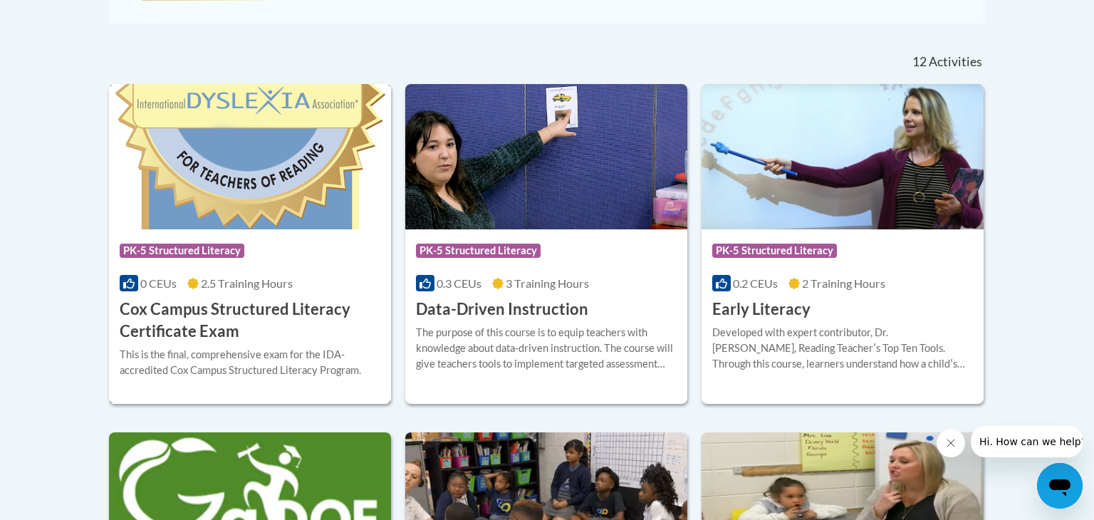
click at [239, 149] on img at bounding box center [250, 156] width 282 height 145
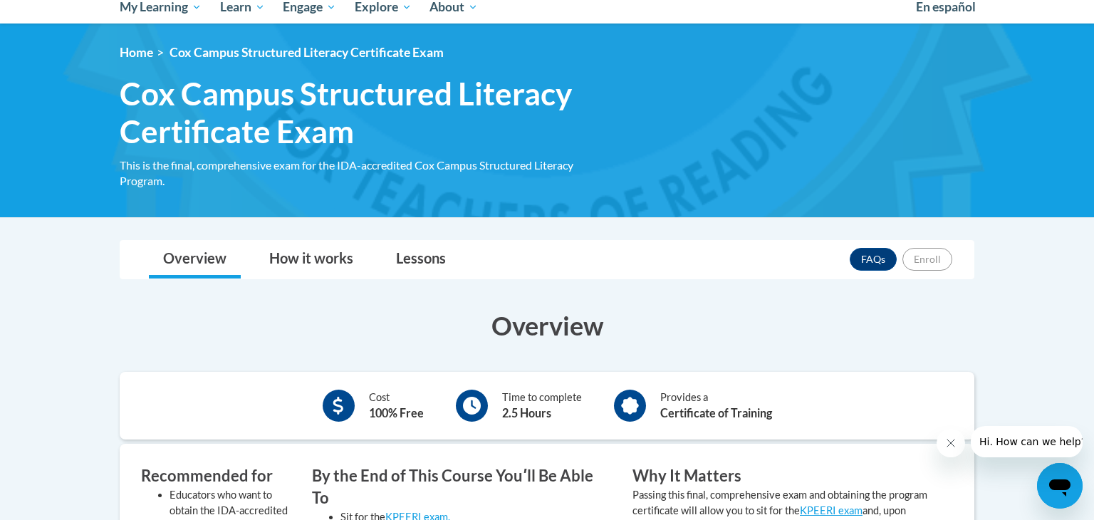
scroll to position [160, 0]
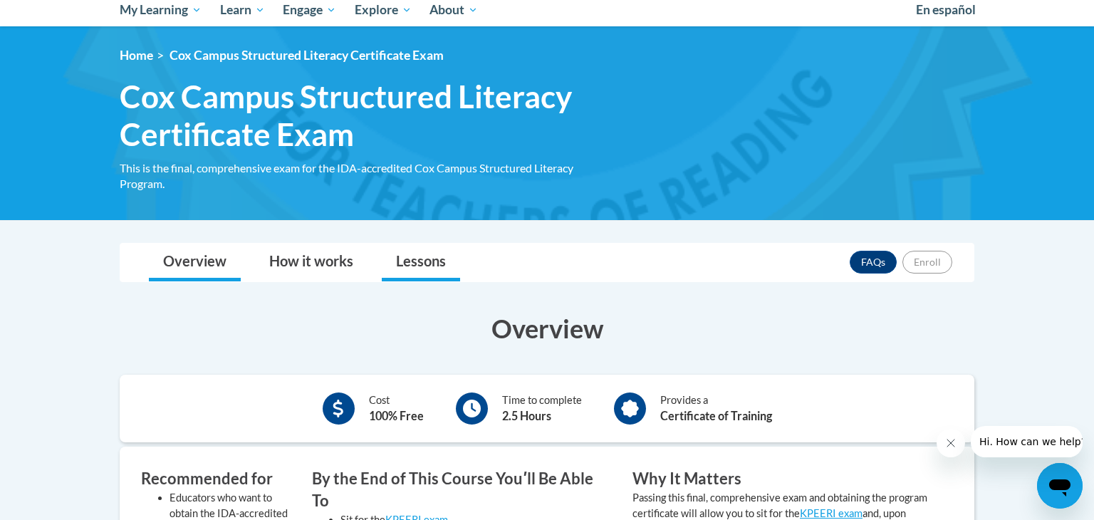
click at [422, 259] on link "Lessons" at bounding box center [421, 263] width 78 height 38
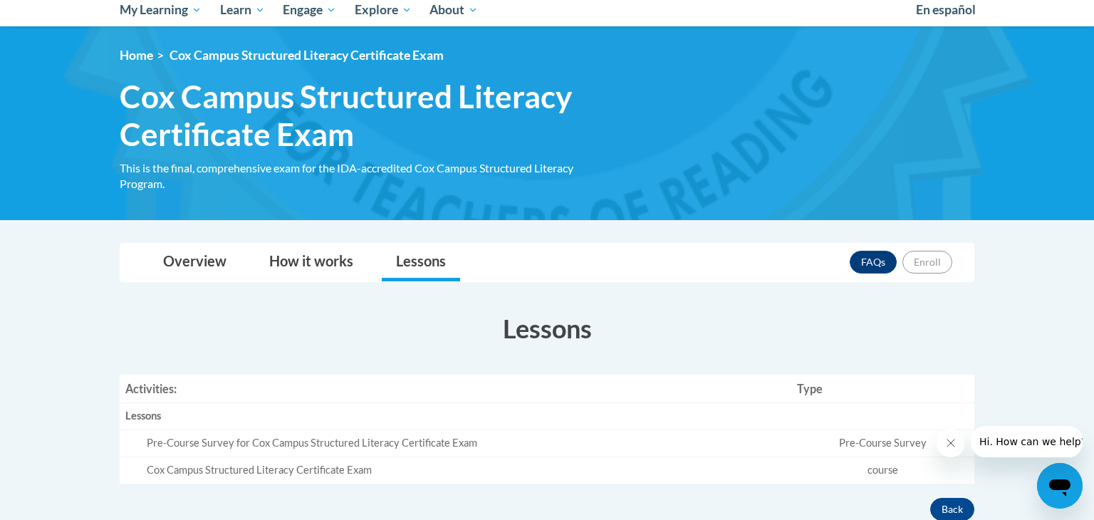
click at [1049, 484] on icon "Open messaging window" at bounding box center [1059, 487] width 21 height 17
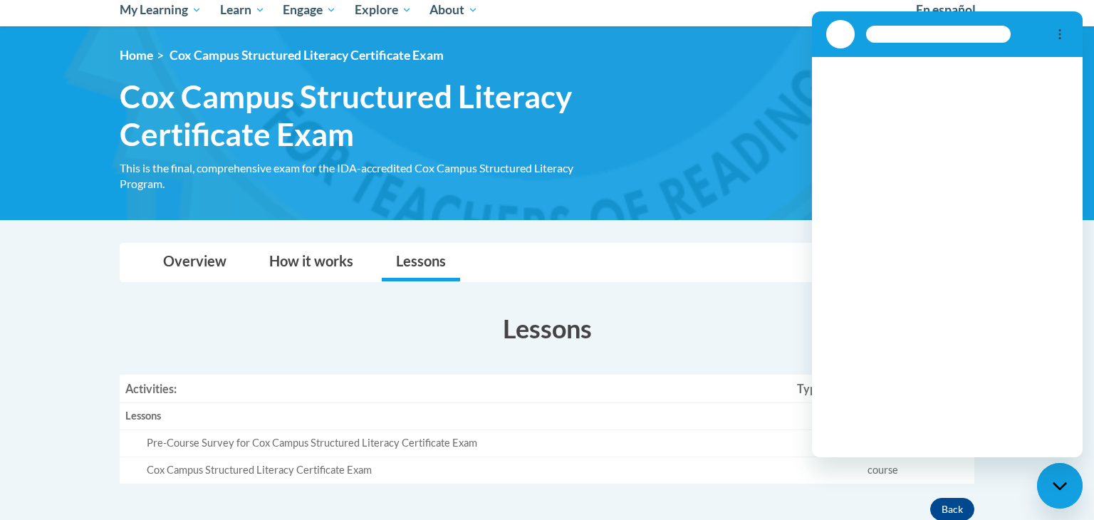
scroll to position [0, 0]
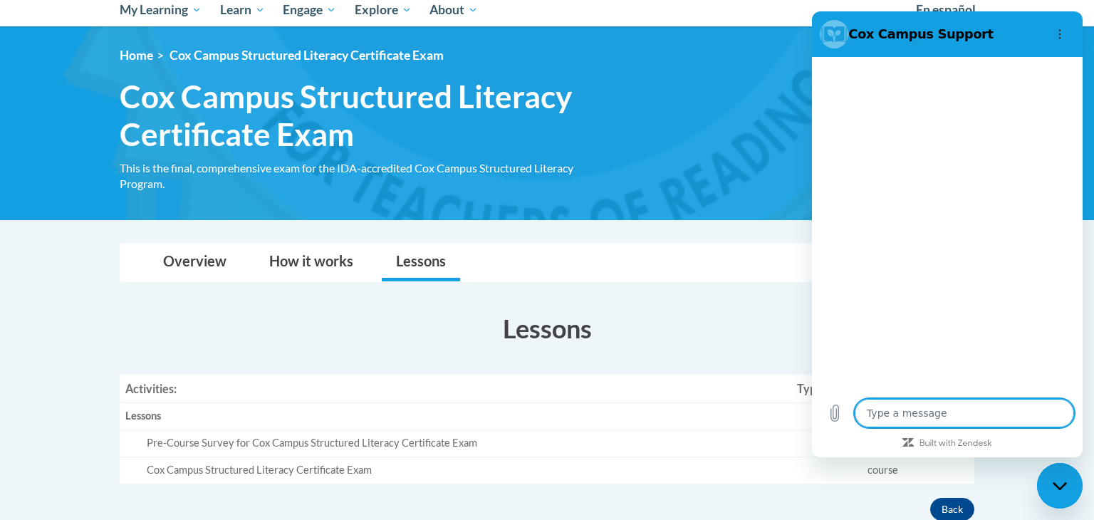
type textarea "x"
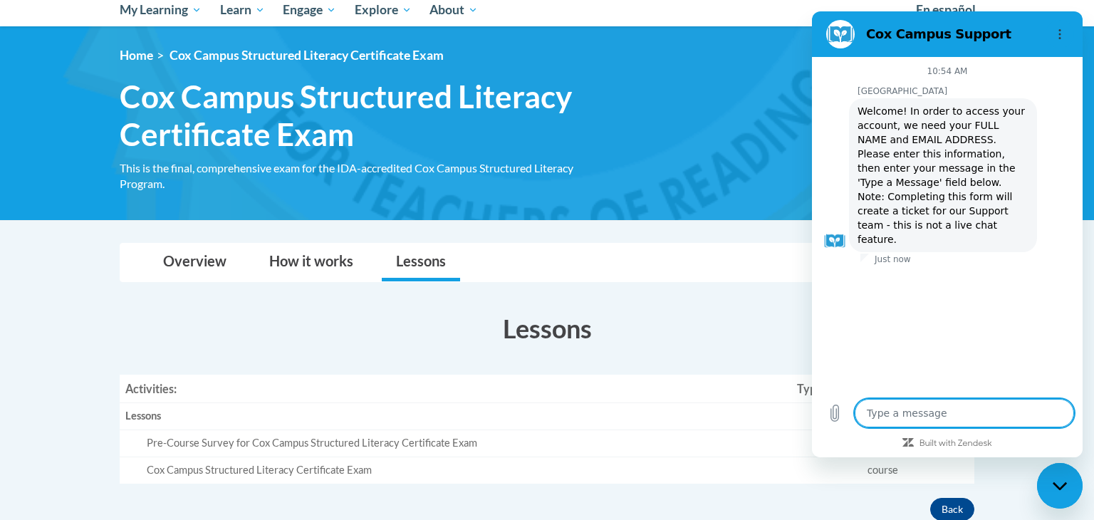
type textarea "w"
type textarea "x"
type textarea "w"
type textarea "x"
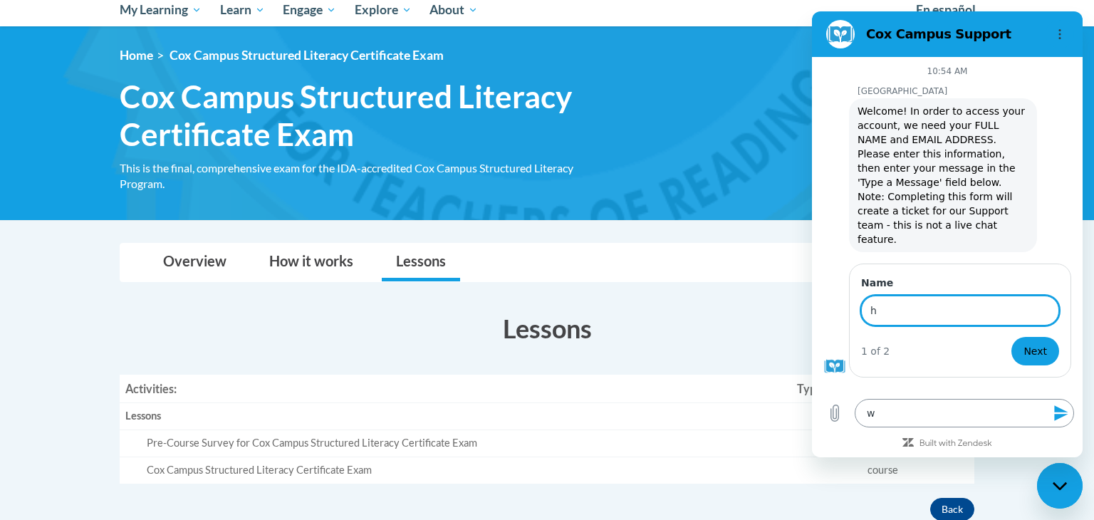
type input "h"
click at [912, 422] on textarea "w" at bounding box center [964, 413] width 219 height 28
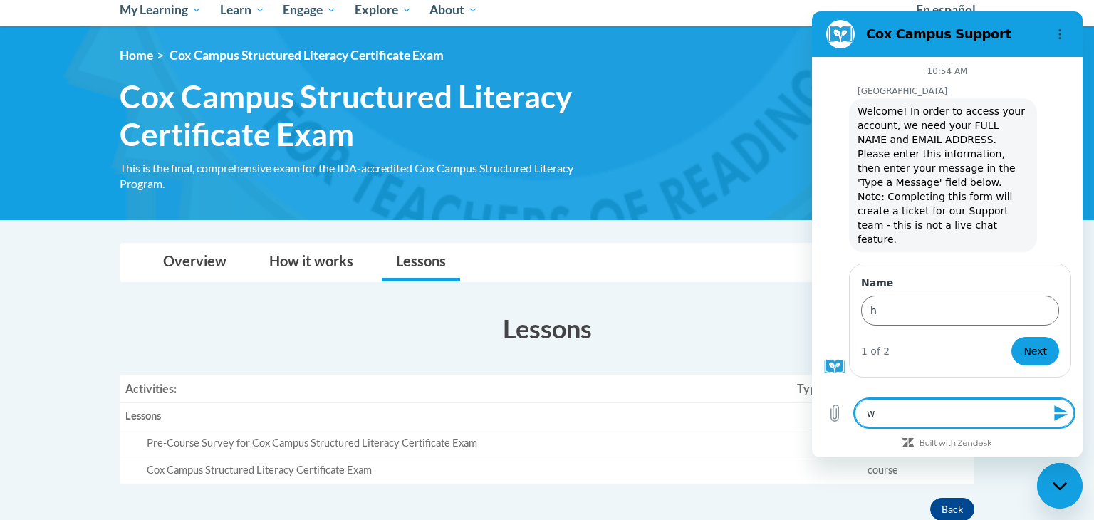
type textarea "wh"
type textarea "x"
type textarea "why"
type textarea "x"
type textarea "why"
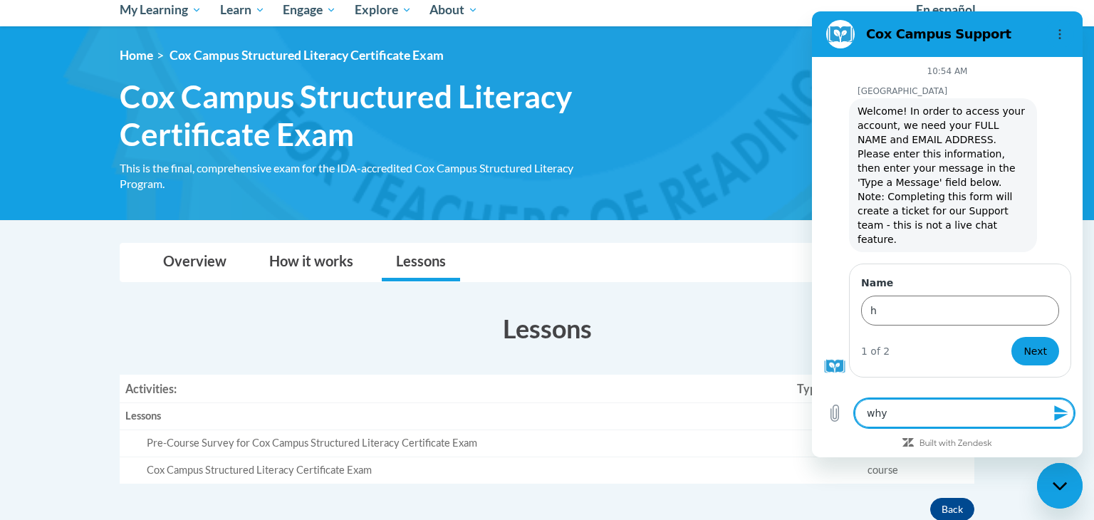
type textarea "x"
type textarea "why c"
type textarea "x"
type textarea "why ca"
type textarea "x"
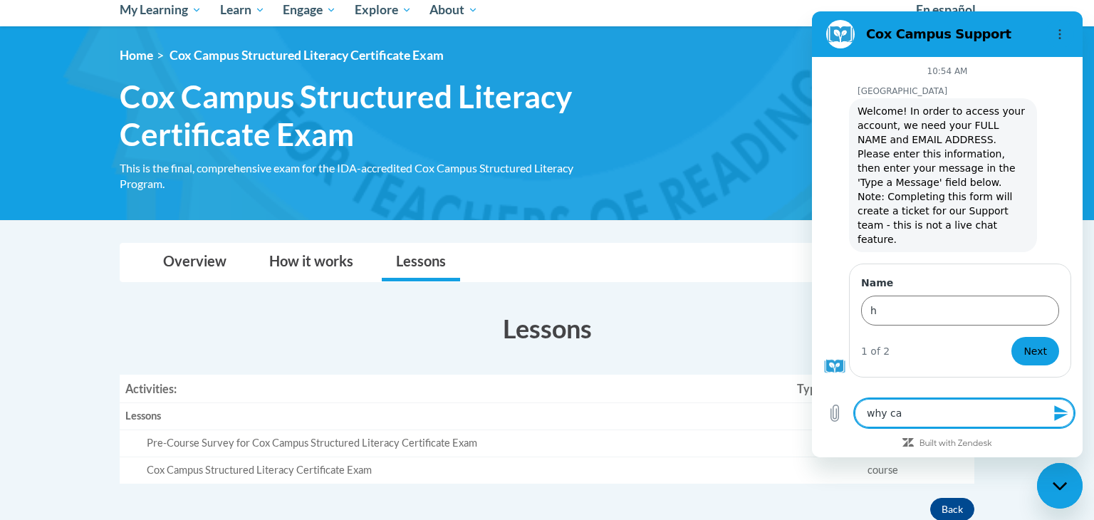
type textarea "why can"
type textarea "x"
type textarea "why can'"
type textarea "x"
type textarea "why can't"
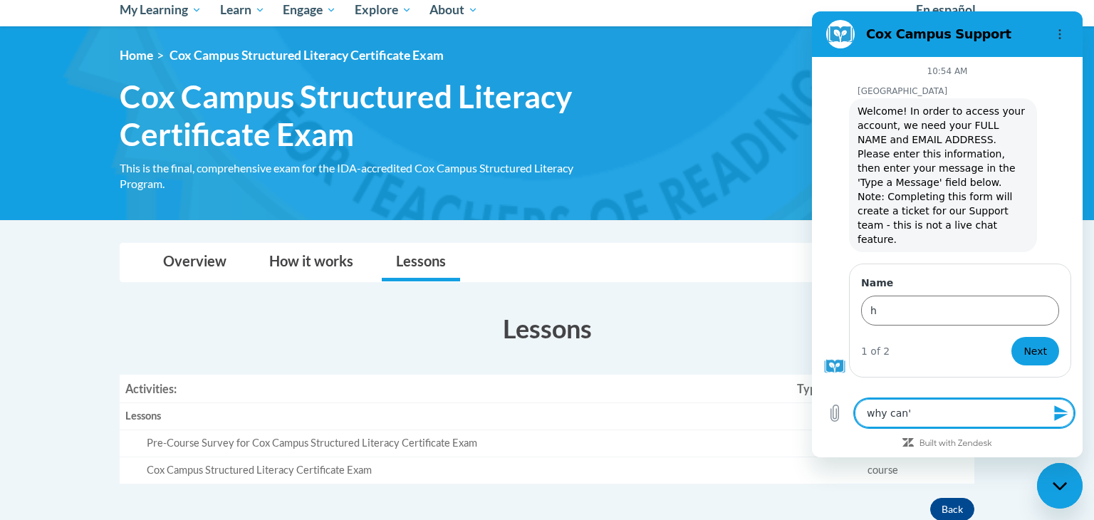
type textarea "x"
type textarea "why can't"
type textarea "x"
type textarea "why can't I"
type textarea "x"
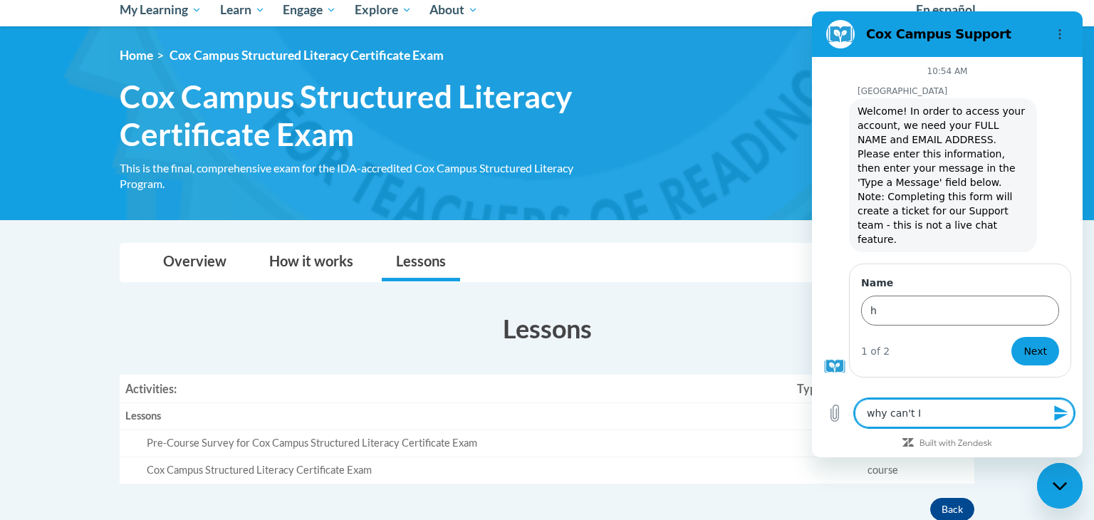
type textarea "why can't I"
type textarea "x"
type textarea "why can't I e"
type textarea "x"
type textarea "why can't I em"
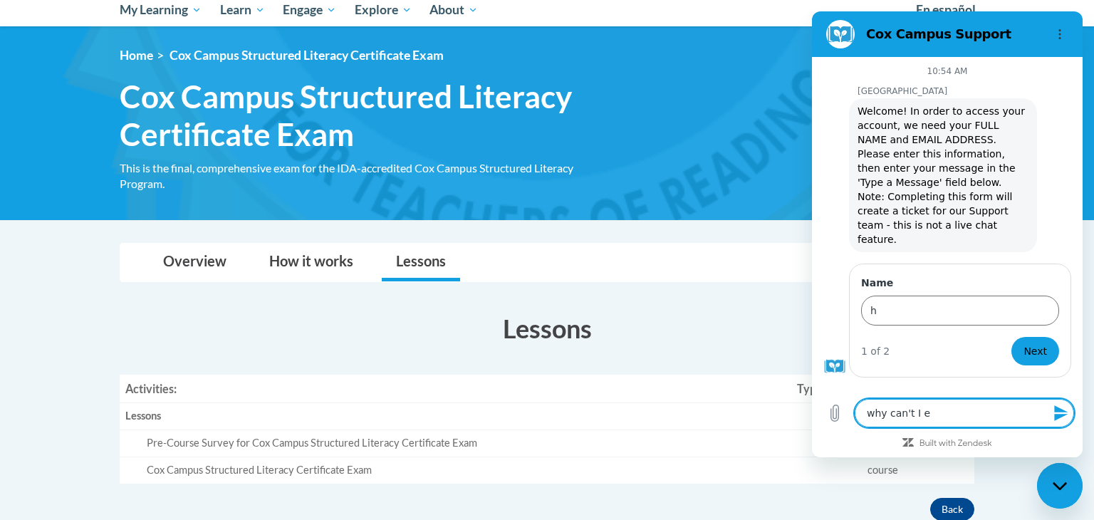
type textarea "x"
type textarea "why can't I ema"
type textarea "x"
type textarea "why can't I emai"
type textarea "x"
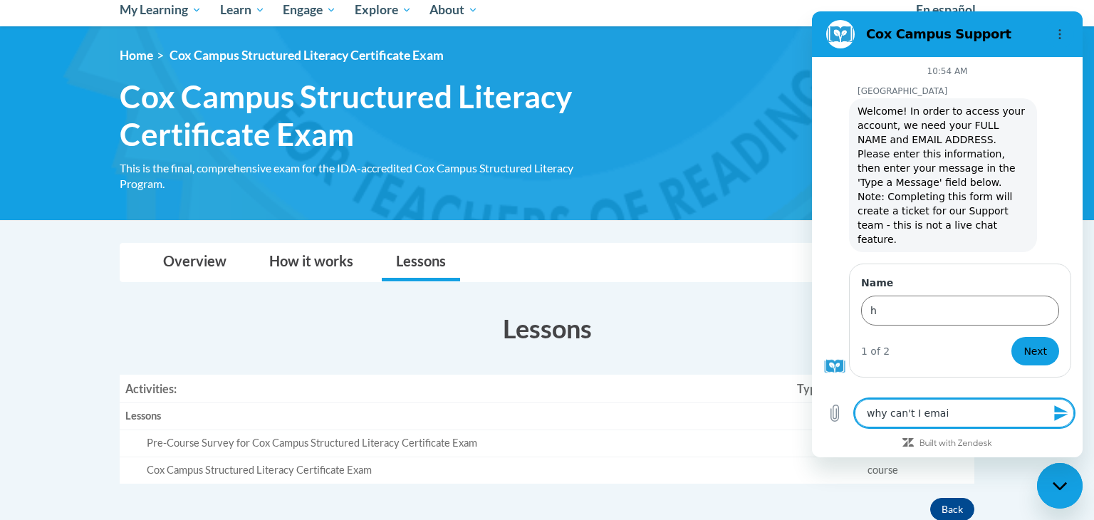
type textarea "why can't I email"
type textarea "x"
type textarea "why can't I emai"
type textarea "x"
type textarea "why can't I ema"
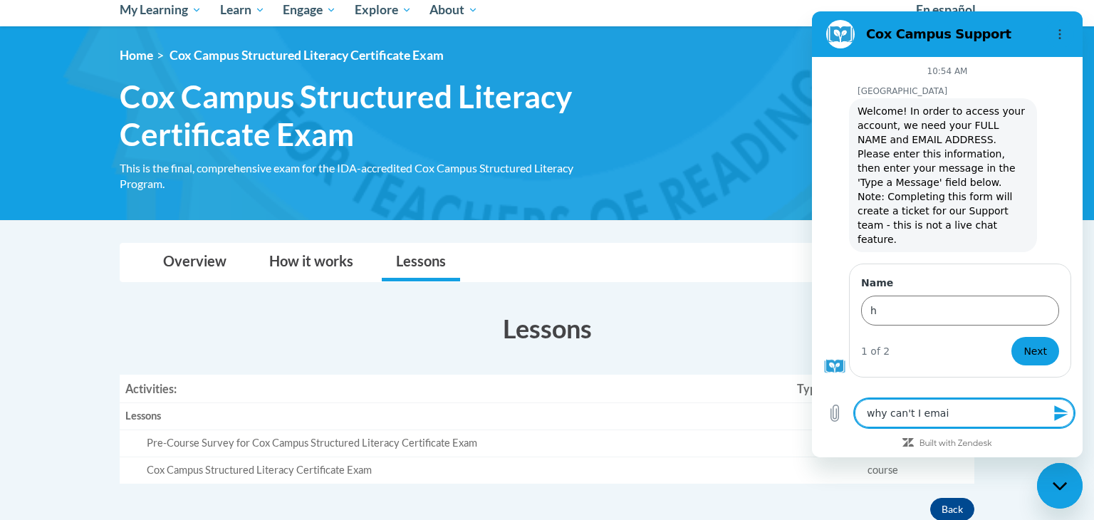
type textarea "x"
type textarea "why can't I em"
type textarea "x"
type textarea "why can't I e"
type textarea "x"
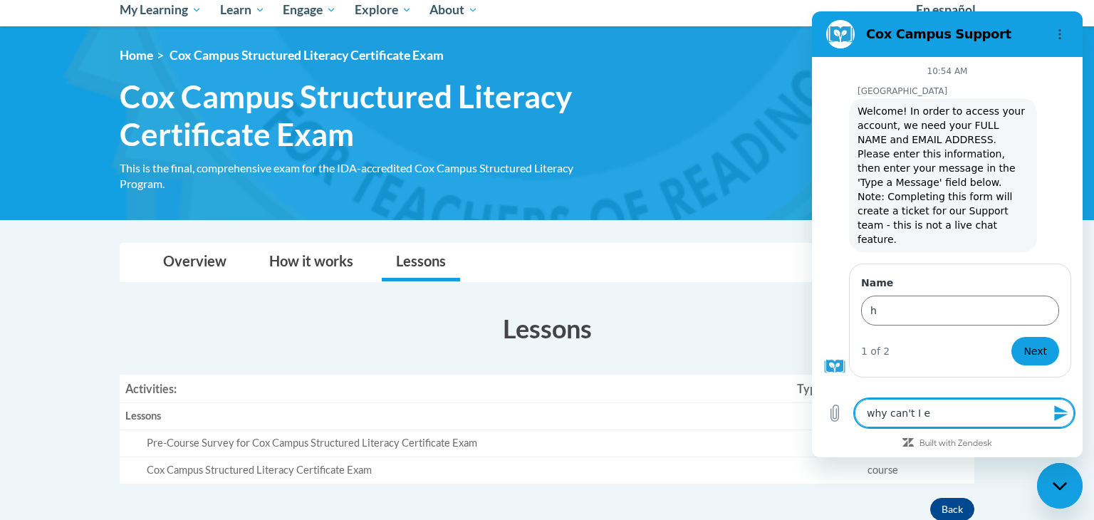
type textarea "why can't I"
type textarea "x"
type textarea "why can't I a"
type textarea "x"
type textarea "why can't I ac"
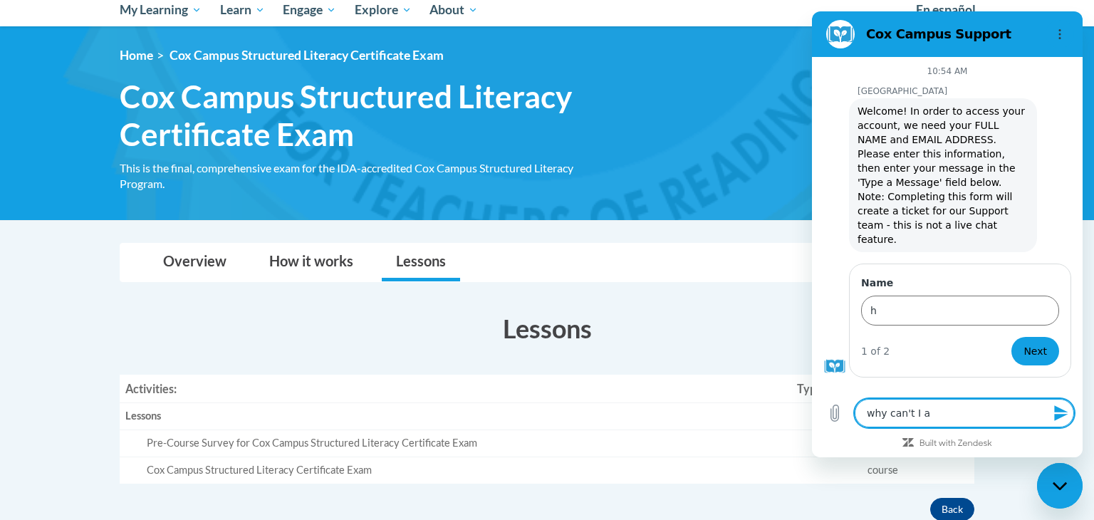
type textarea "x"
type textarea "why can't I acc"
type textarea "x"
type textarea "why can't I accc"
type textarea "x"
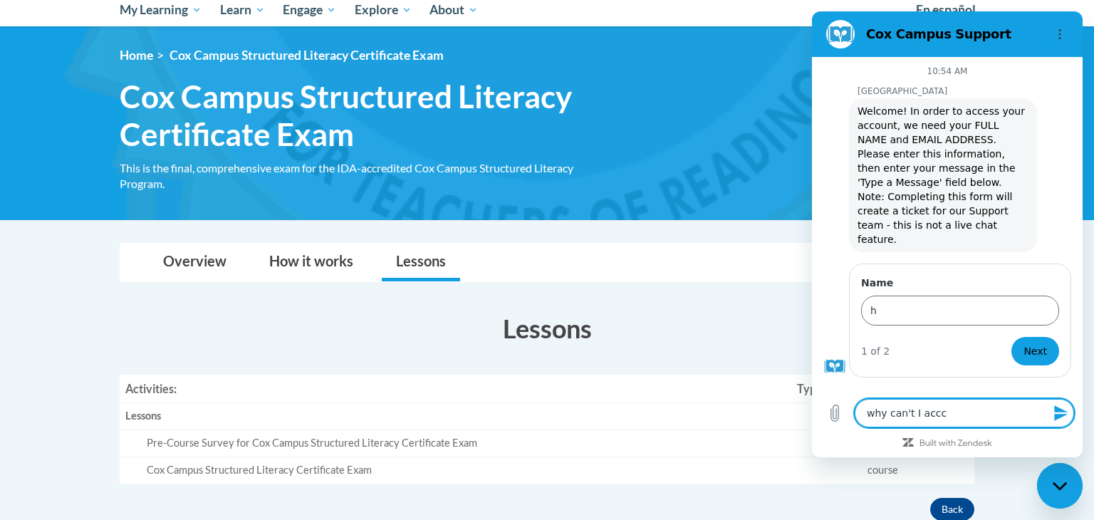
type textarea "why can't I accce"
type textarea "x"
type textarea "why can't I accces"
type textarea "x"
type textarea "why can't I access"
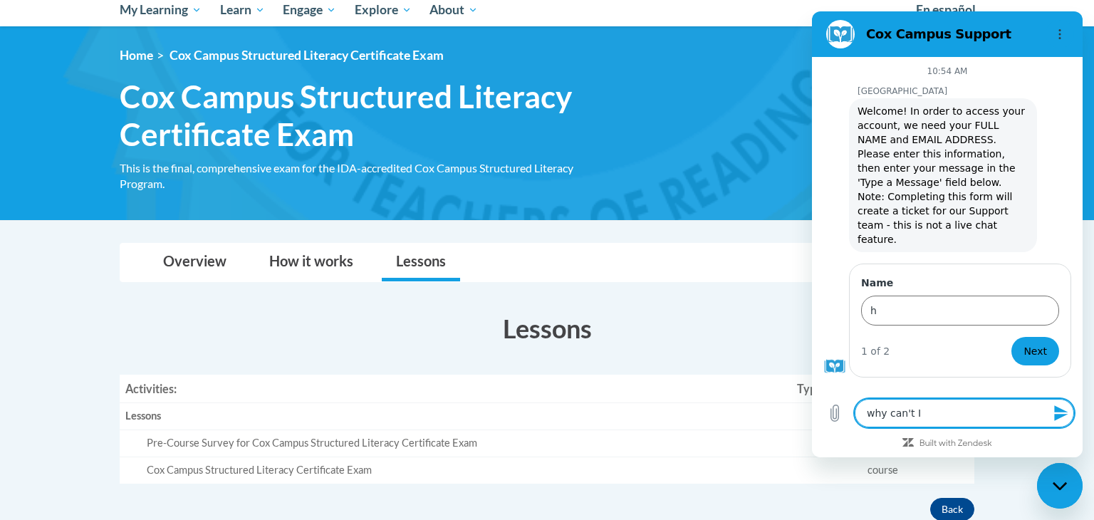
type textarea "x"
type textarea "why can't I access t"
type textarea "x"
type textarea "why can't I access th"
type textarea "x"
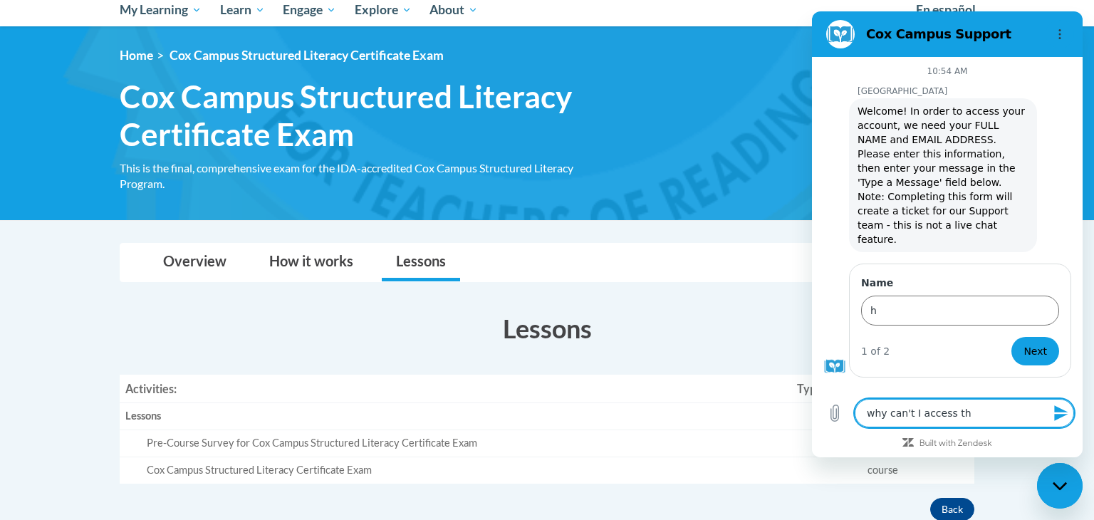
type textarea "why can't I access the"
type textarea "x"
type textarea "why can't I access the"
type textarea "x"
type textarea "why can't I access the t"
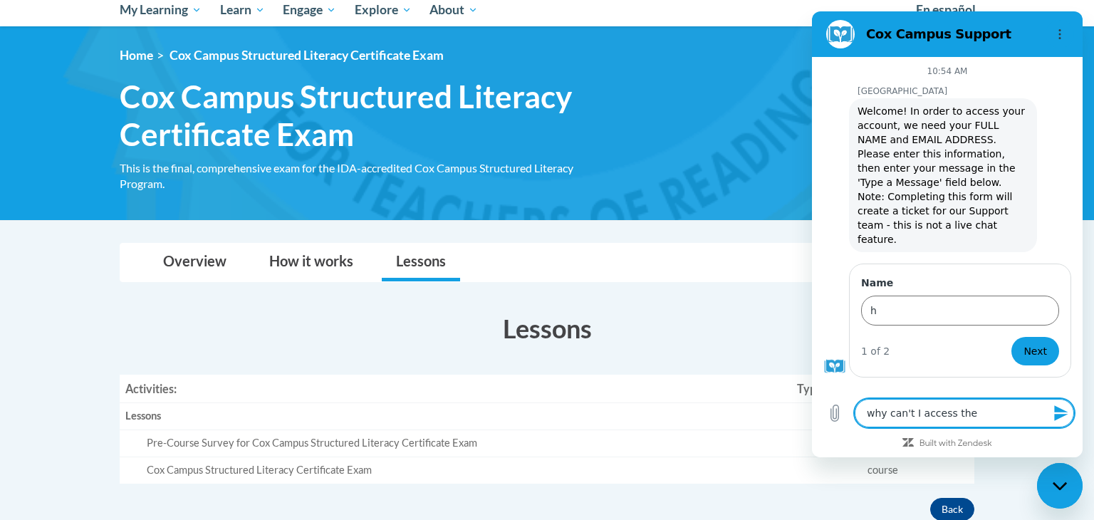
type textarea "x"
type textarea "why can't I access the te"
type textarea "x"
type textarea "why can't I access the tes"
type textarea "x"
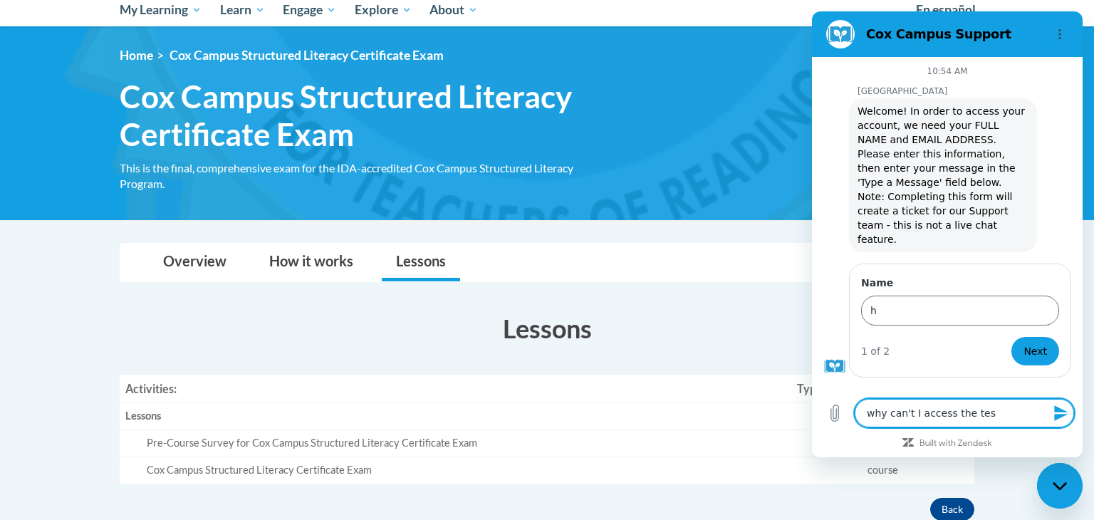
type textarea "why can't I access the test"
type textarea "x"
type textarea "why can't I access the test?"
type textarea "x"
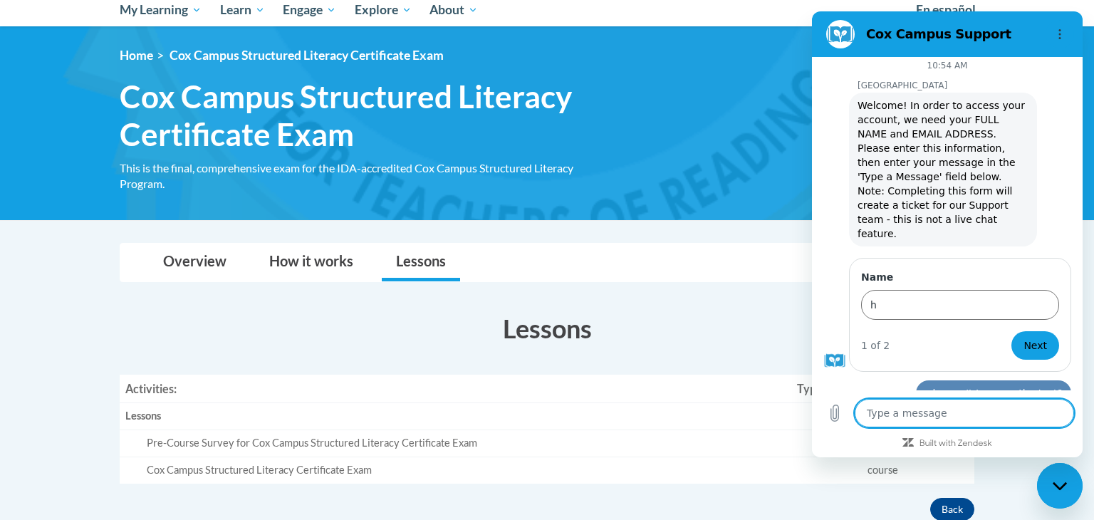
type textarea "x"
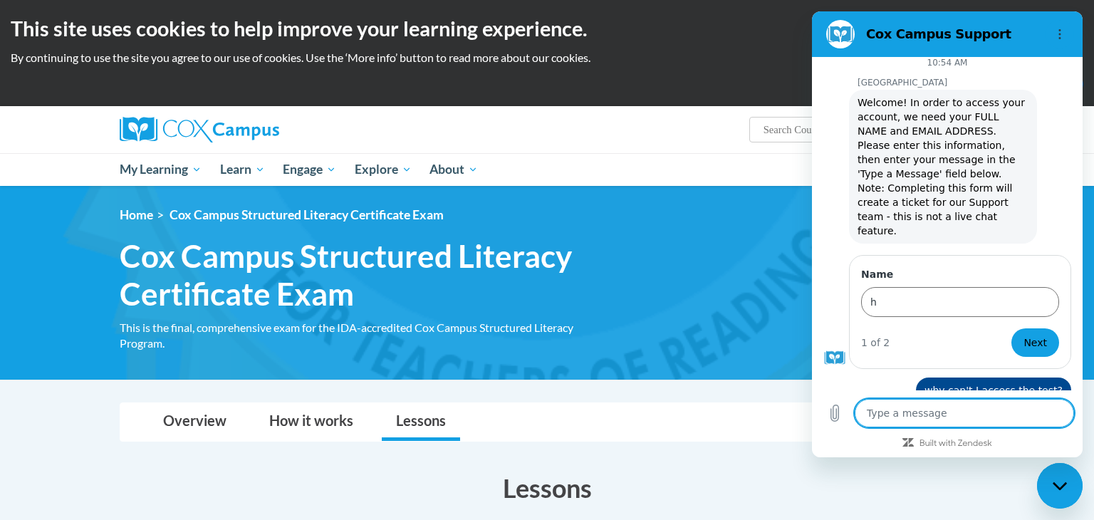
type textarea "x"
click at [637, 289] on div "<en>My Learning</en><fr>New fr_My Learning</fr><it>New it_My Learning</it><de>N…" at bounding box center [546, 282] width 897 height 151
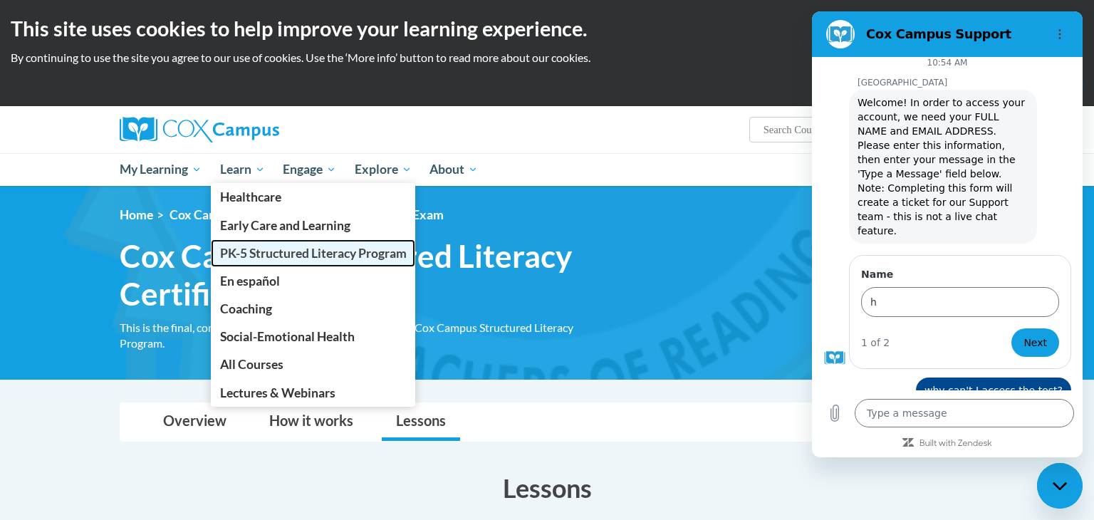
click at [269, 248] on span "PK-5 Structured Literacy Program" at bounding box center [313, 253] width 187 height 15
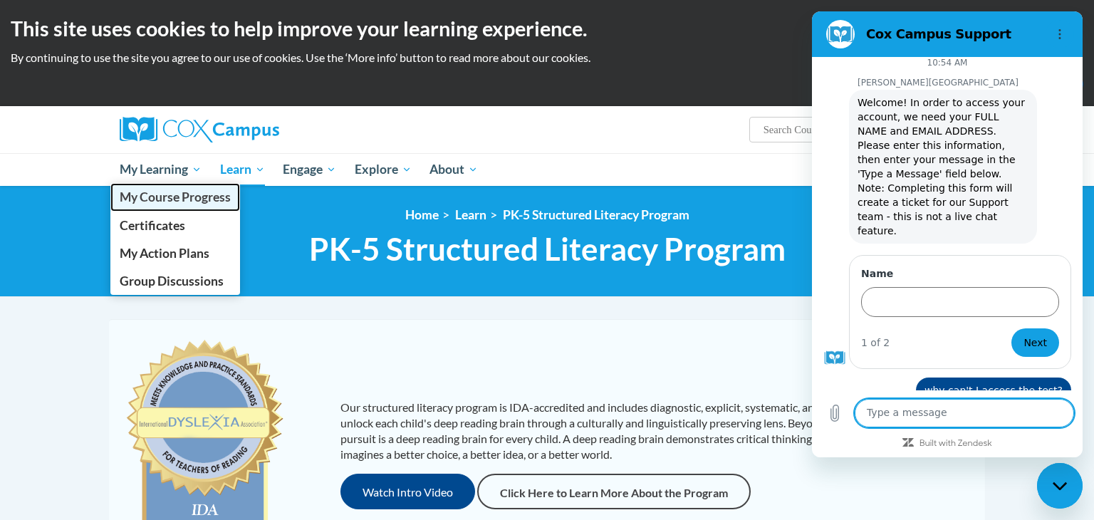
click at [167, 194] on span "My Course Progress" at bounding box center [175, 196] width 111 height 15
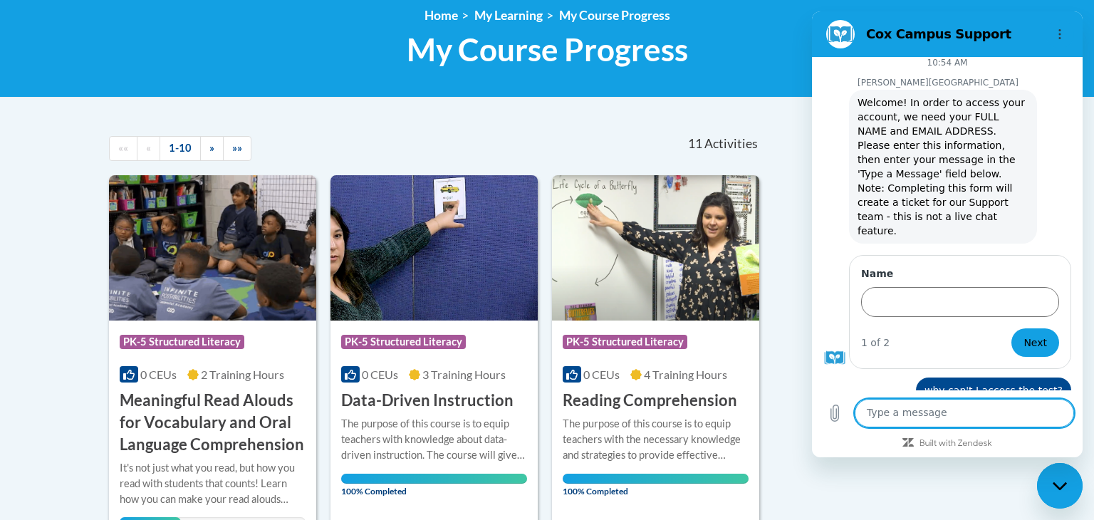
scroll to position [200, 0]
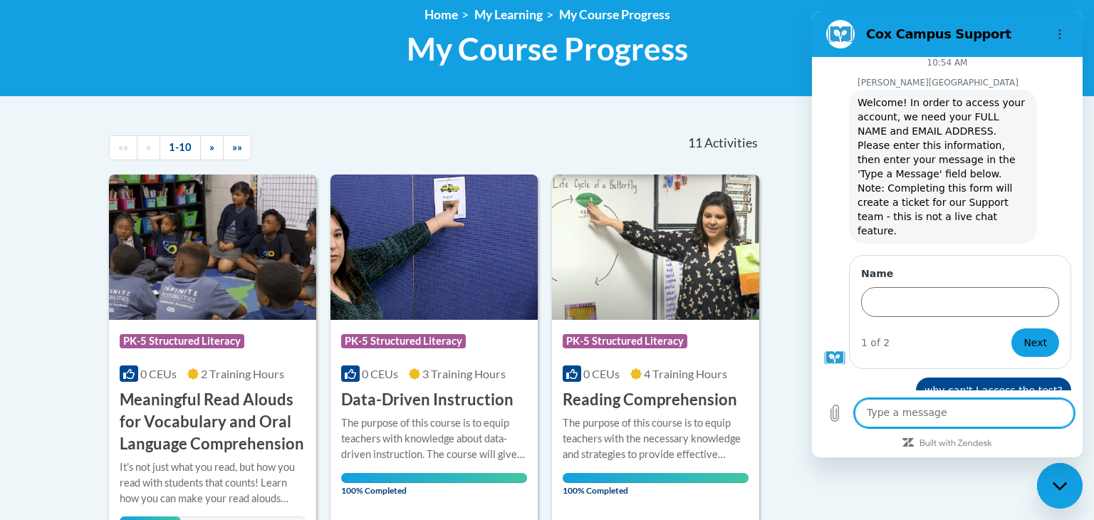
click at [233, 286] on img at bounding box center [212, 247] width 207 height 145
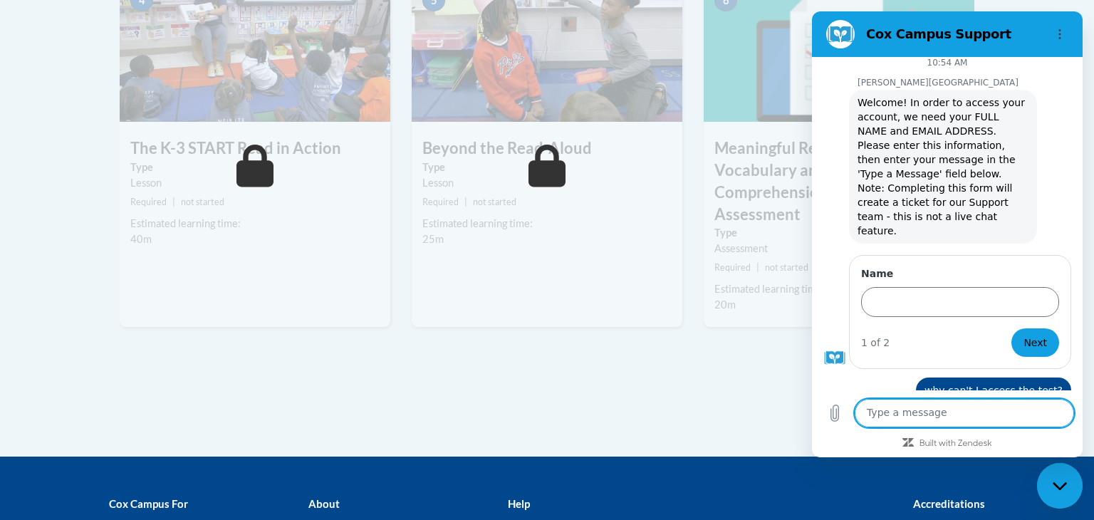
scroll to position [920, 0]
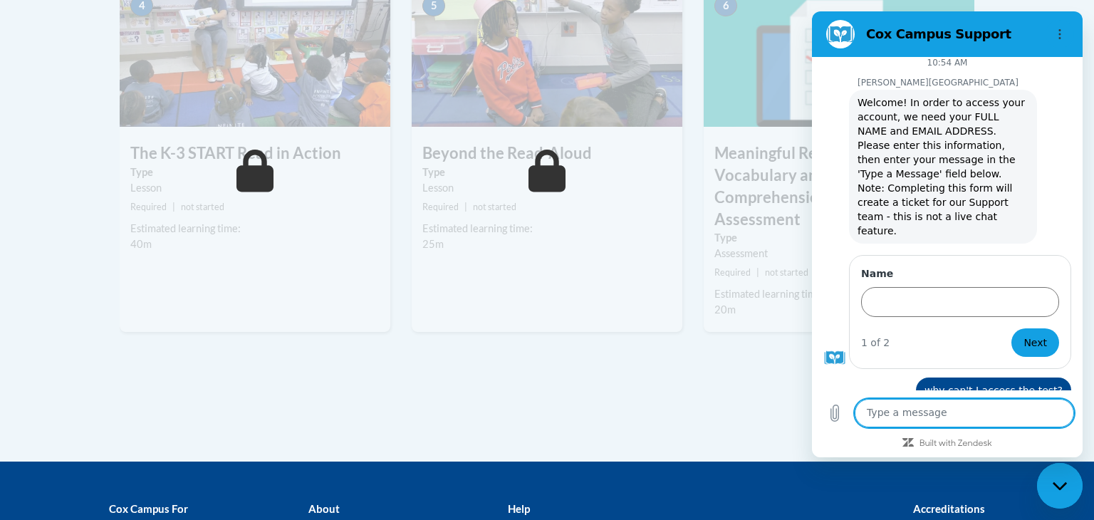
click at [256, 174] on icon at bounding box center [255, 171] width 38 height 43
click at [1063, 28] on icon "Options menu" at bounding box center [1059, 33] width 11 height 11
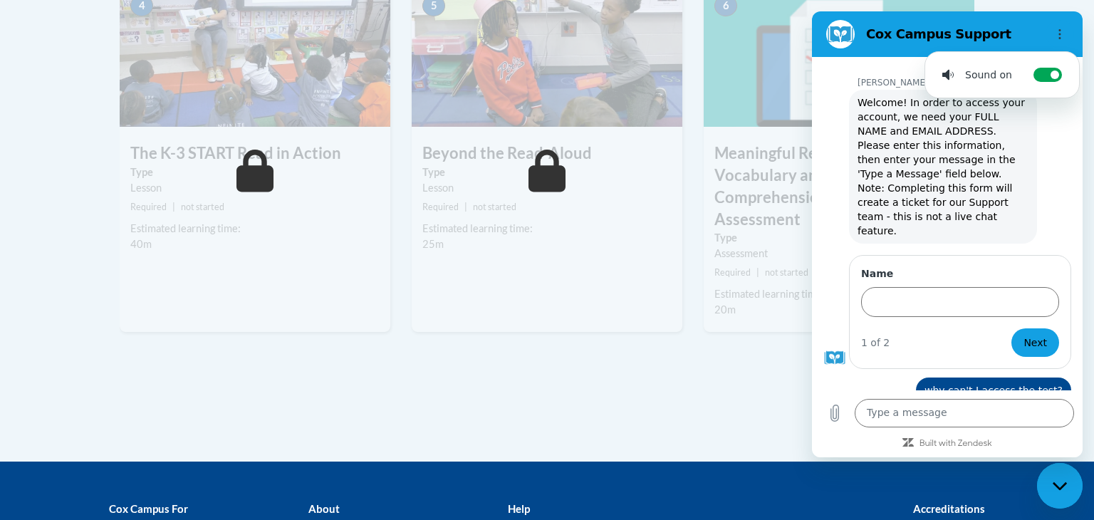
click at [697, 320] on div "6 Meaningful Read Alouds for Vocabulary and Oral Language Comprehension End of …" at bounding box center [839, 170] width 292 height 373
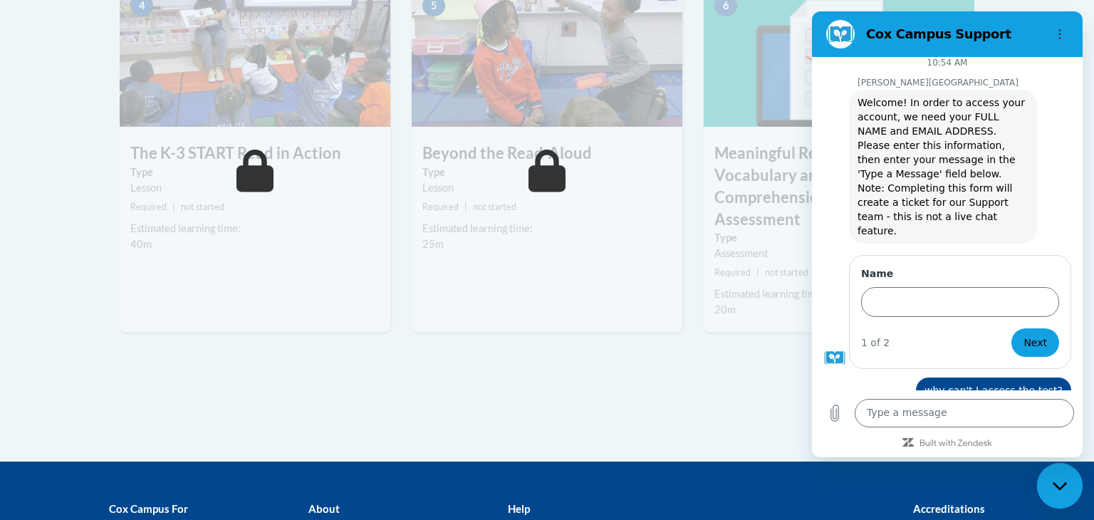
click at [1056, 500] on div "Close messaging window" at bounding box center [1059, 485] width 43 height 43
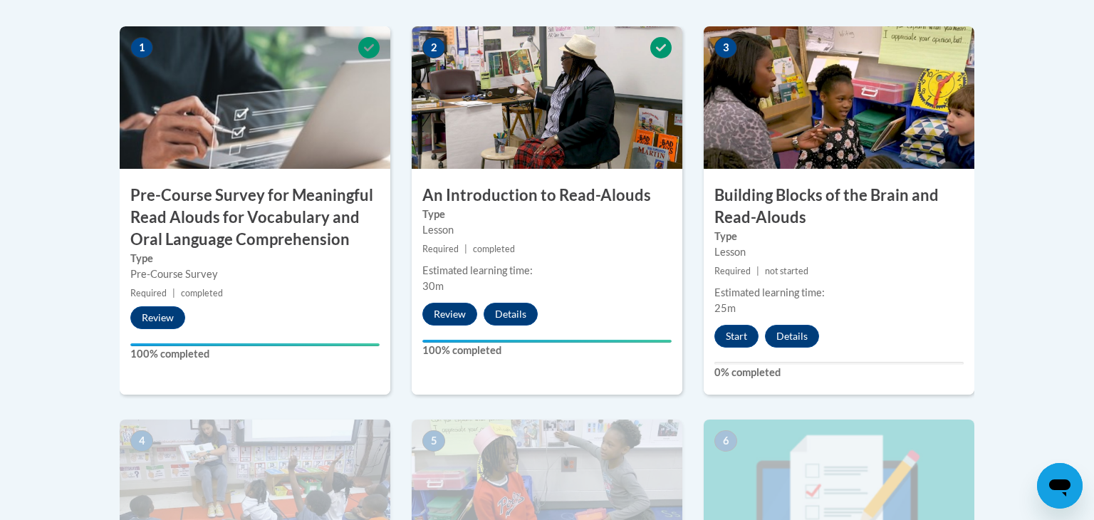
scroll to position [521, 0]
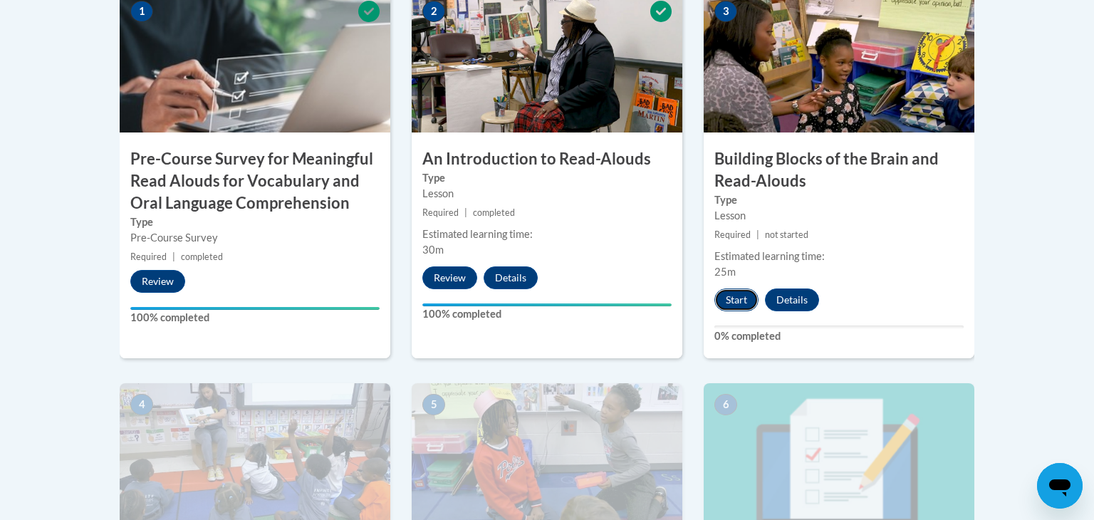
click at [740, 299] on button "Start" at bounding box center [736, 299] width 44 height 23
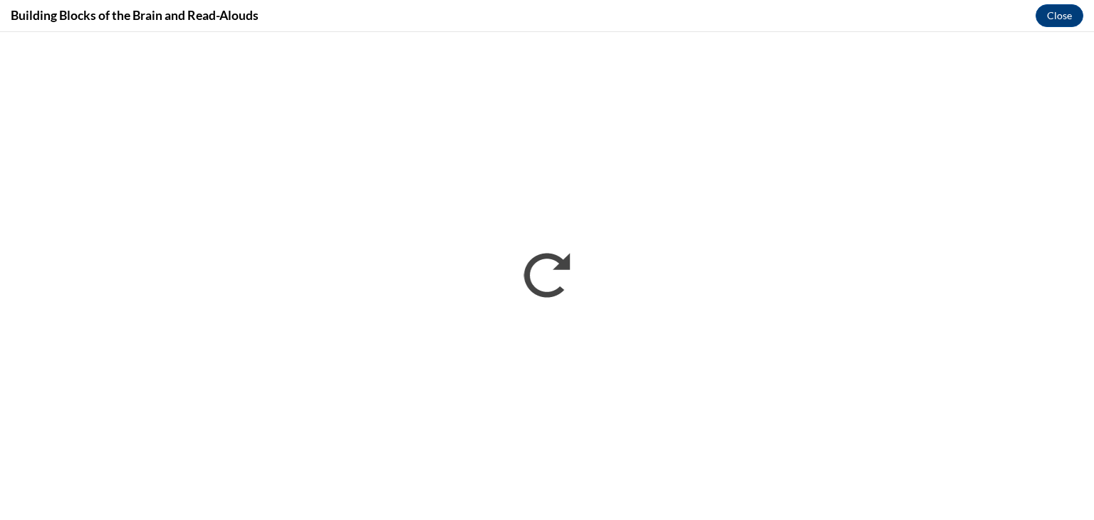
scroll to position [0, 0]
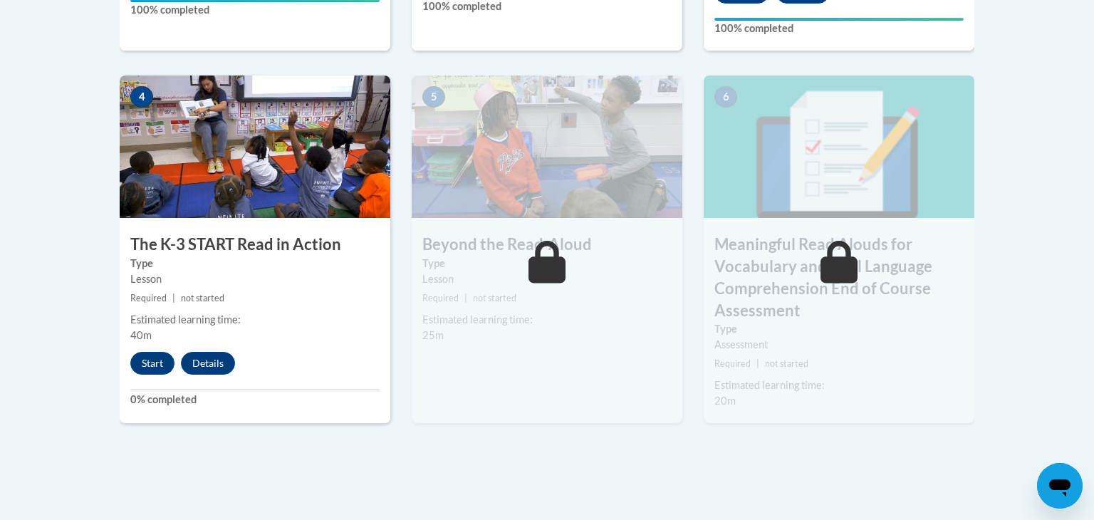
scroll to position [832, 0]
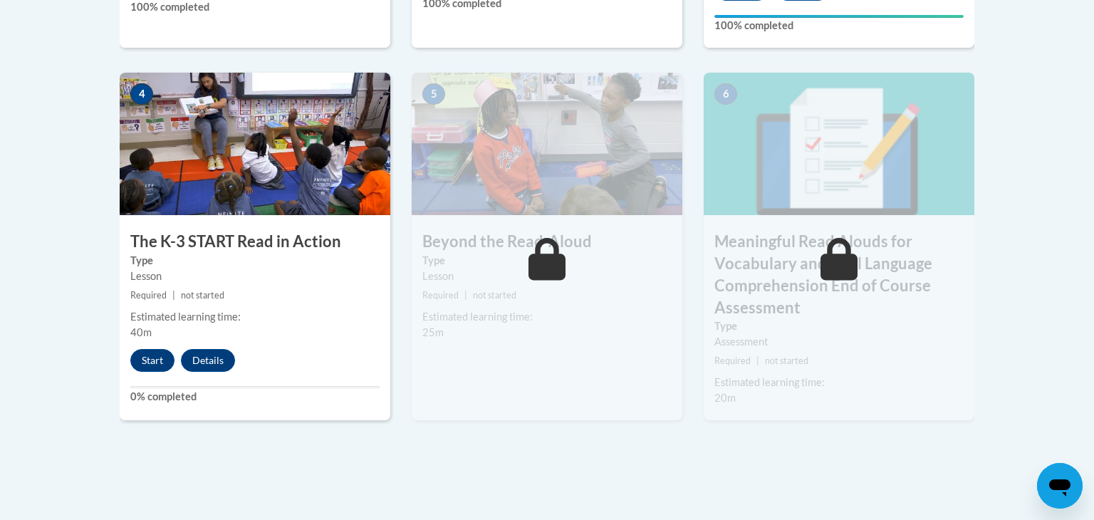
click at [515, 288] on small "Required | not started" at bounding box center [547, 296] width 271 height 16
click at [531, 238] on icon at bounding box center [547, 259] width 38 height 43
click at [162, 360] on button "Start" at bounding box center [152, 360] width 44 height 23
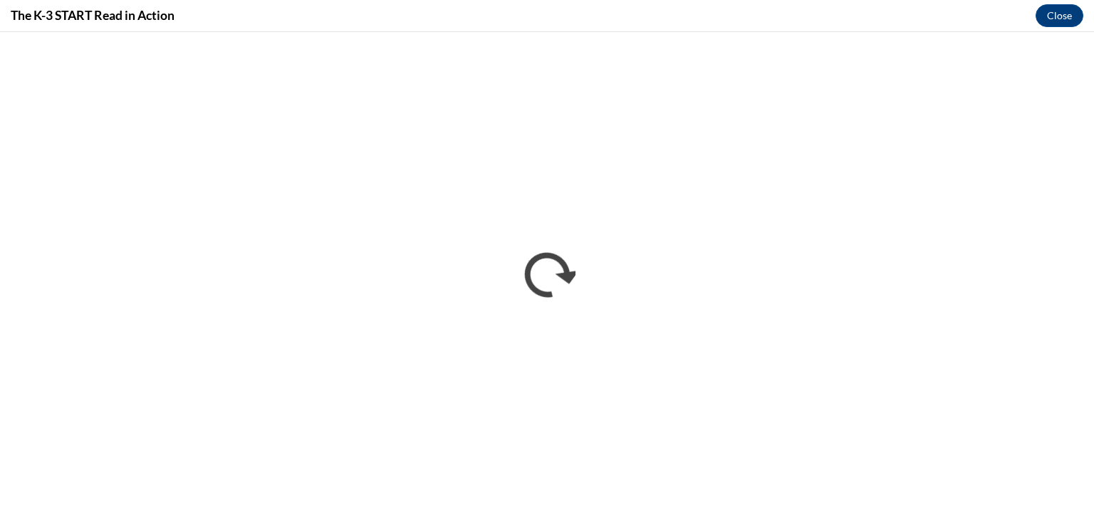
scroll to position [0, 0]
click at [1053, 14] on button "Close" at bounding box center [1060, 15] width 48 height 23
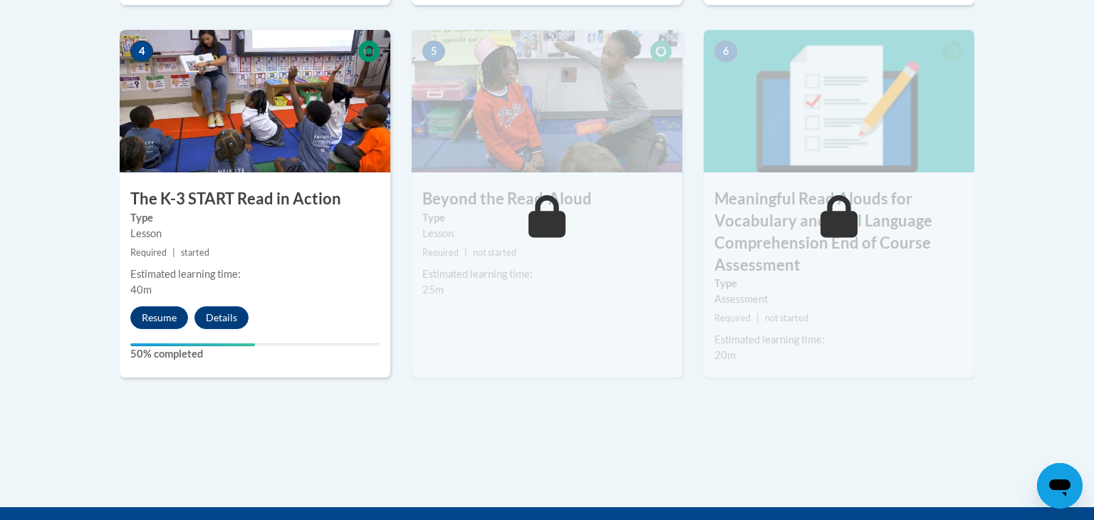
scroll to position [869, 0]
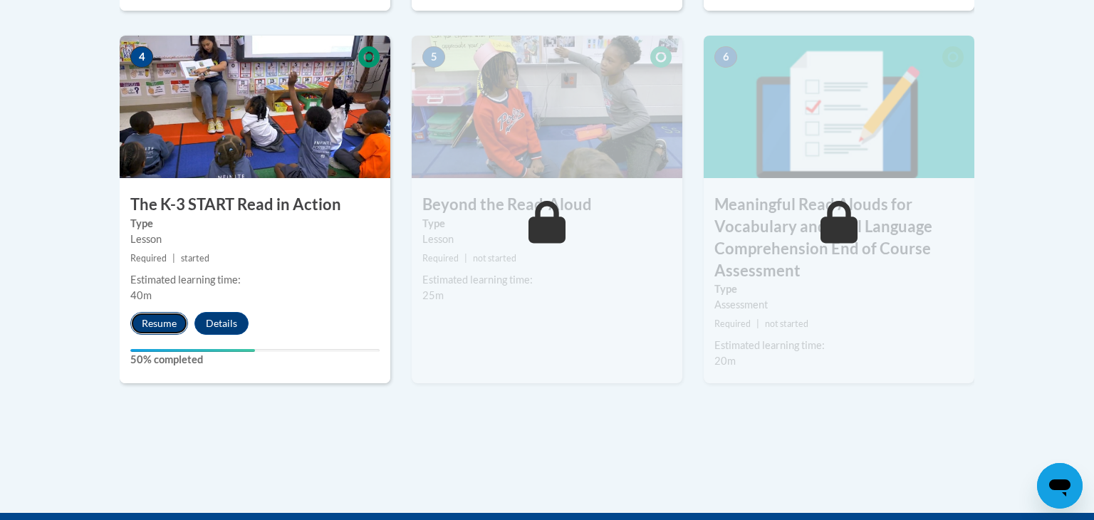
click at [175, 320] on button "Resume" at bounding box center [159, 323] width 58 height 23
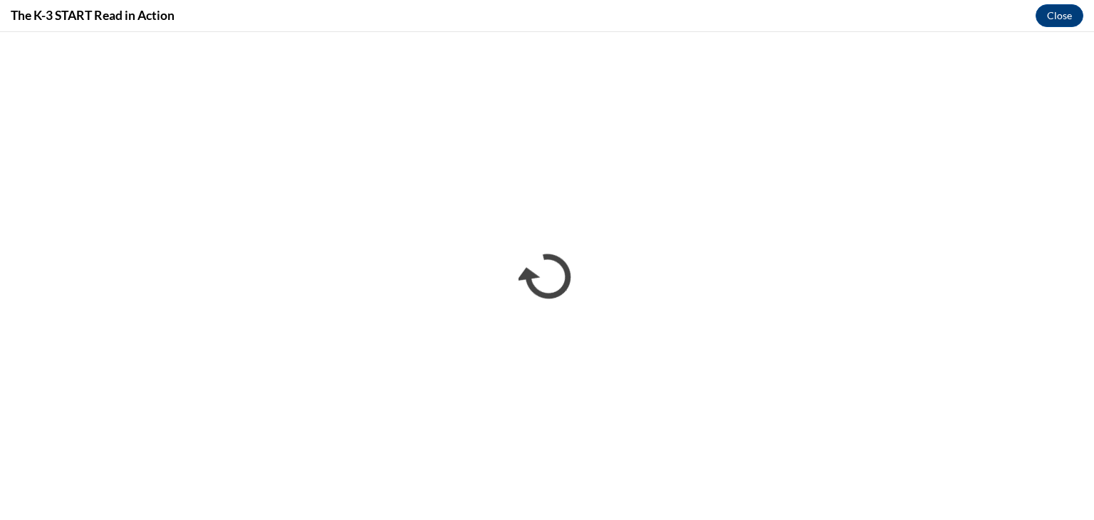
scroll to position [0, 0]
